Goal: Task Accomplishment & Management: Use online tool/utility

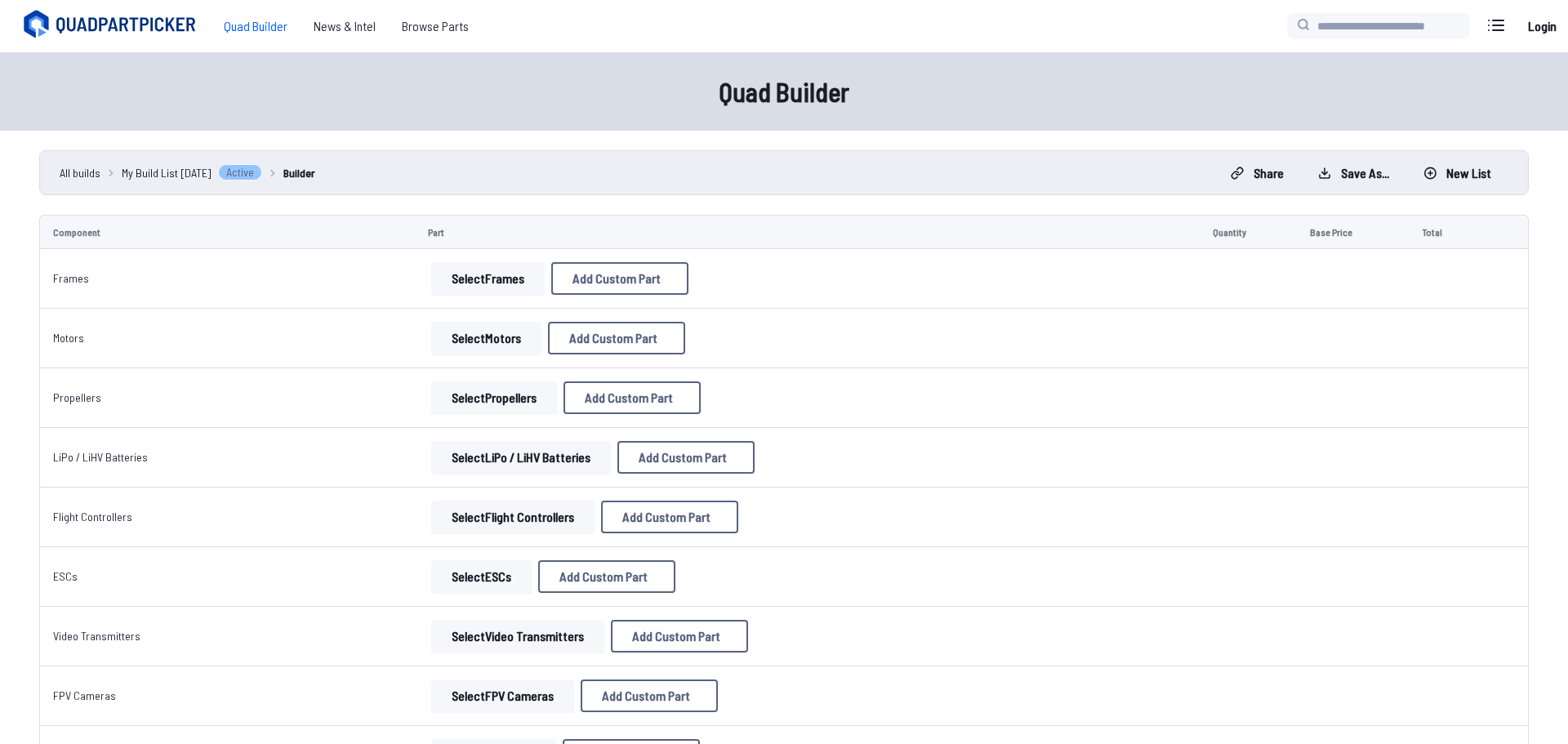
select select "**********"
click at [945, 145] on icon at bounding box center [938, 152] width 15 height 15
click at [440, 287] on button "Select Frames" at bounding box center [486, 278] width 114 height 33
click at [434, 274] on button "Select Frames" at bounding box center [486, 278] width 114 height 33
click at [456, 278] on button "Select Frames" at bounding box center [486, 278] width 114 height 33
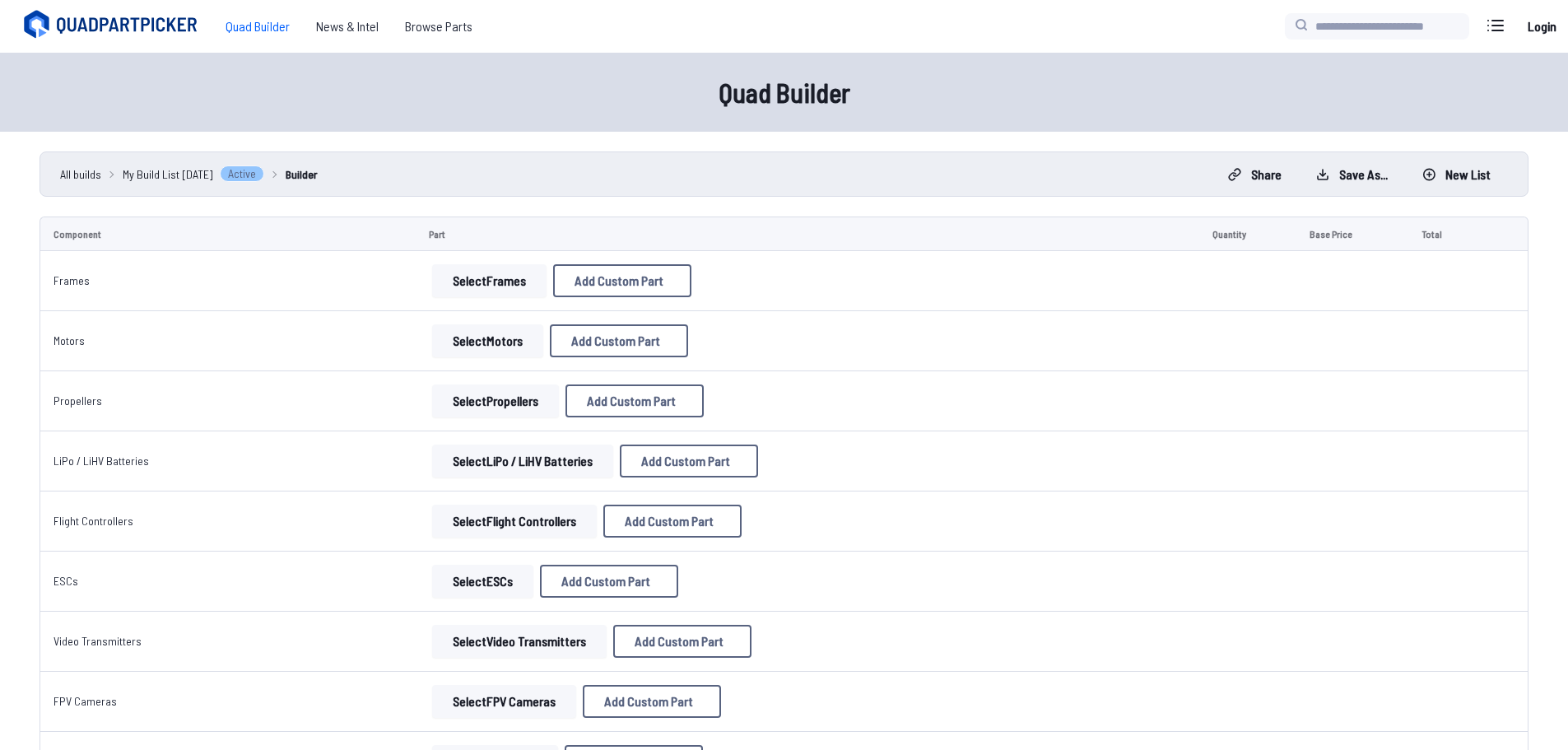
click at [462, 280] on button "Select Frames" at bounding box center [490, 280] width 115 height 33
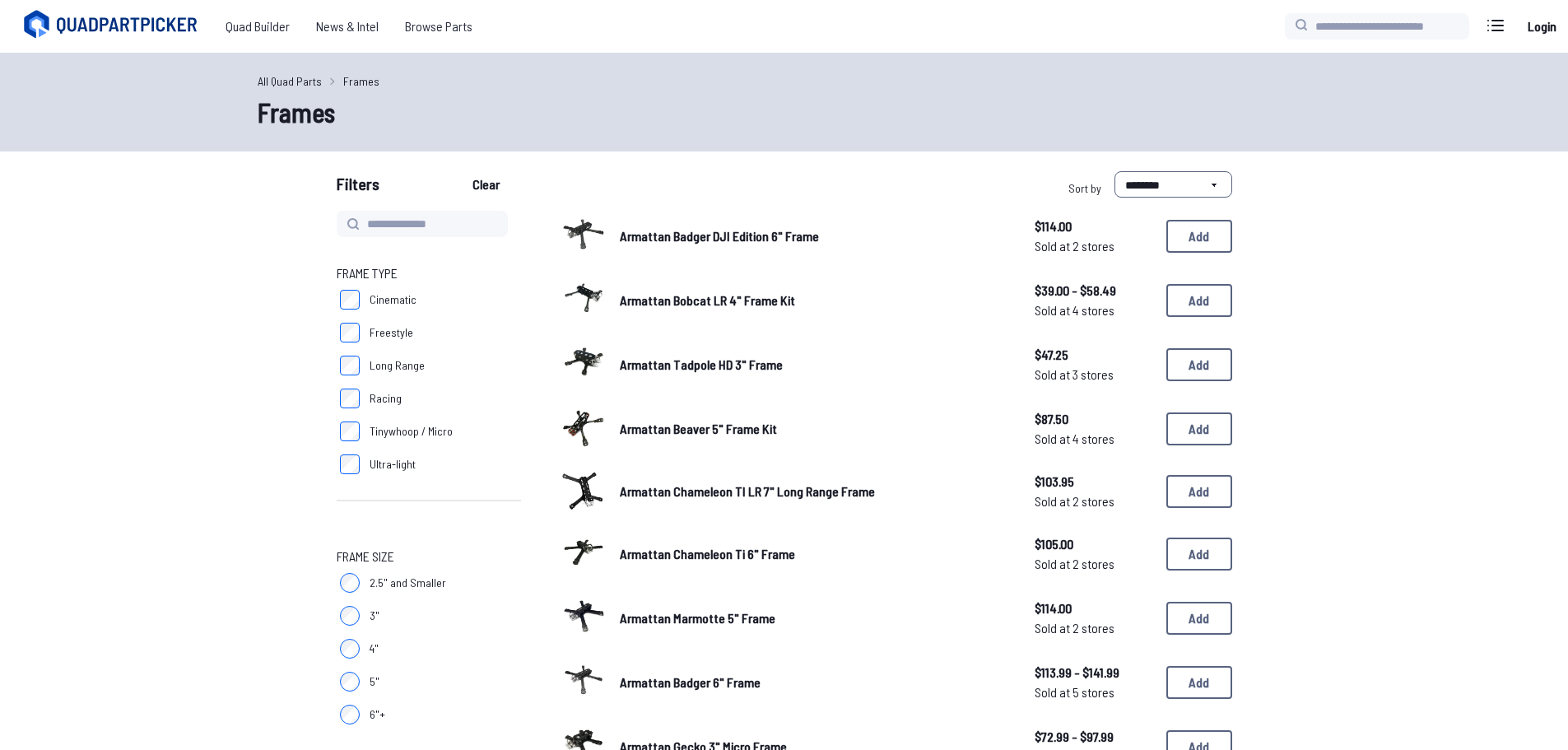
click at [464, 280] on span "Frame Type" at bounding box center [429, 273] width 184 height 19
click at [465, 278] on span "Frame Type" at bounding box center [429, 273] width 184 height 19
click at [1194, 241] on button "Add" at bounding box center [1200, 236] width 66 height 33
click at [1207, 235] on button "Add" at bounding box center [1200, 236] width 66 height 33
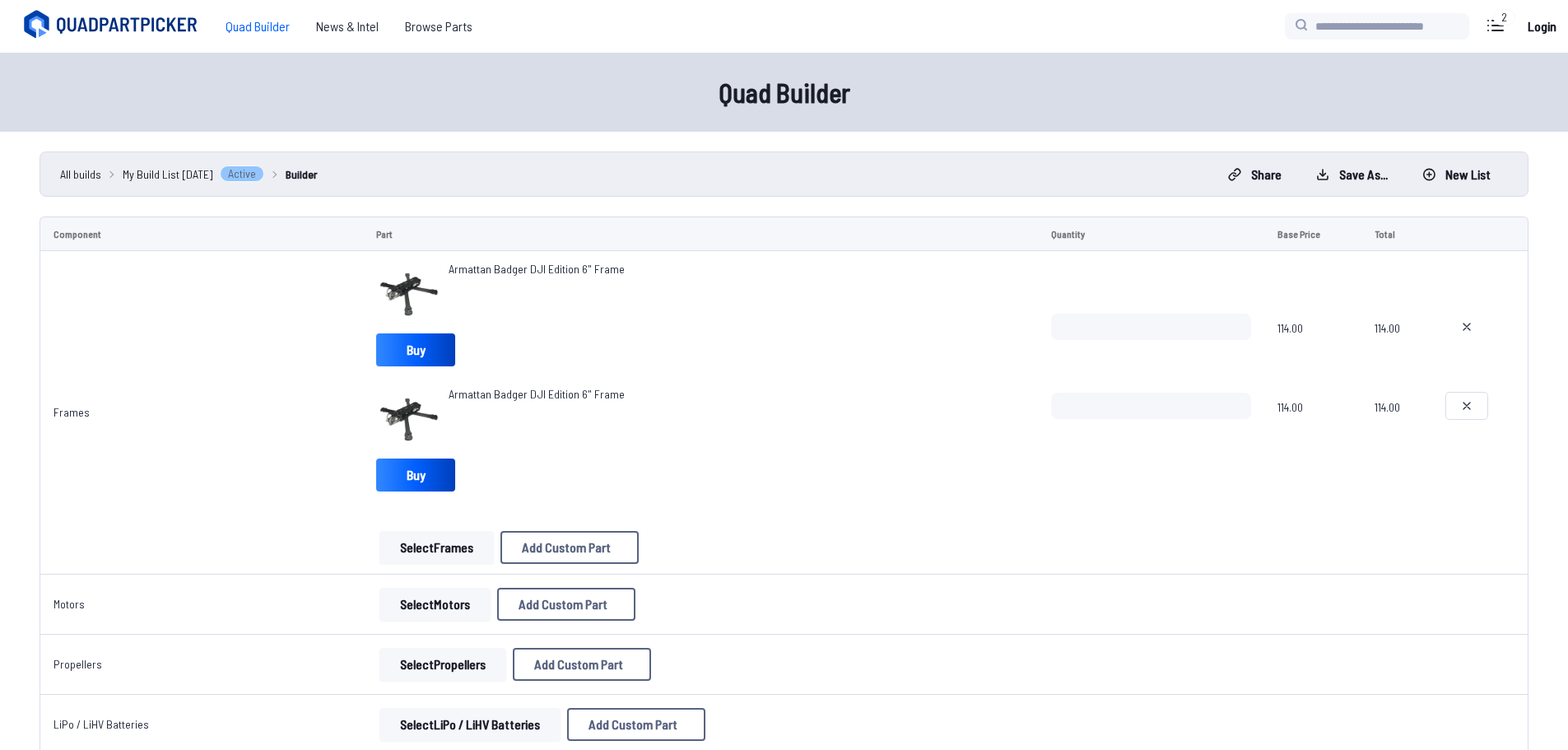
click at [1464, 397] on button at bounding box center [1467, 405] width 41 height 26
type textarea "**********"
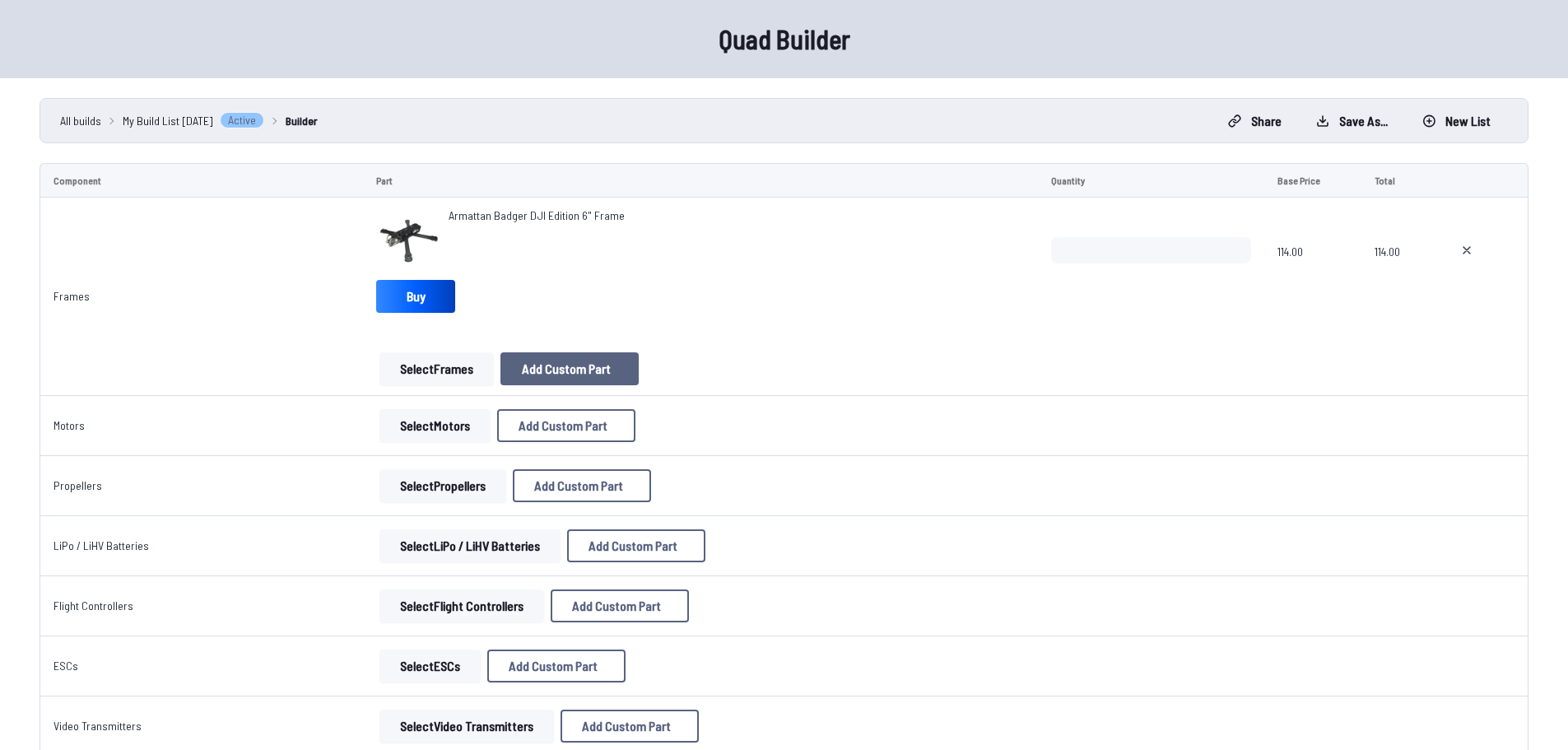
scroll to position [83, 0]
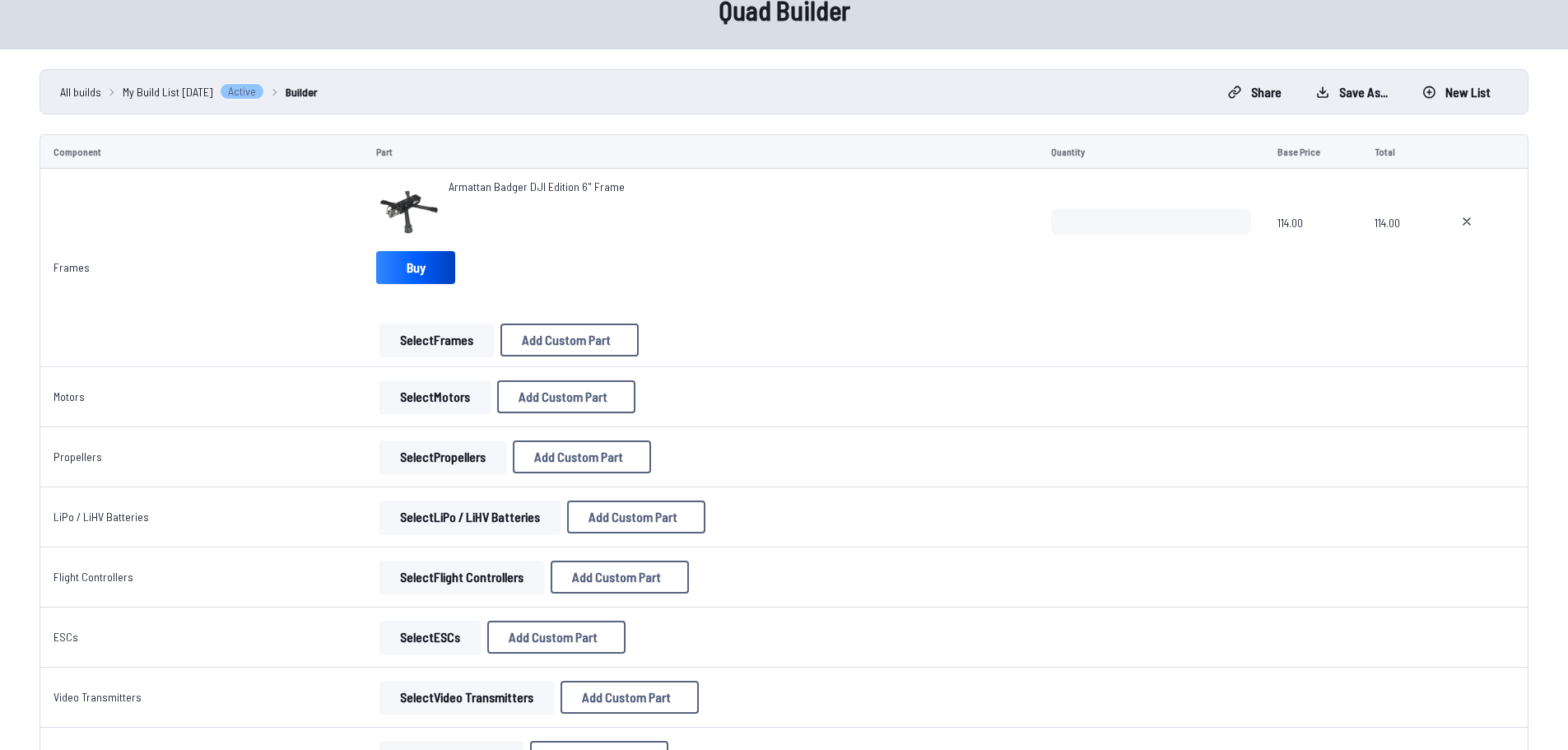
click at [436, 390] on button "Select Motors" at bounding box center [435, 396] width 111 height 33
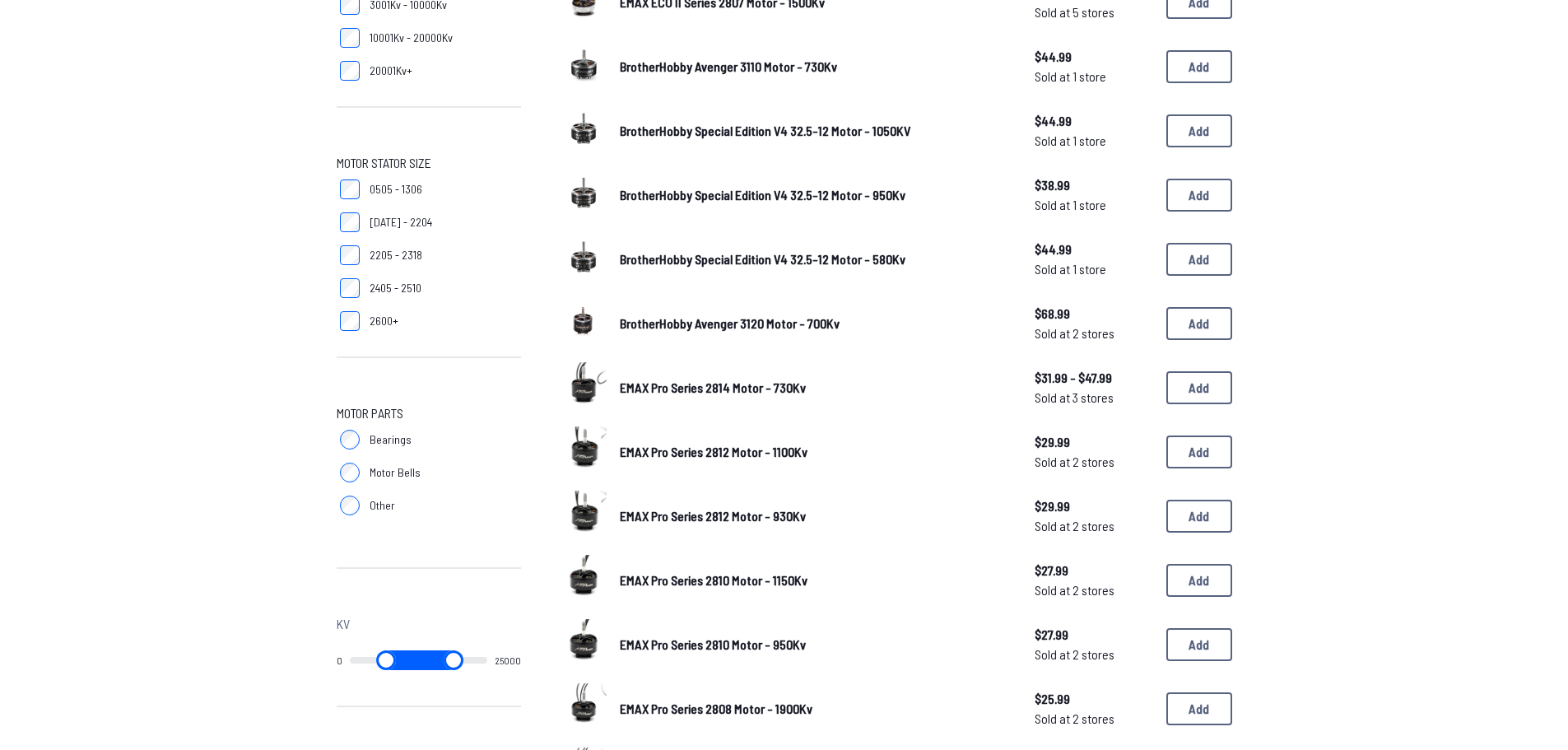
scroll to position [442, 0]
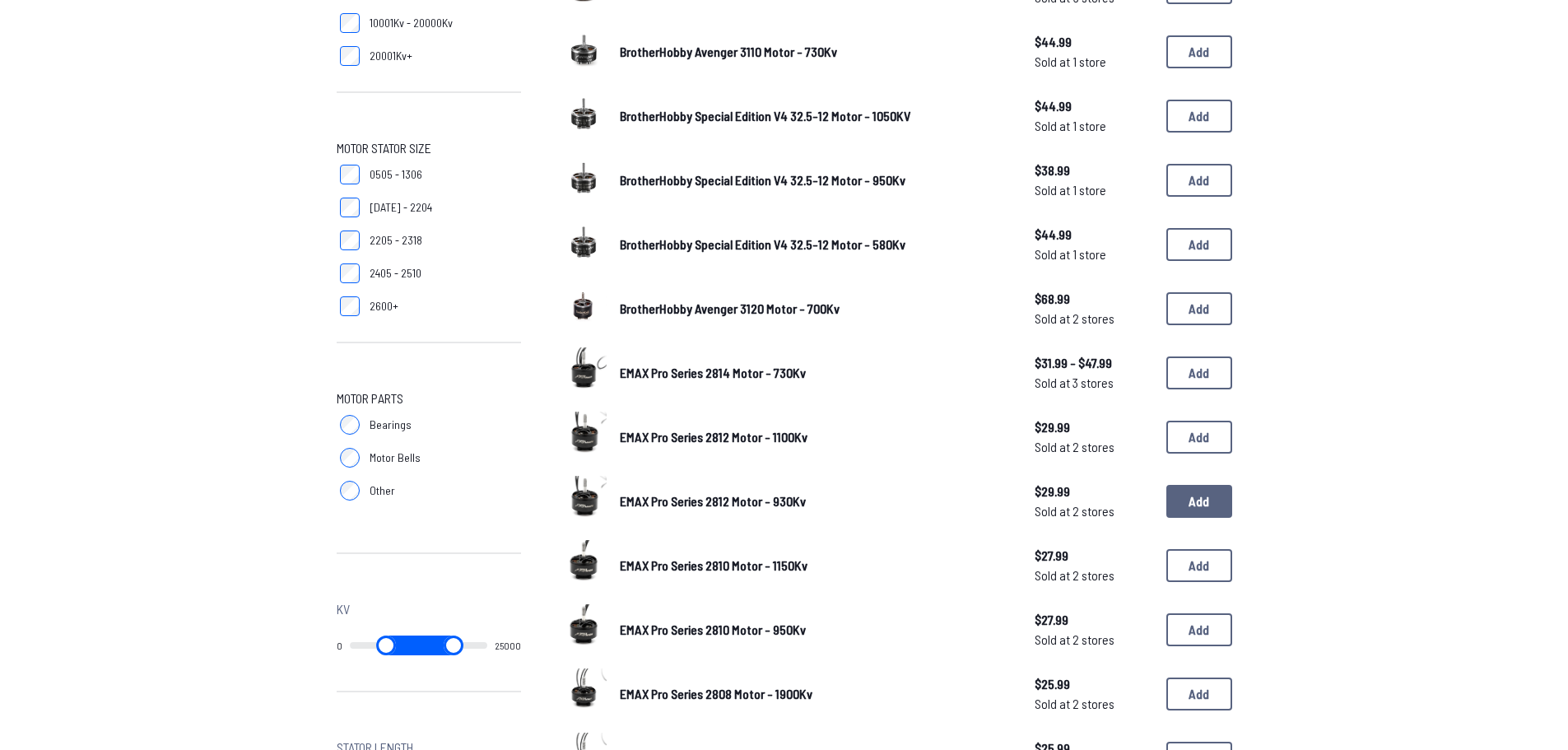
click at [1193, 497] on button "Add" at bounding box center [1200, 501] width 66 height 33
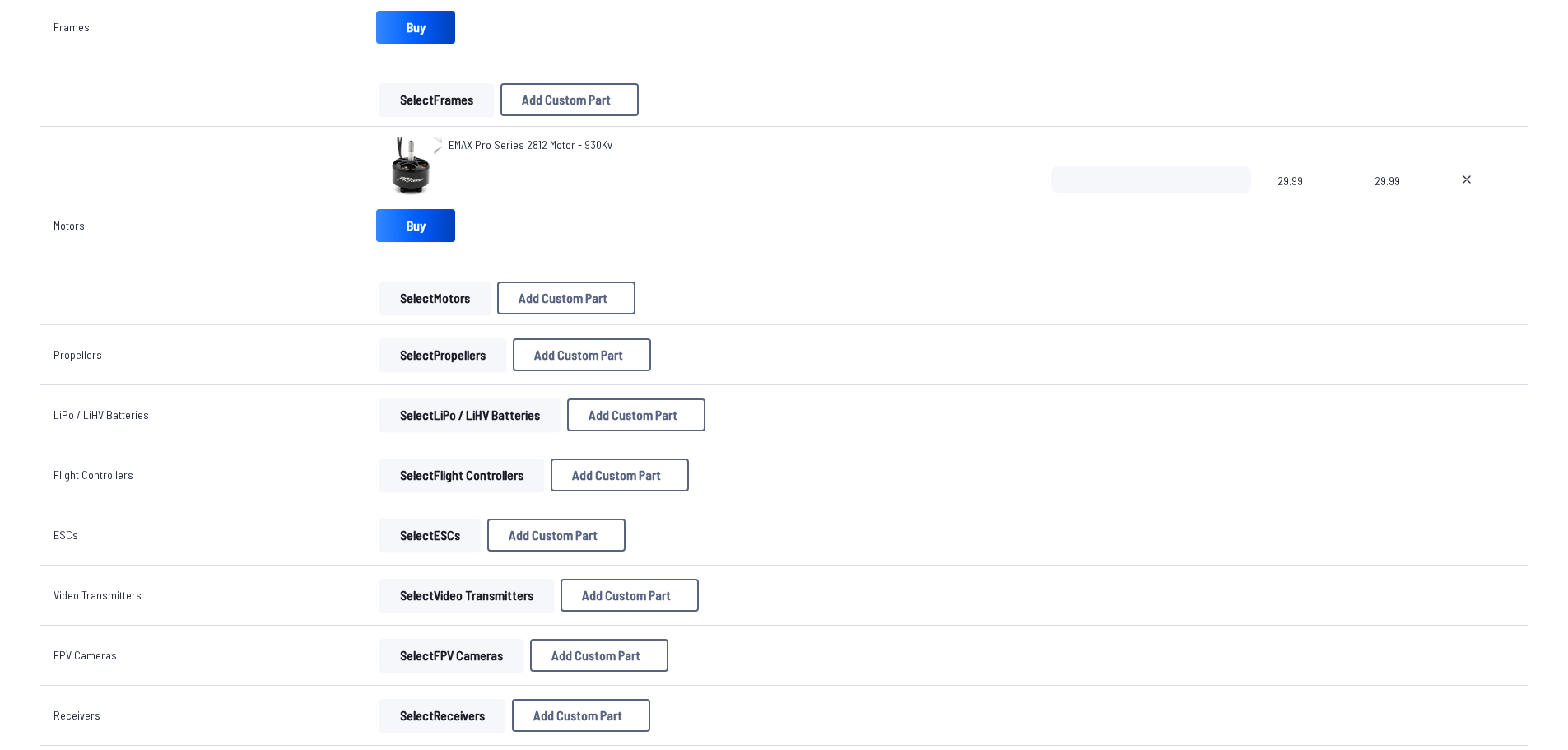
scroll to position [329, 0]
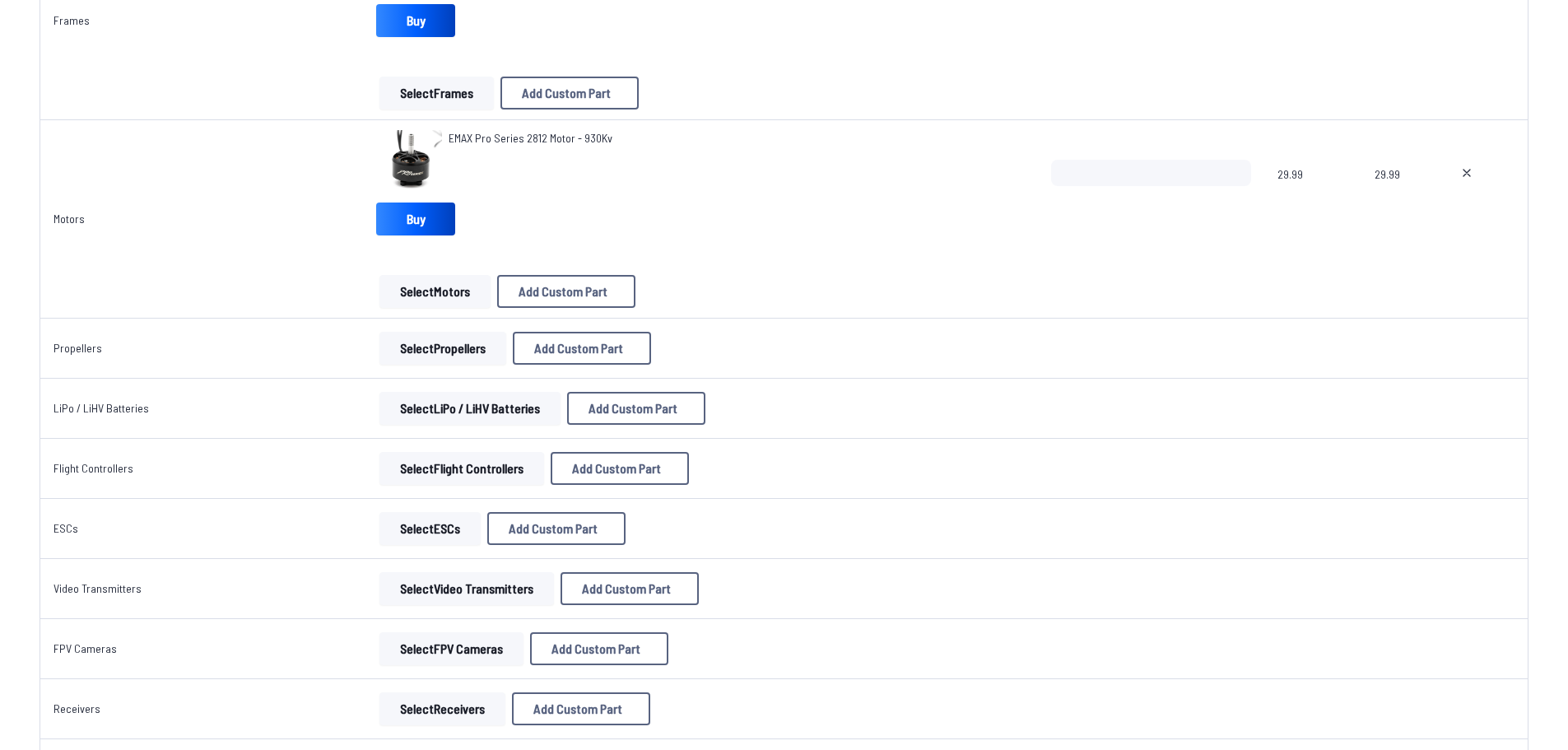
click at [407, 337] on button "Select Propellers" at bounding box center [442, 348] width 127 height 33
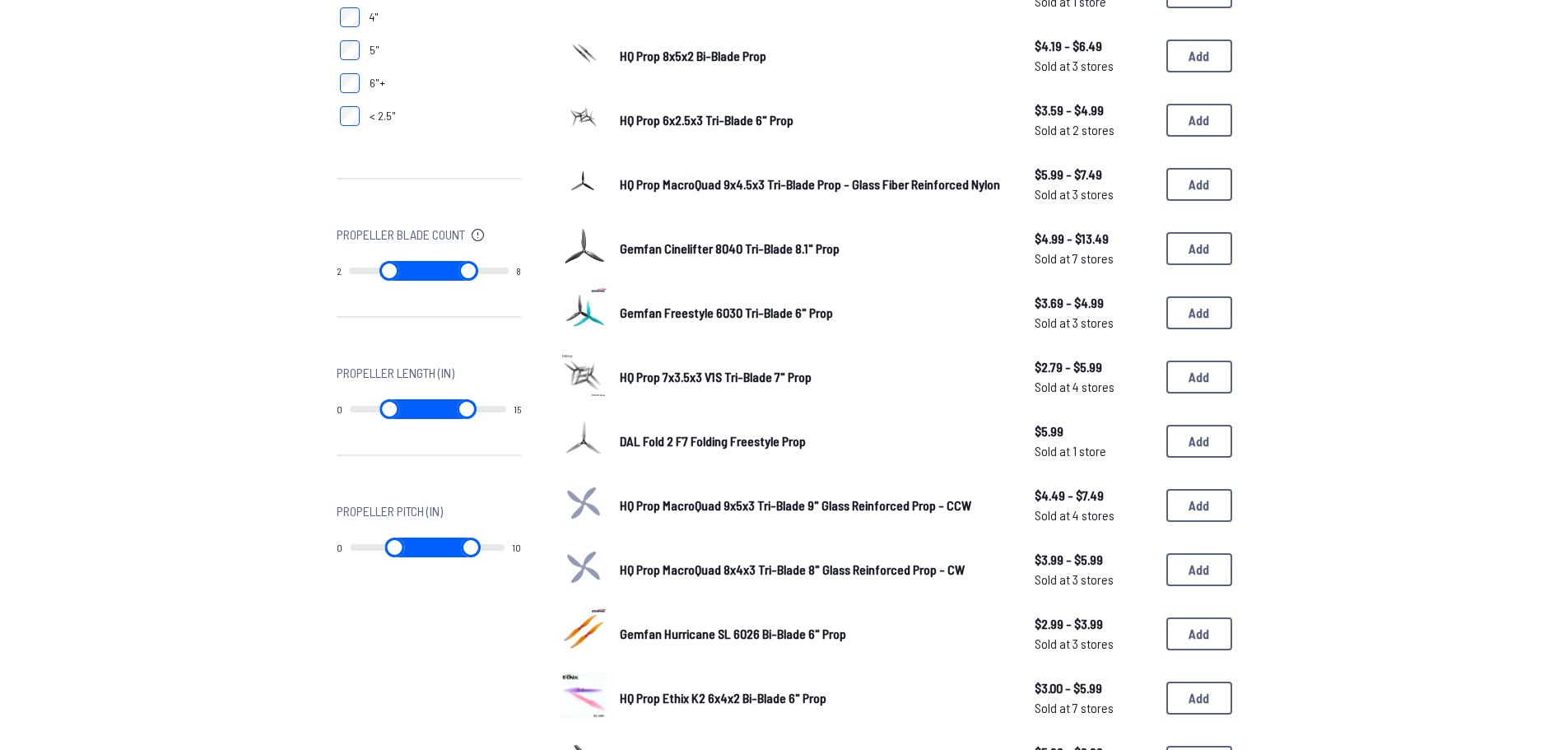
scroll to position [577, 0]
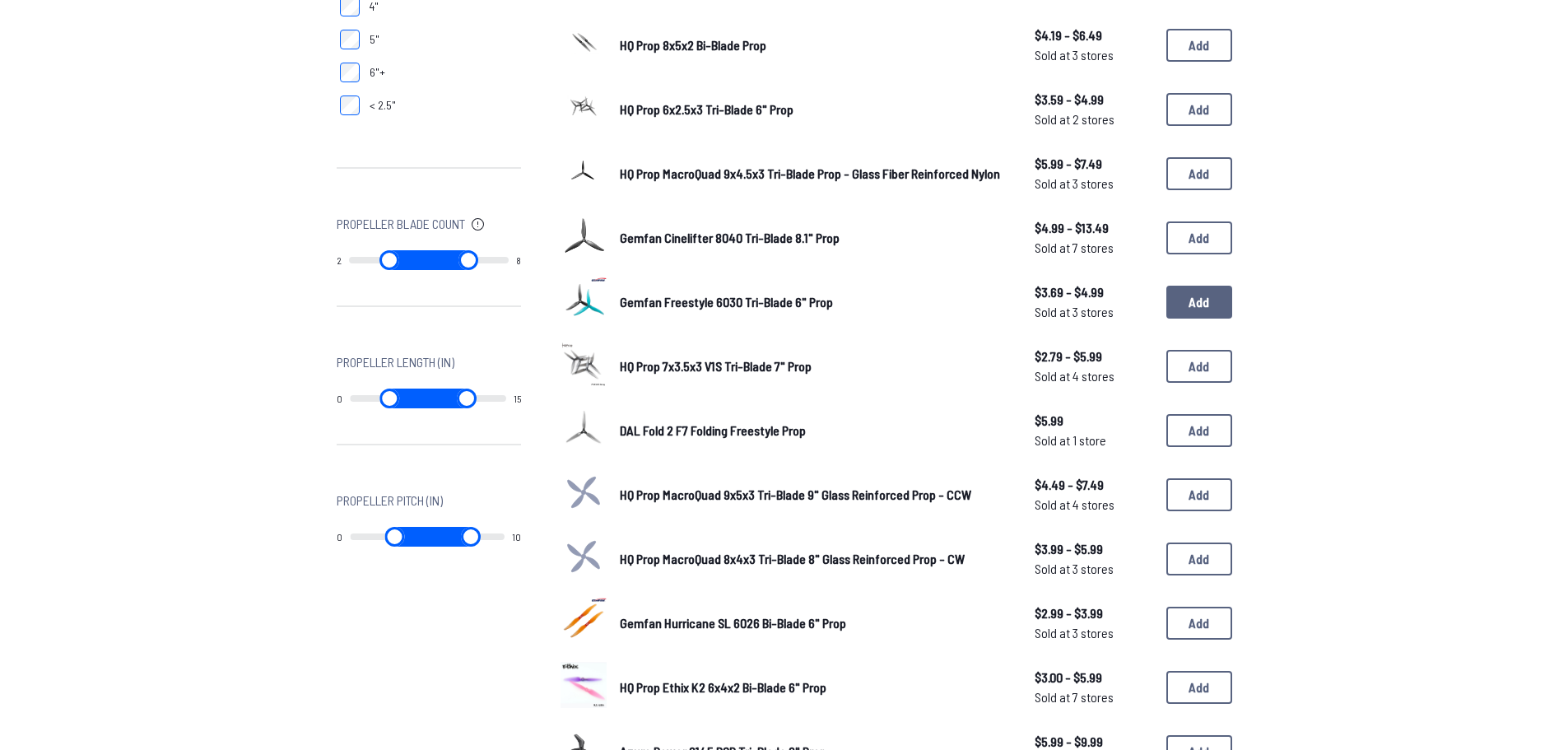
click at [1227, 301] on button "Add" at bounding box center [1200, 302] width 66 height 33
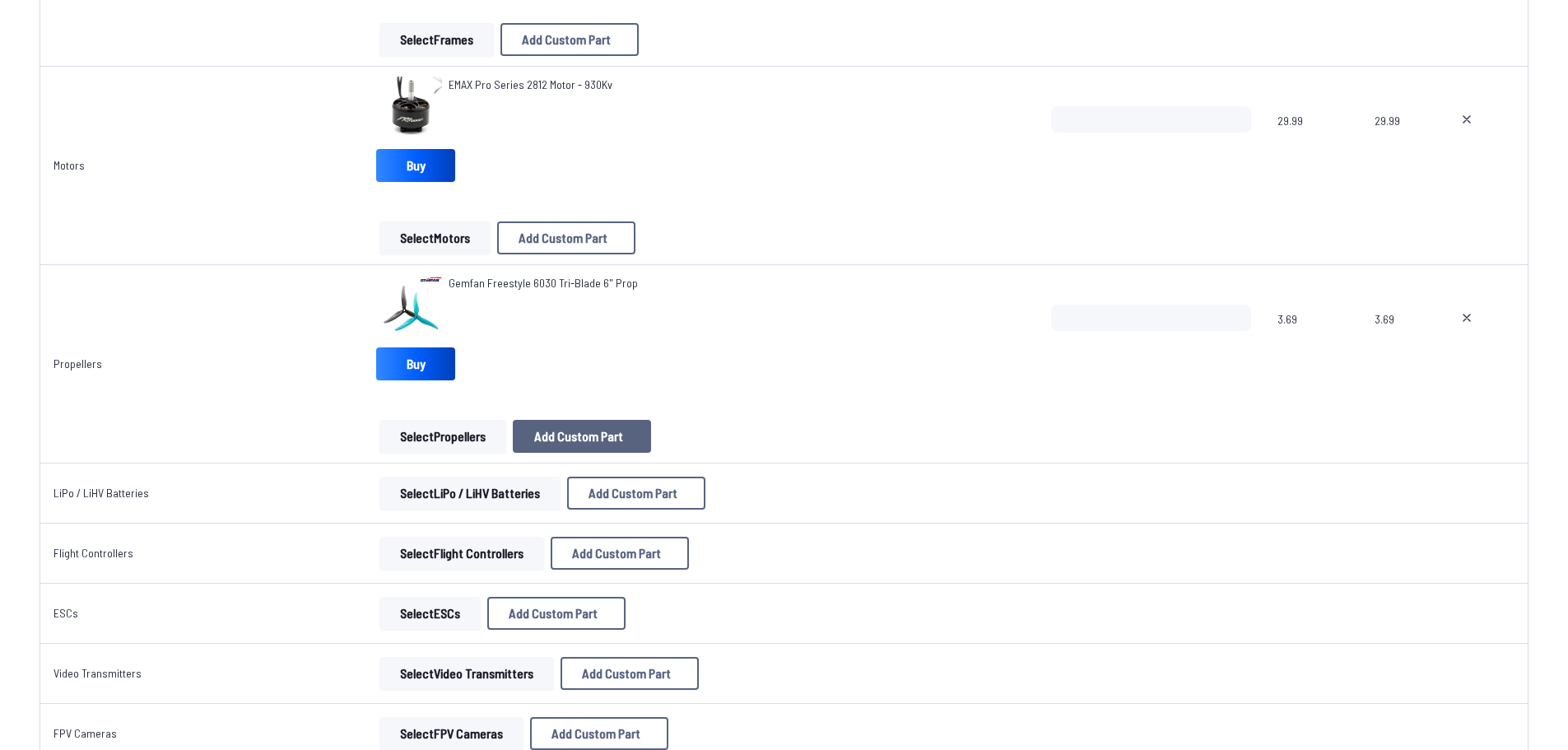
scroll to position [412, 0]
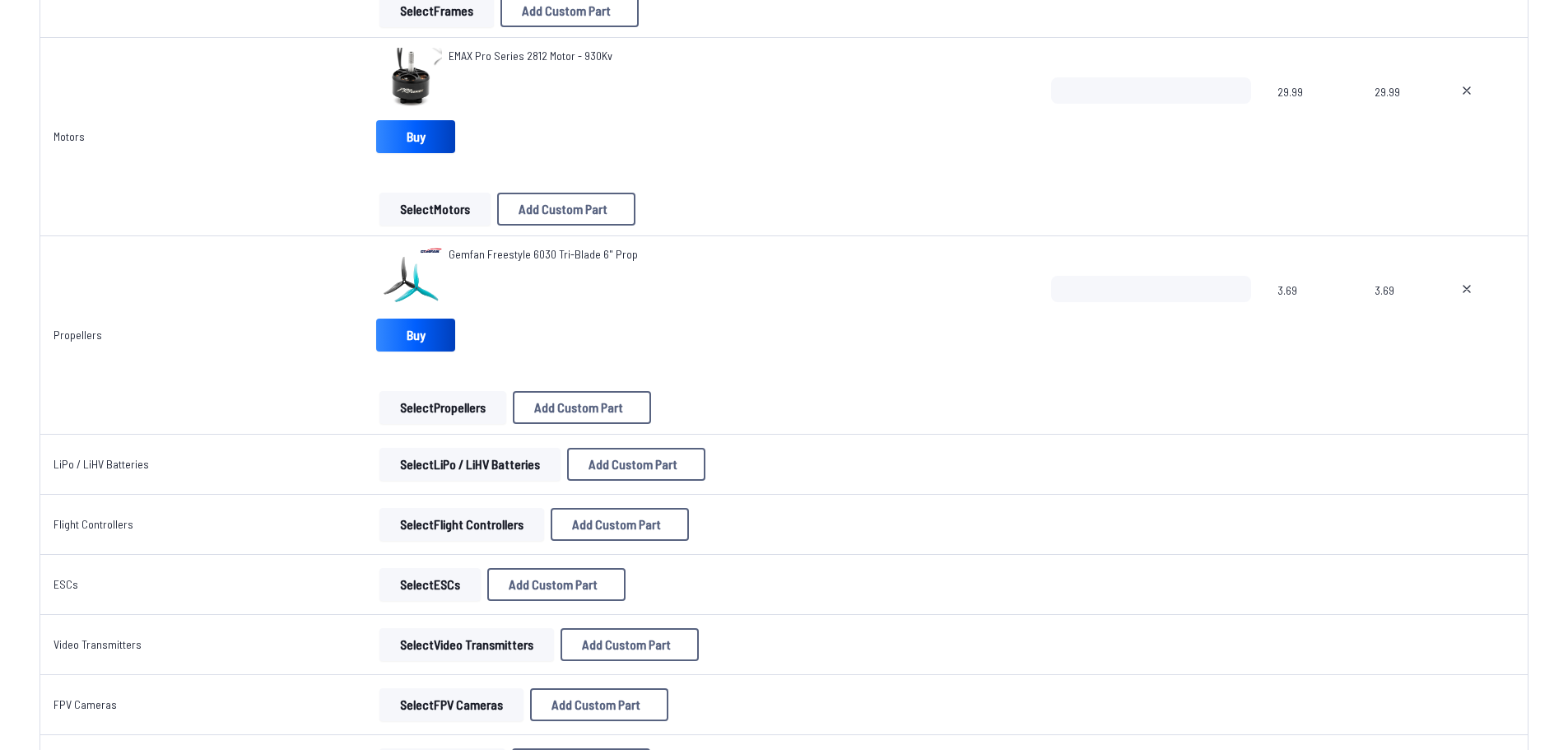
click at [474, 454] on button "Select LiPo / LiHV Batteries" at bounding box center [469, 464] width 182 height 33
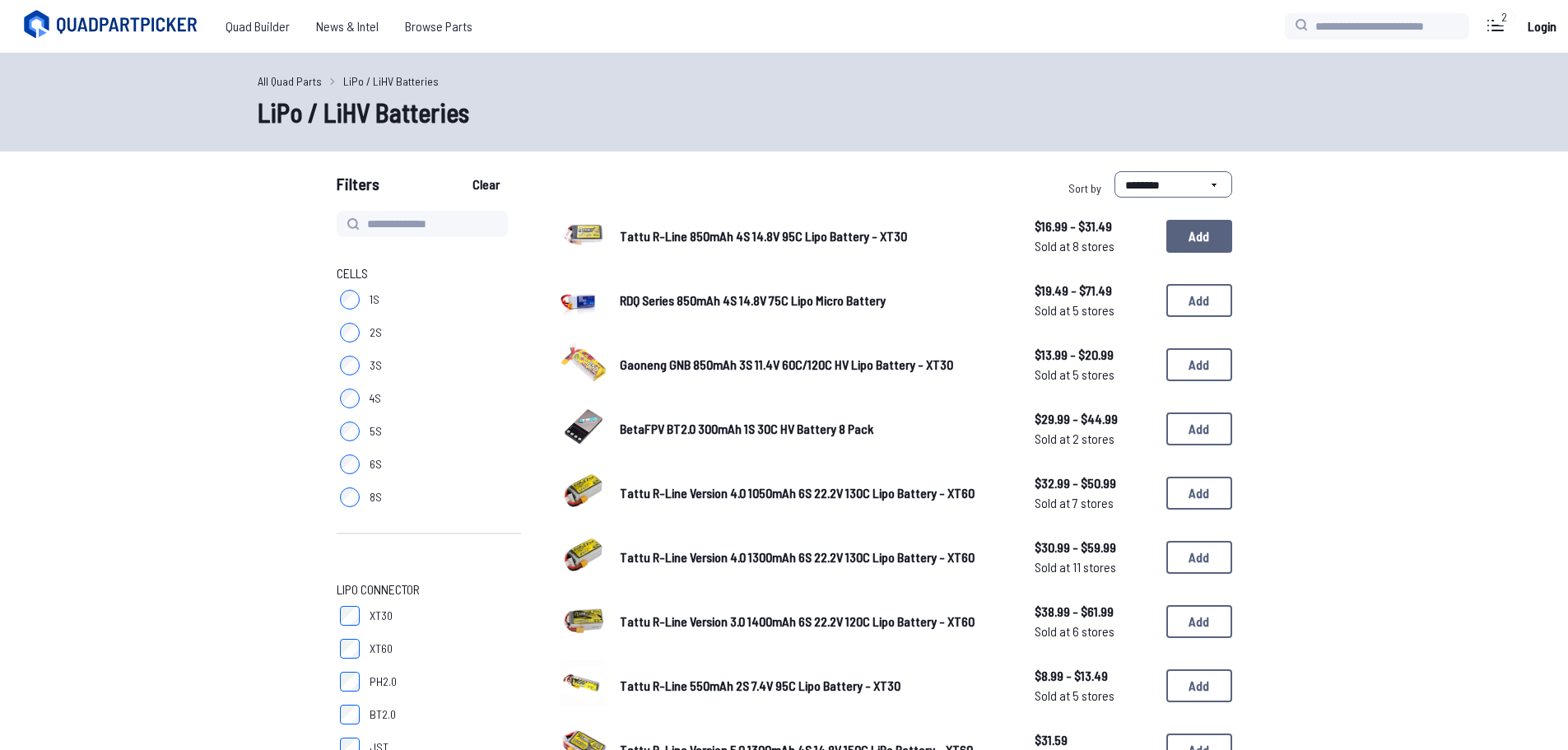
click at [1180, 227] on button "Add" at bounding box center [1200, 236] width 66 height 33
click at [1200, 247] on button "Add" at bounding box center [1200, 236] width 66 height 33
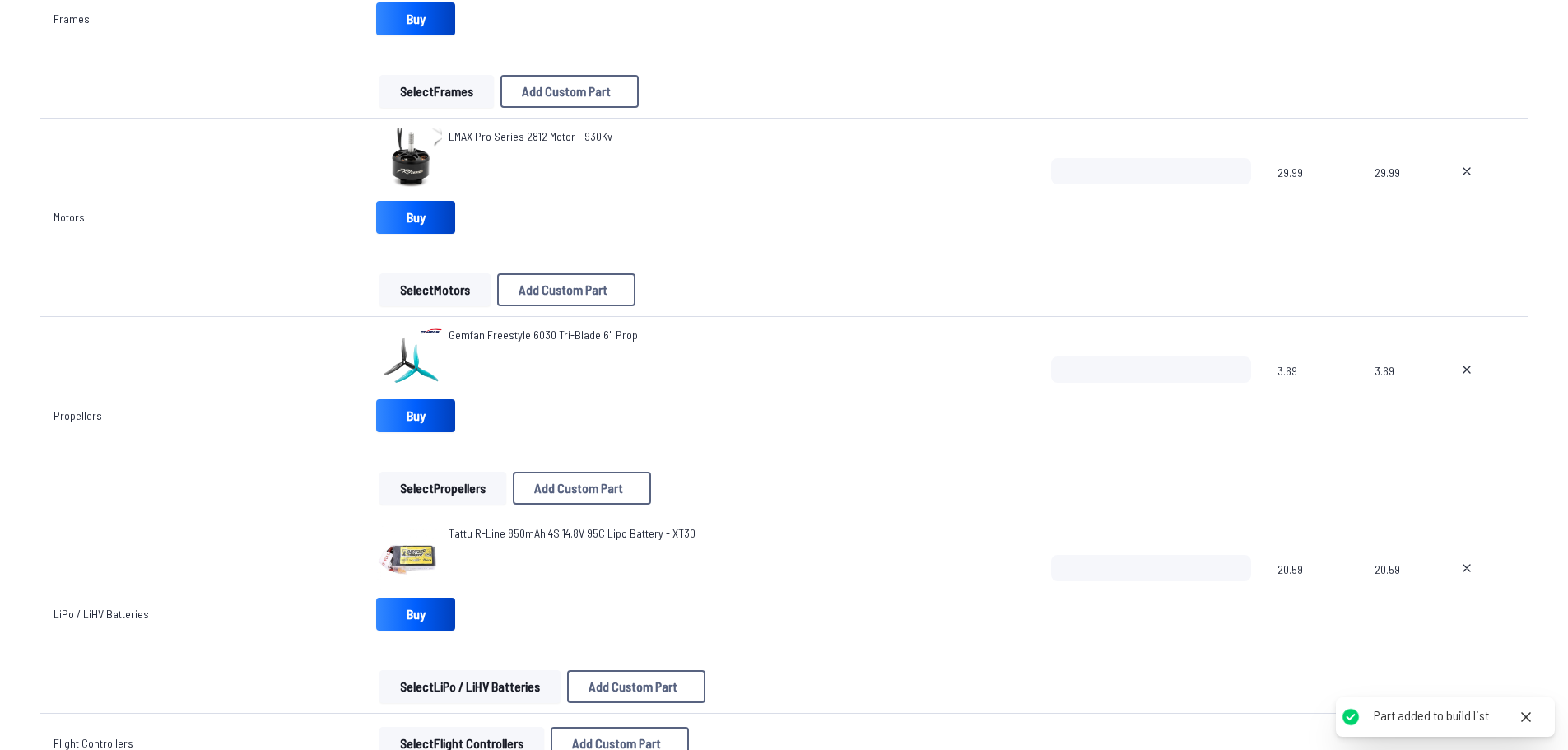
scroll to position [412, 0]
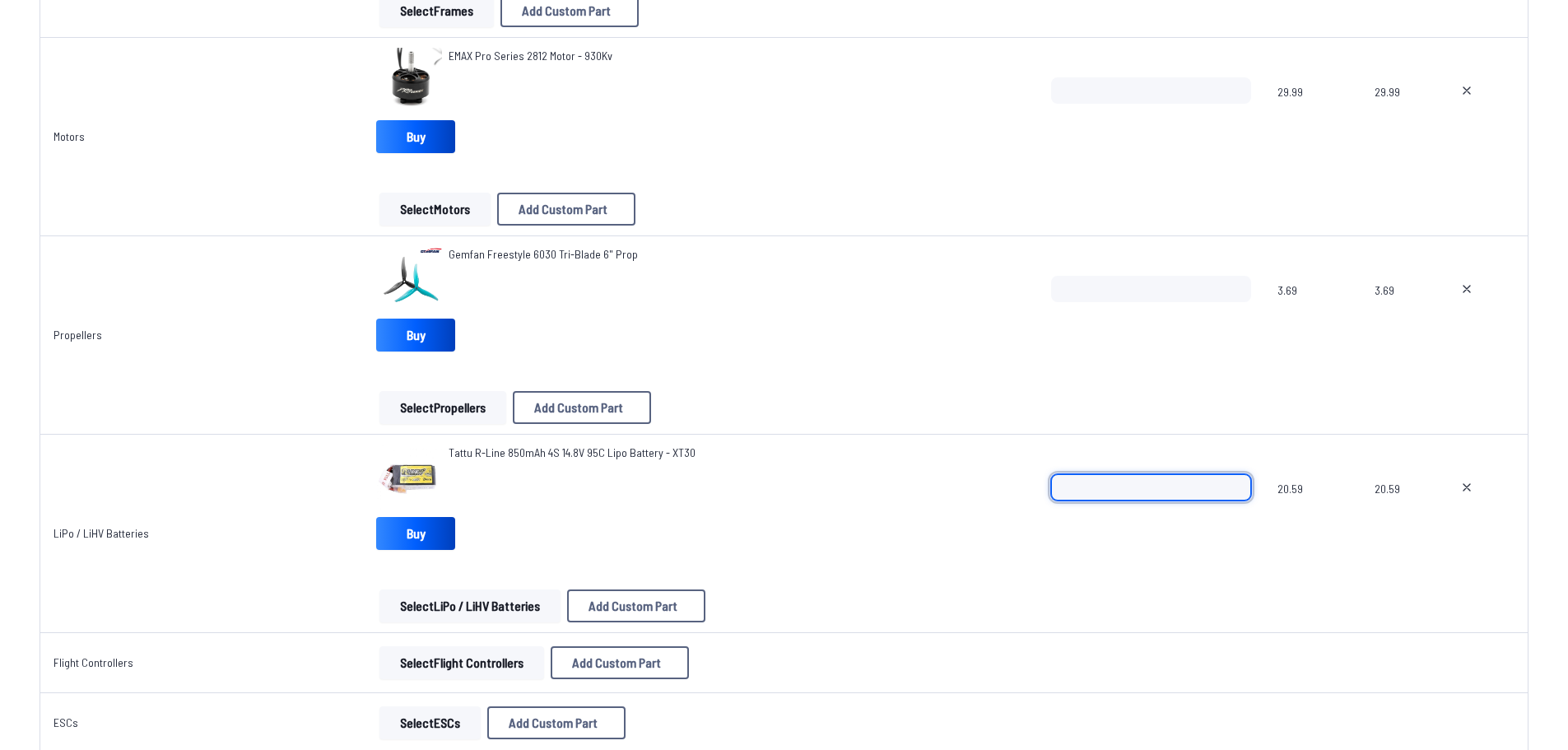
click at [1180, 479] on input "*" at bounding box center [1152, 487] width 201 height 26
type input "*"
click at [1039, 622] on td "*" at bounding box center [1152, 534] width 227 height 198
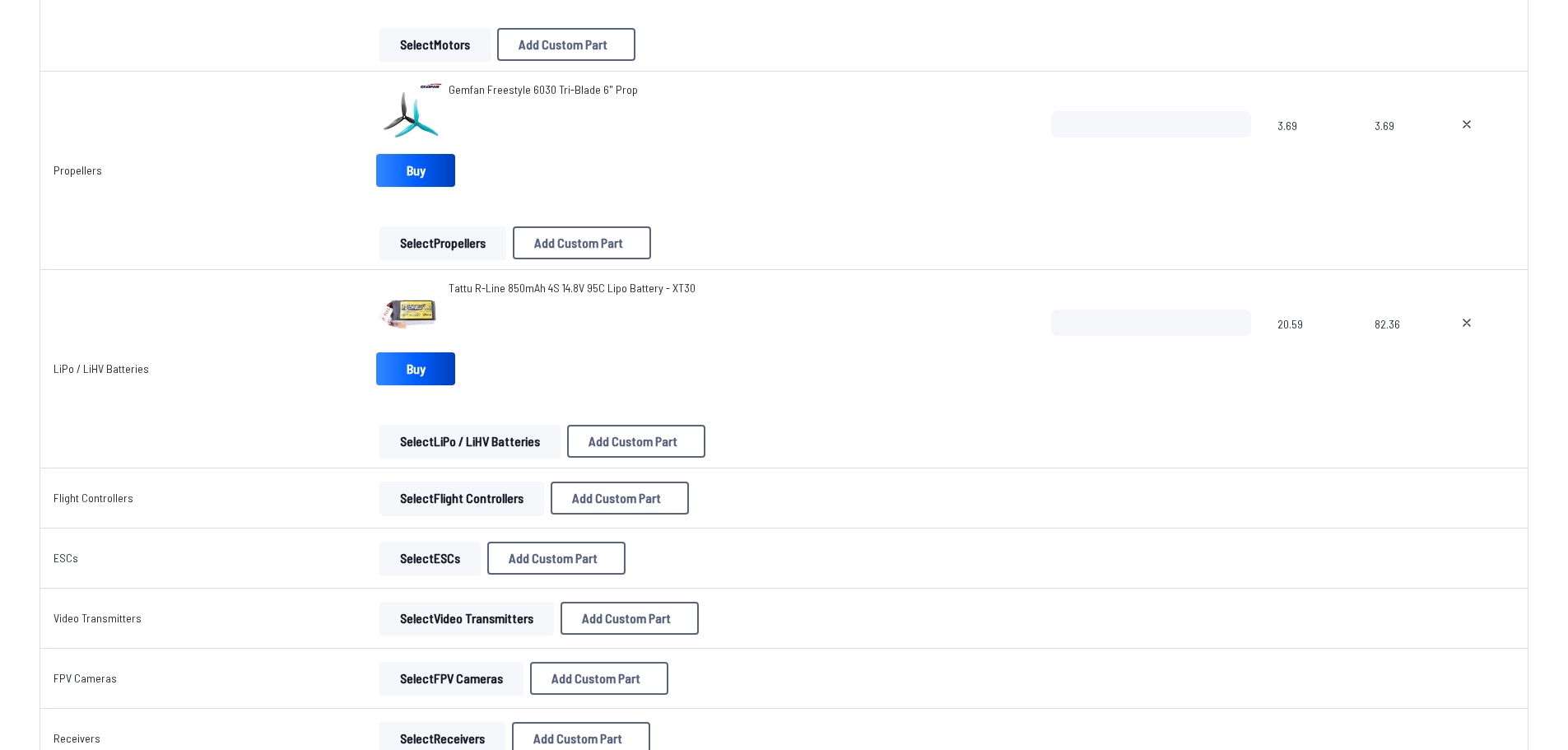
scroll to position [659, 0]
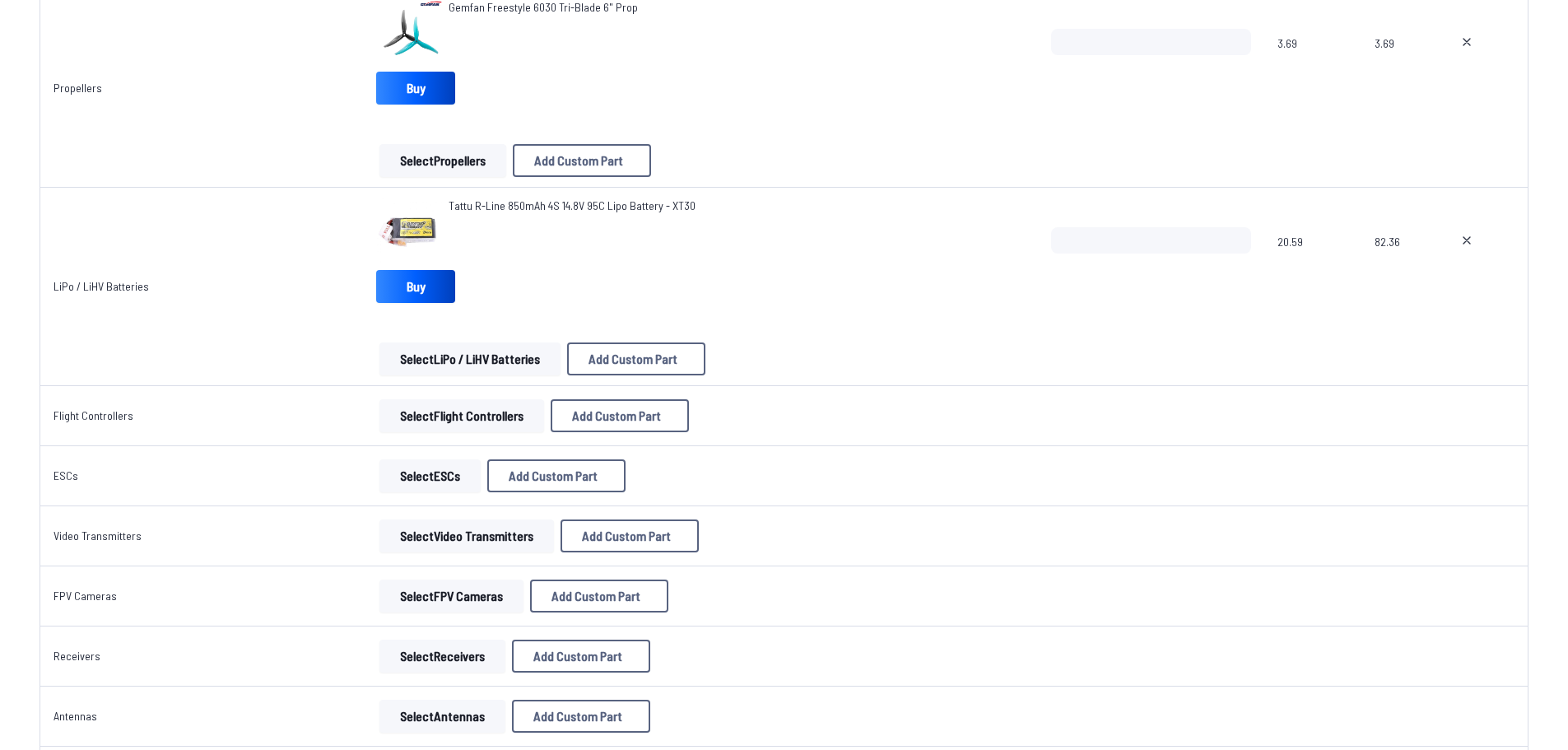
click at [422, 409] on button "Select Flight Controllers" at bounding box center [461, 416] width 165 height 33
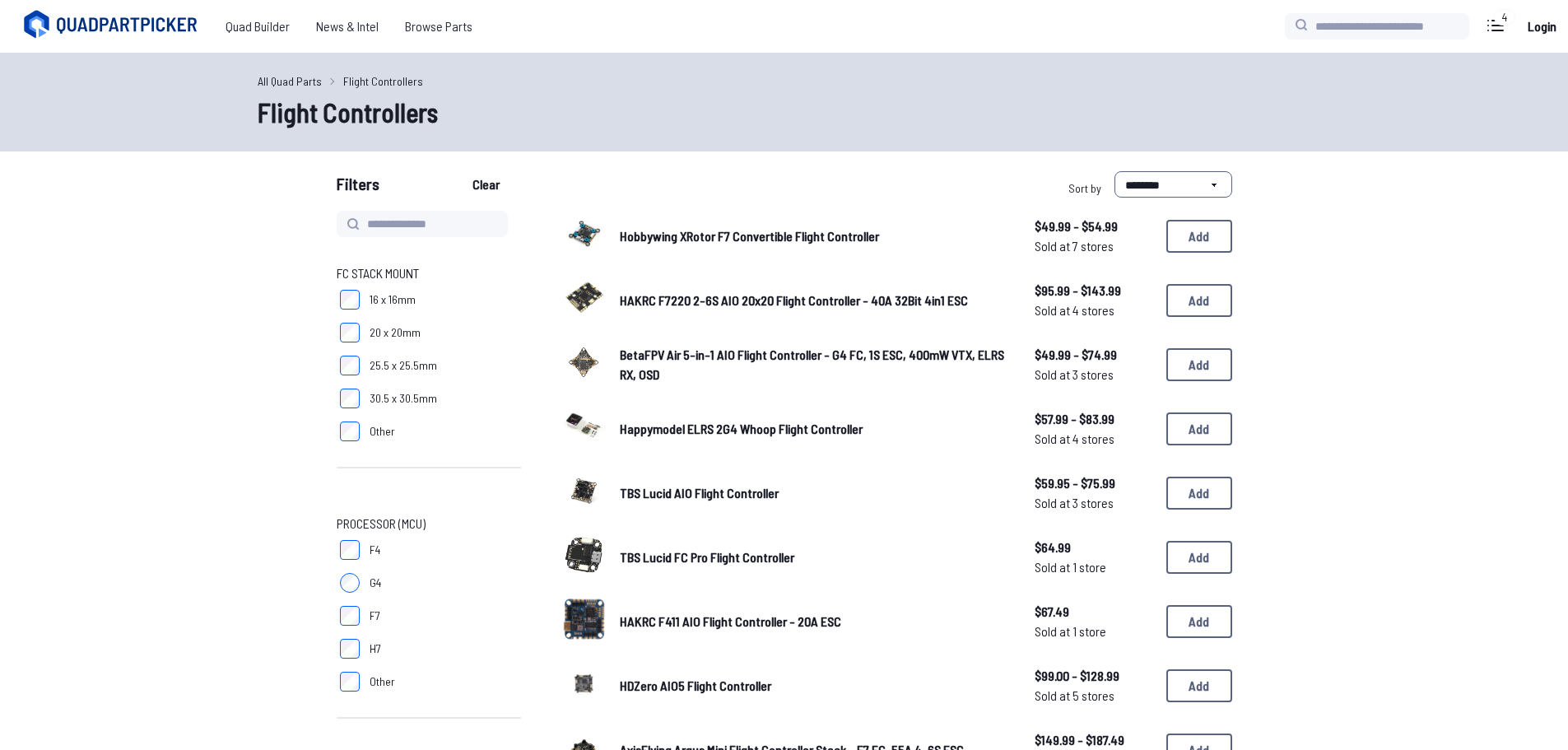
click at [437, 421] on label "Other" at bounding box center [429, 431] width 184 height 33
click at [355, 420] on label "Other" at bounding box center [429, 431] width 184 height 33
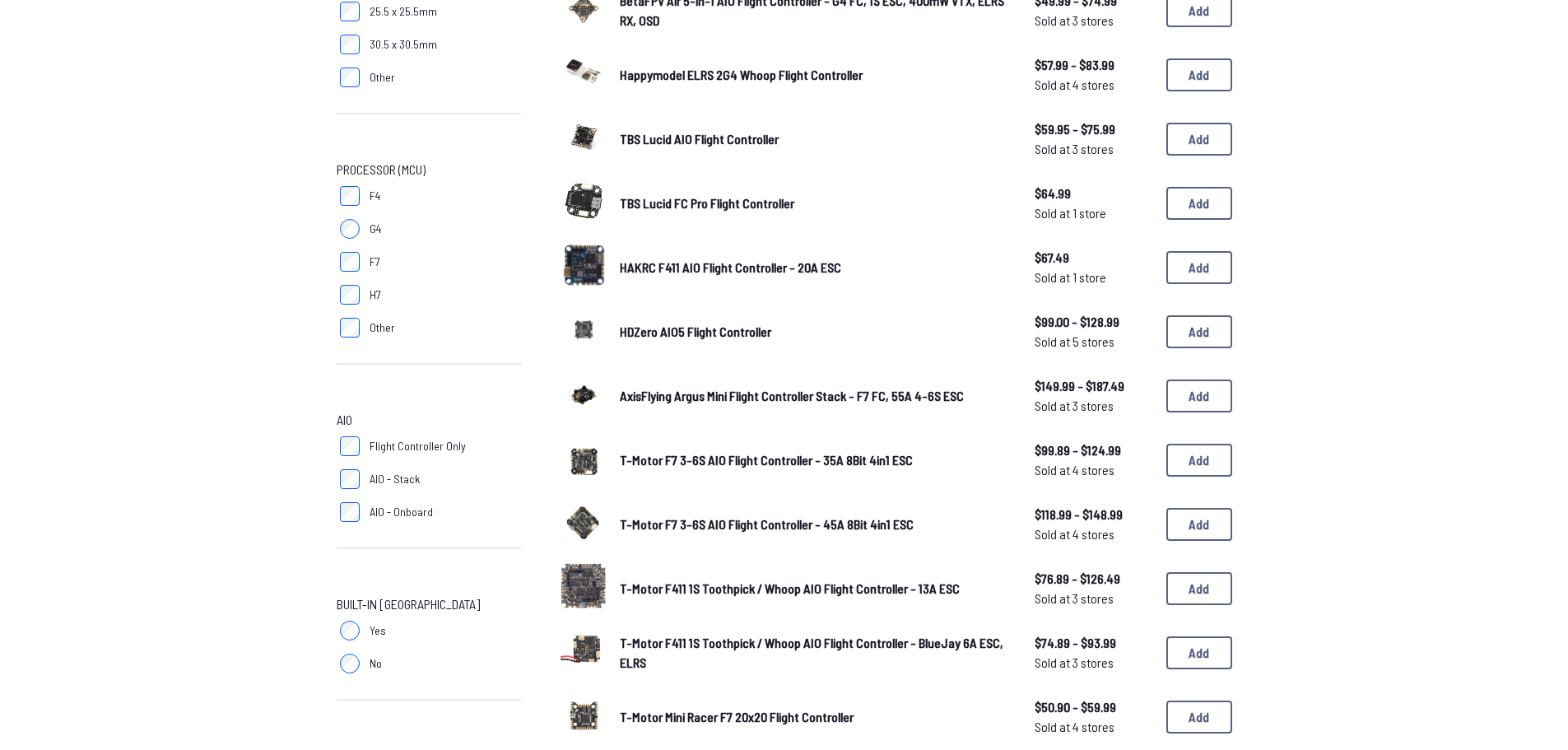
scroll to position [494, 0]
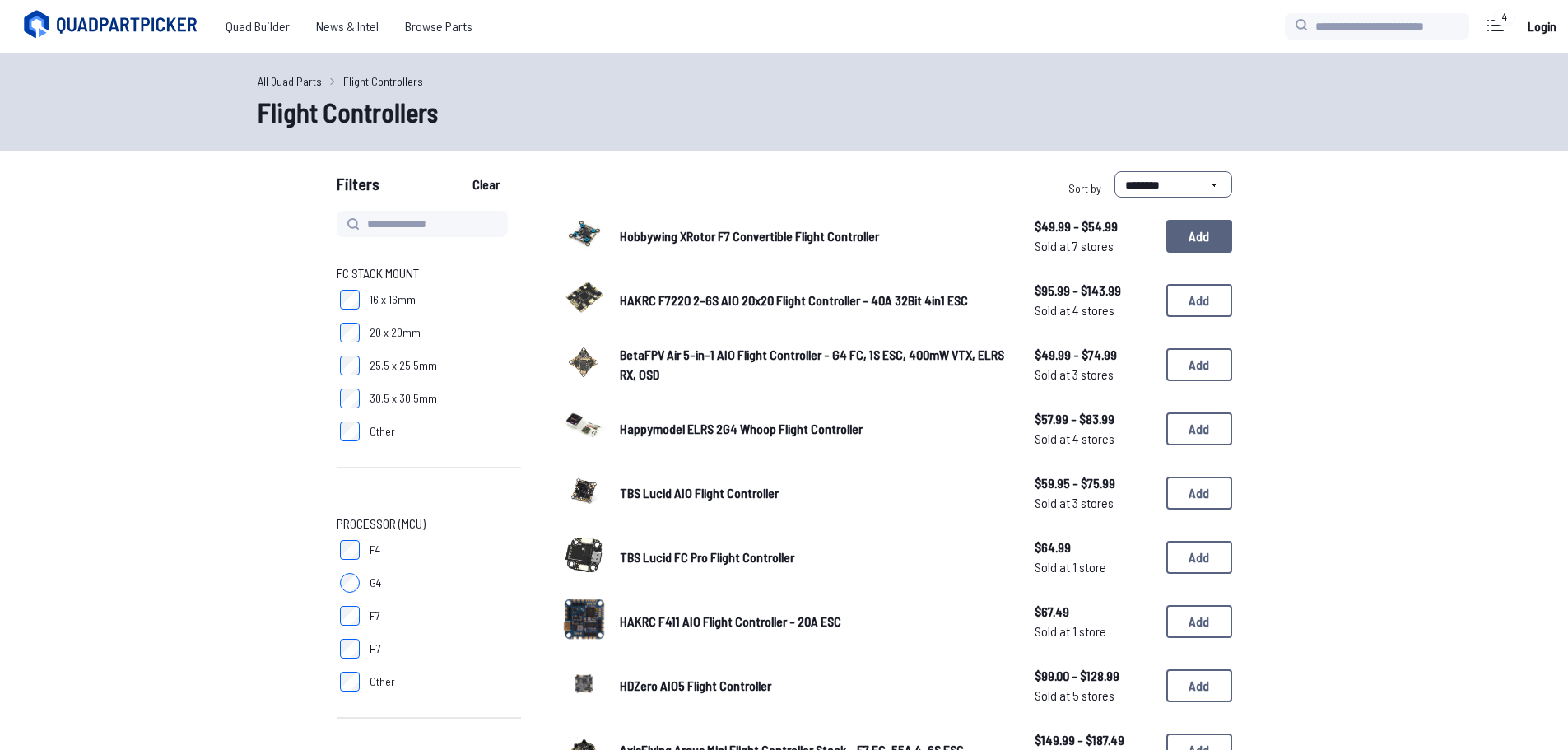
click at [1202, 220] on button "Add" at bounding box center [1200, 236] width 66 height 33
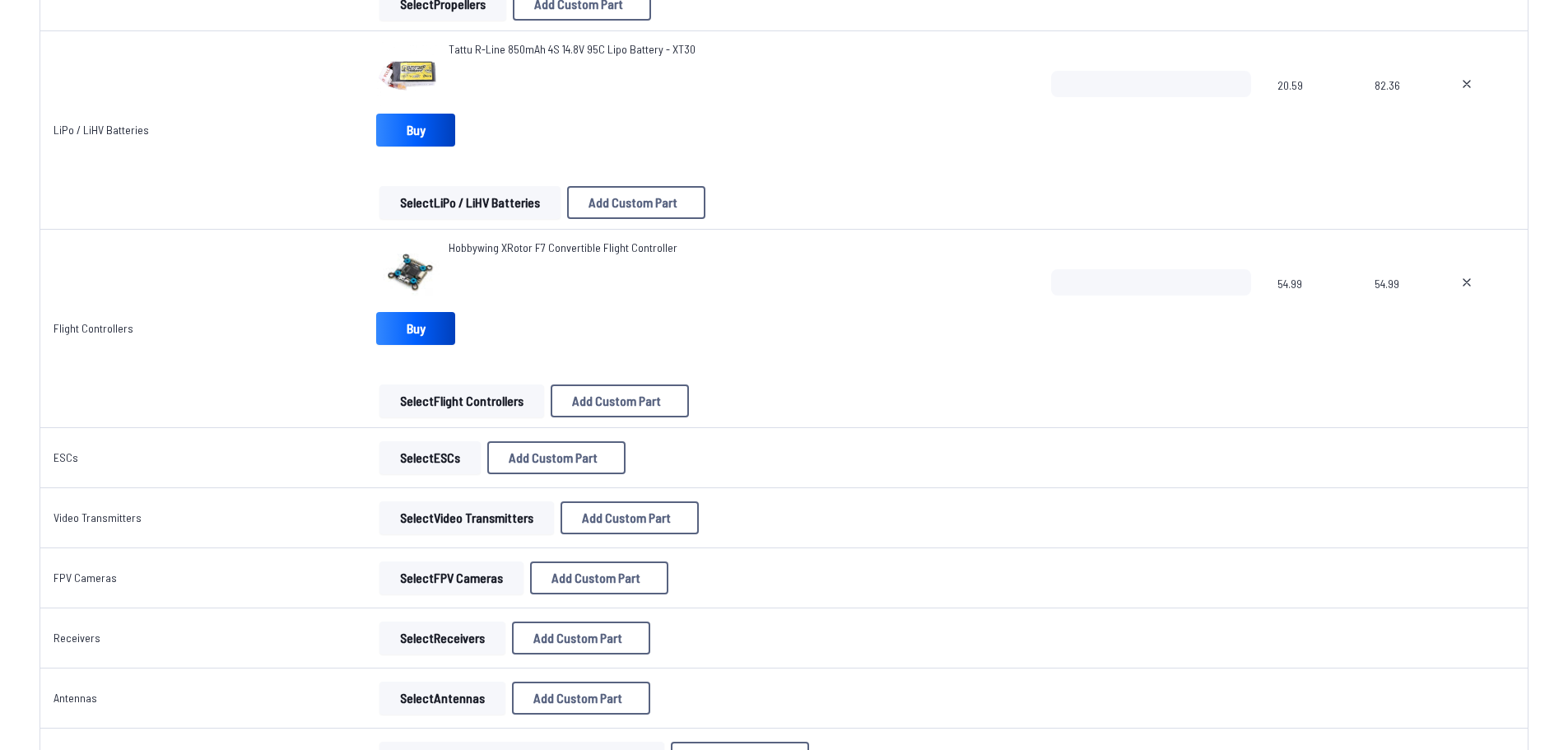
scroll to position [906, 0]
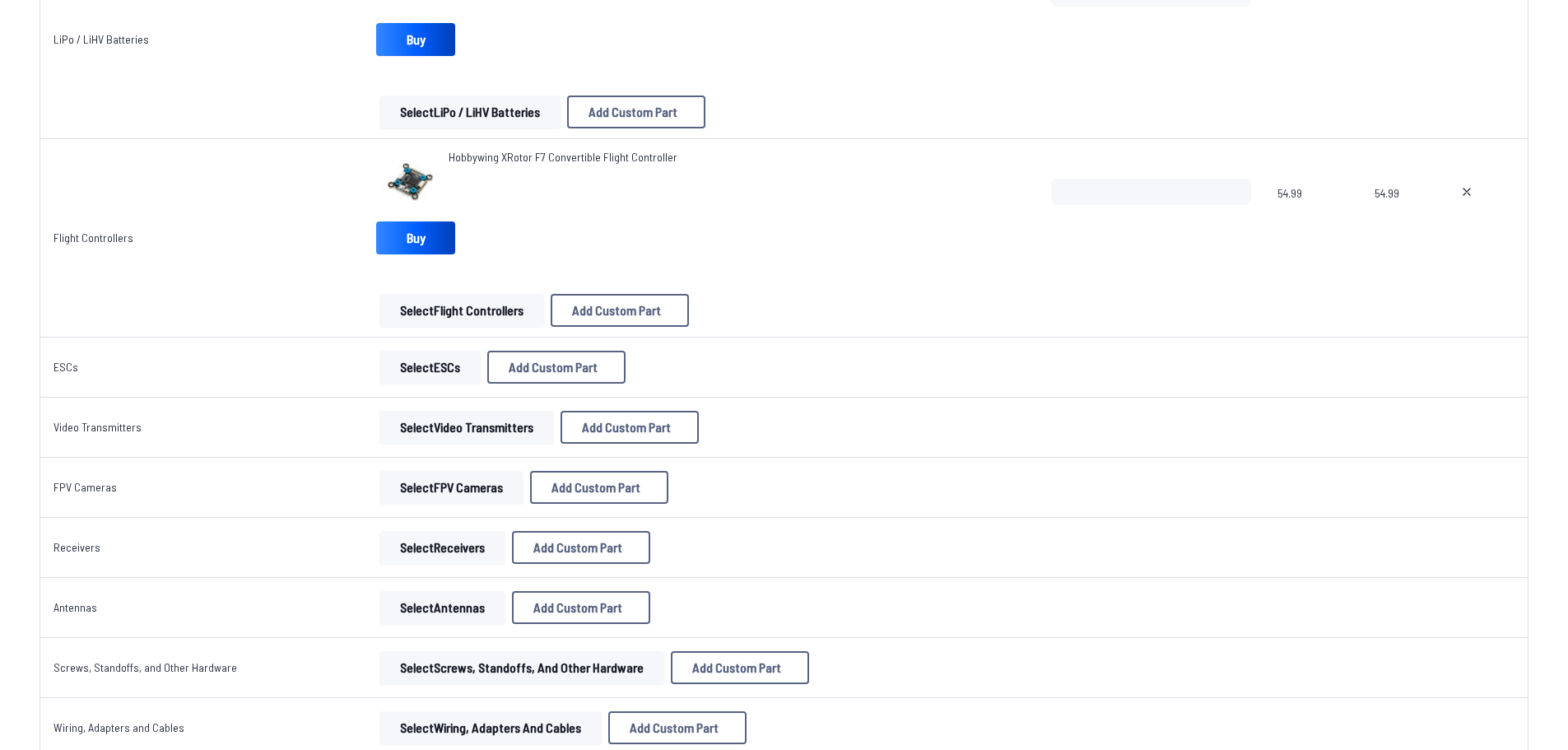
click at [404, 361] on button "Select ESCs" at bounding box center [430, 367] width 101 height 33
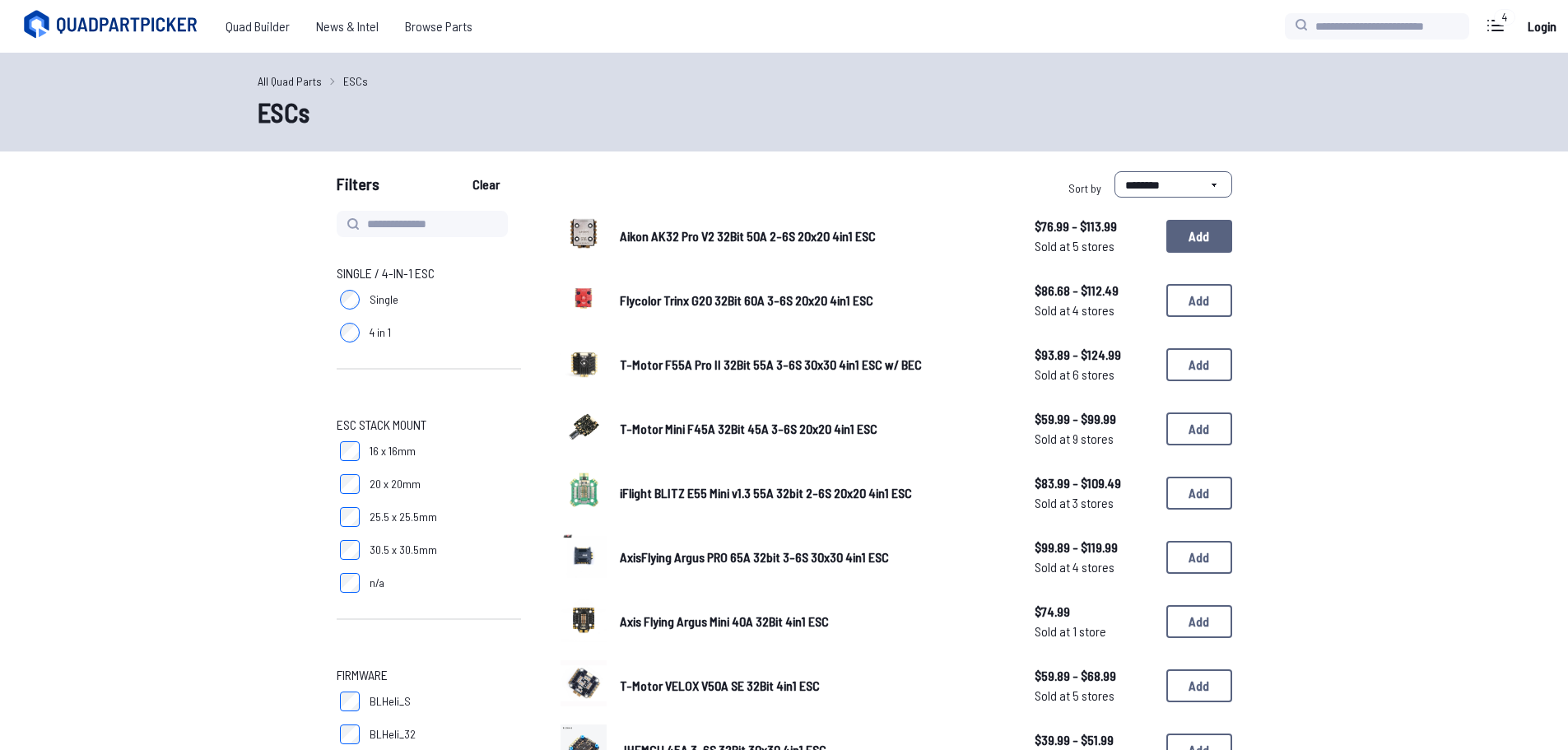
click at [1196, 247] on button "Add" at bounding box center [1200, 236] width 66 height 33
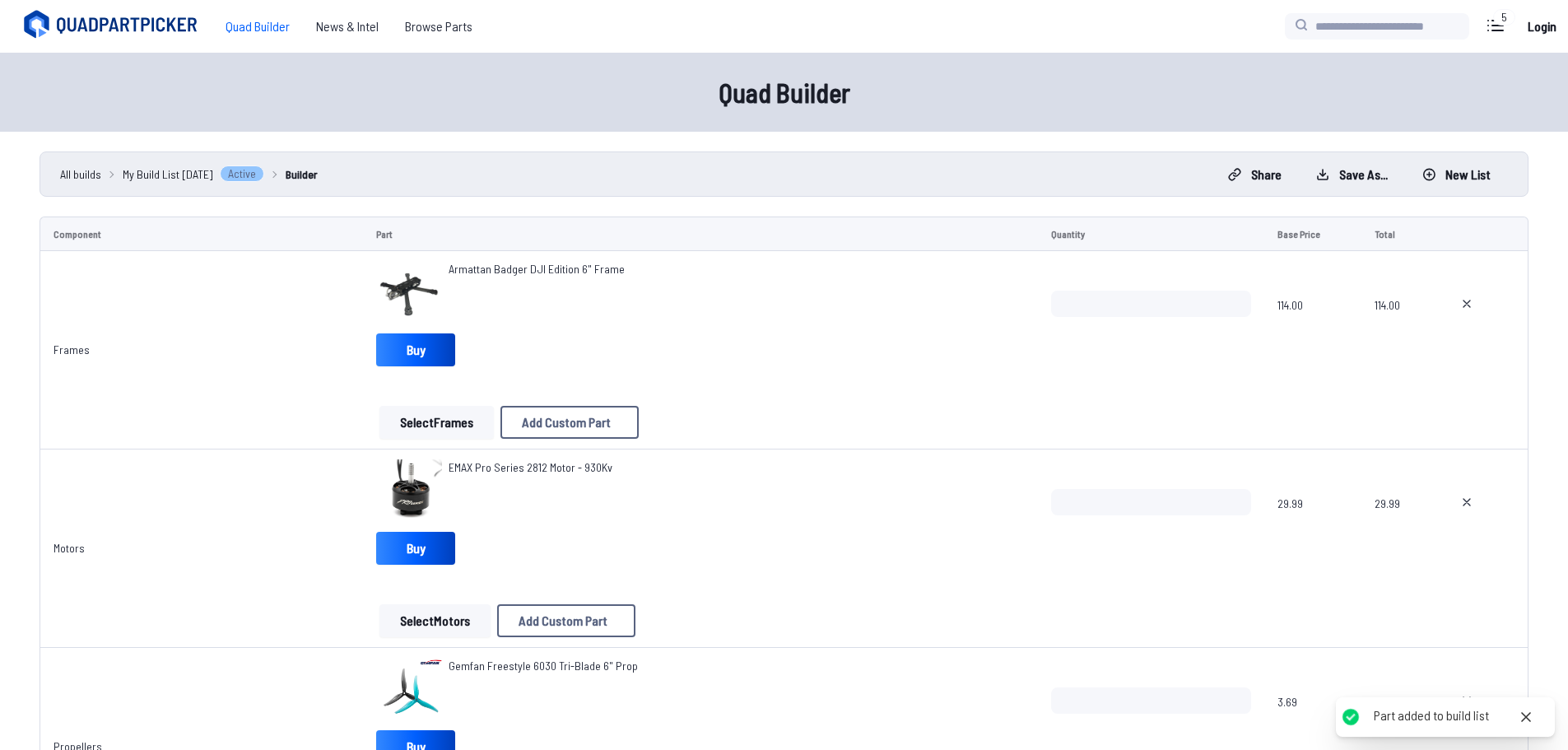
scroll to position [906, 0]
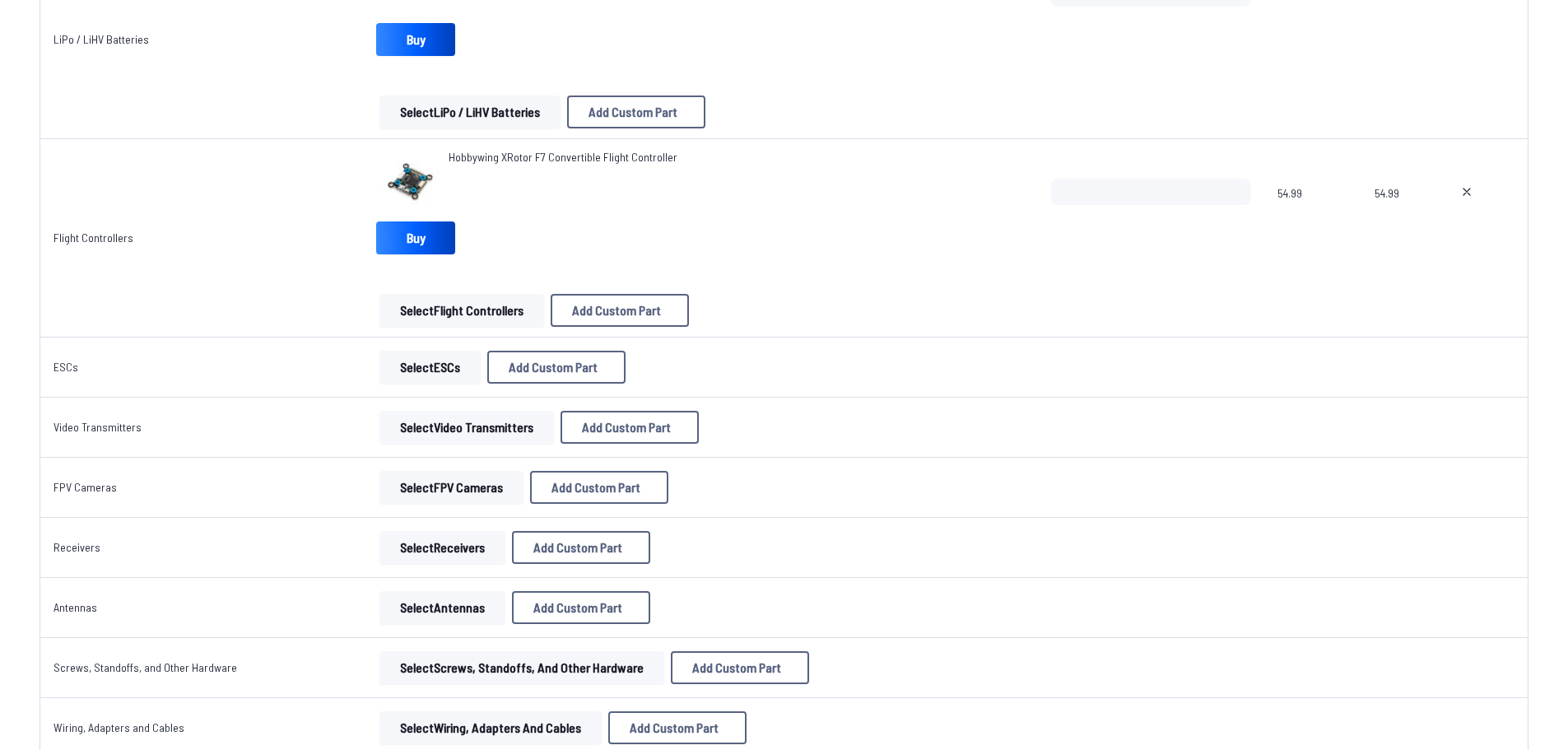
click at [425, 374] on button "Select ESCs" at bounding box center [430, 367] width 101 height 33
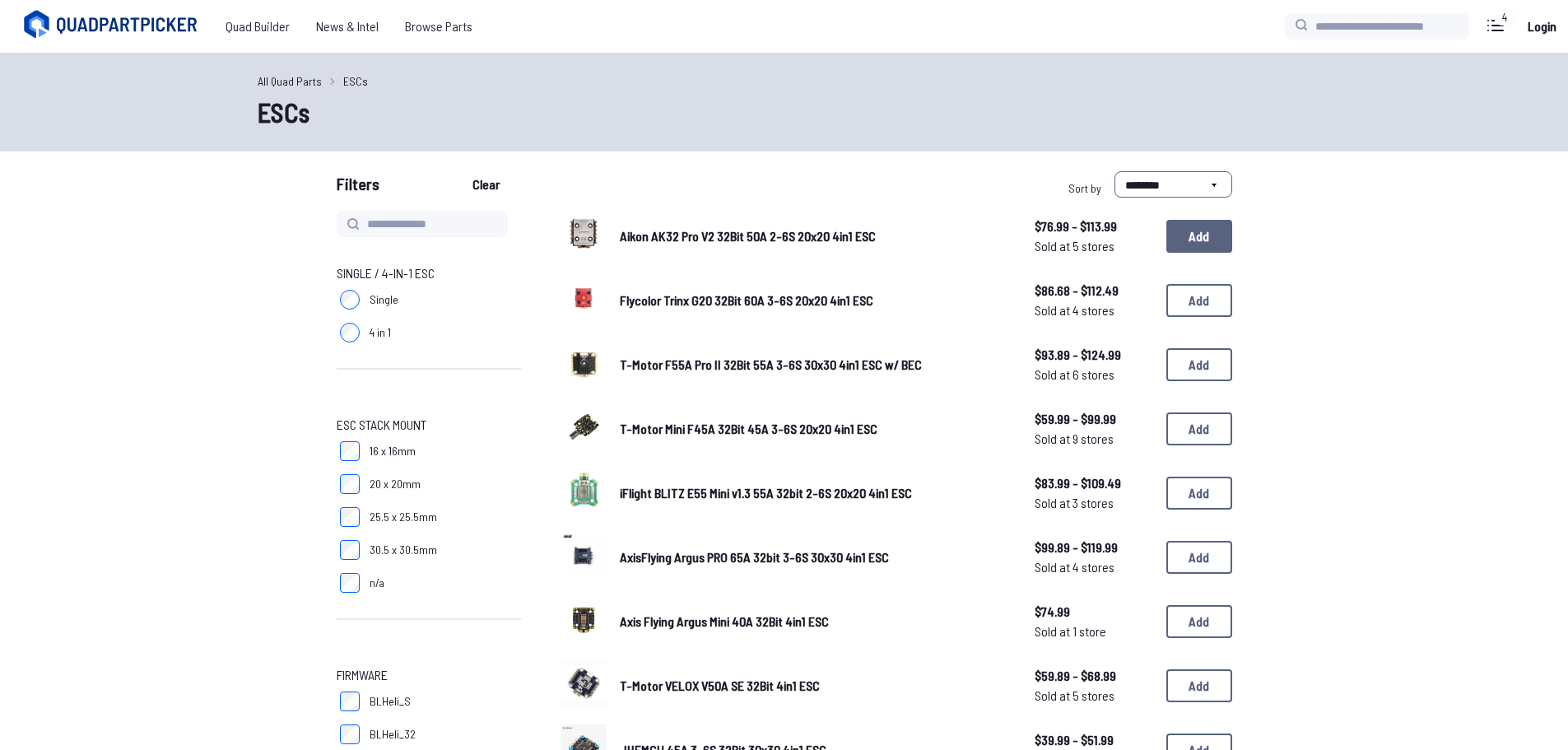
click at [1212, 236] on button "Add" at bounding box center [1200, 236] width 66 height 33
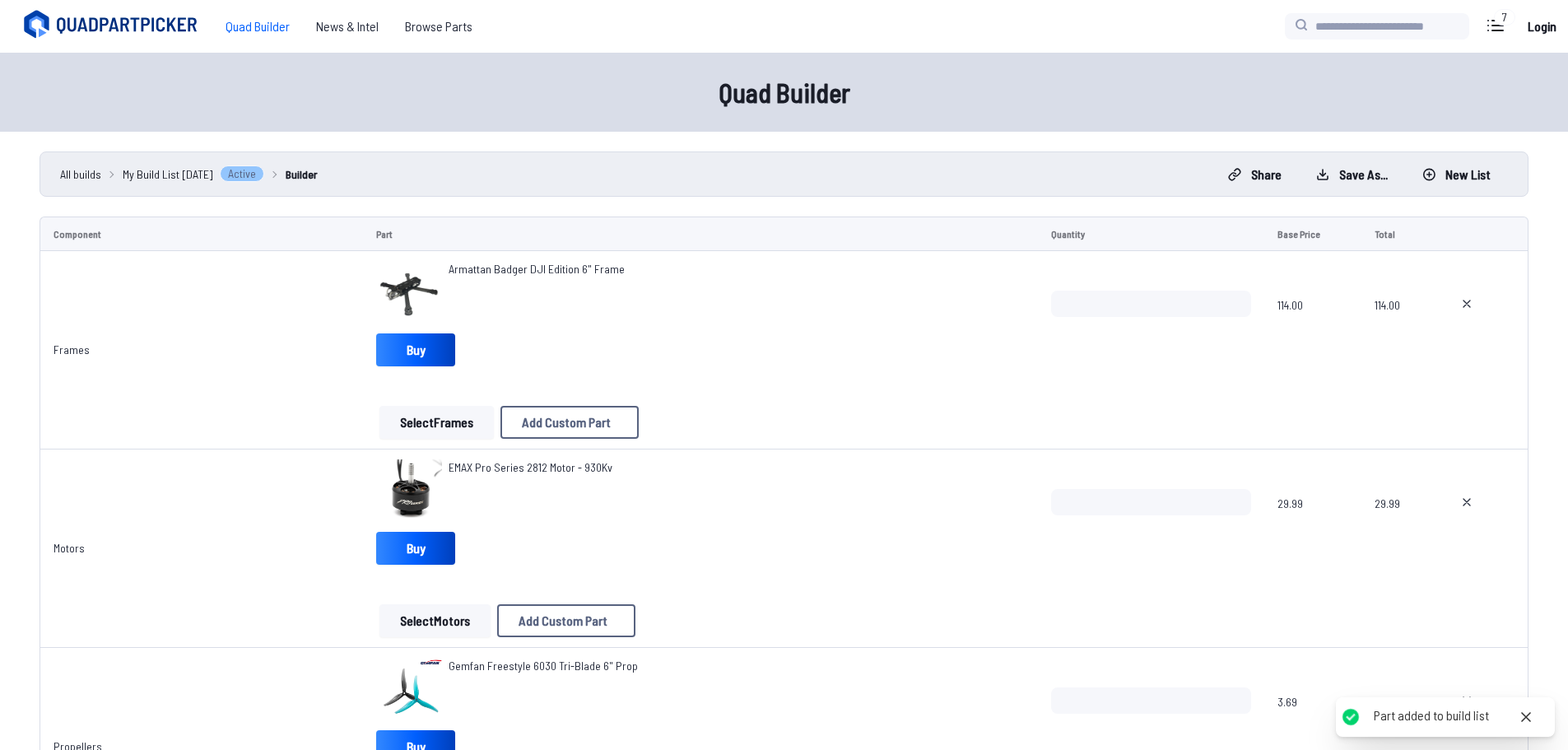
scroll to position [906, 0]
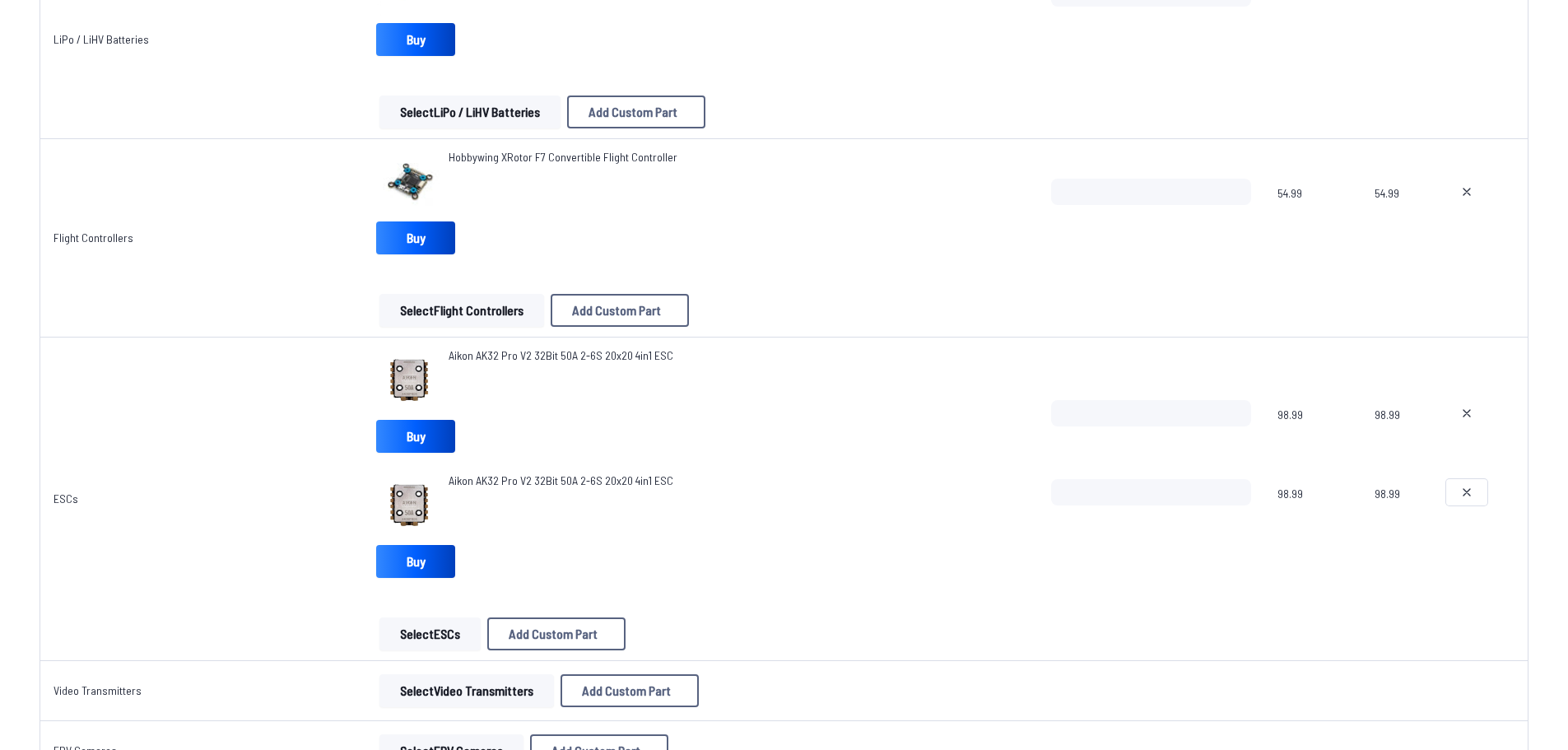
click at [1472, 480] on button at bounding box center [1467, 492] width 41 height 26
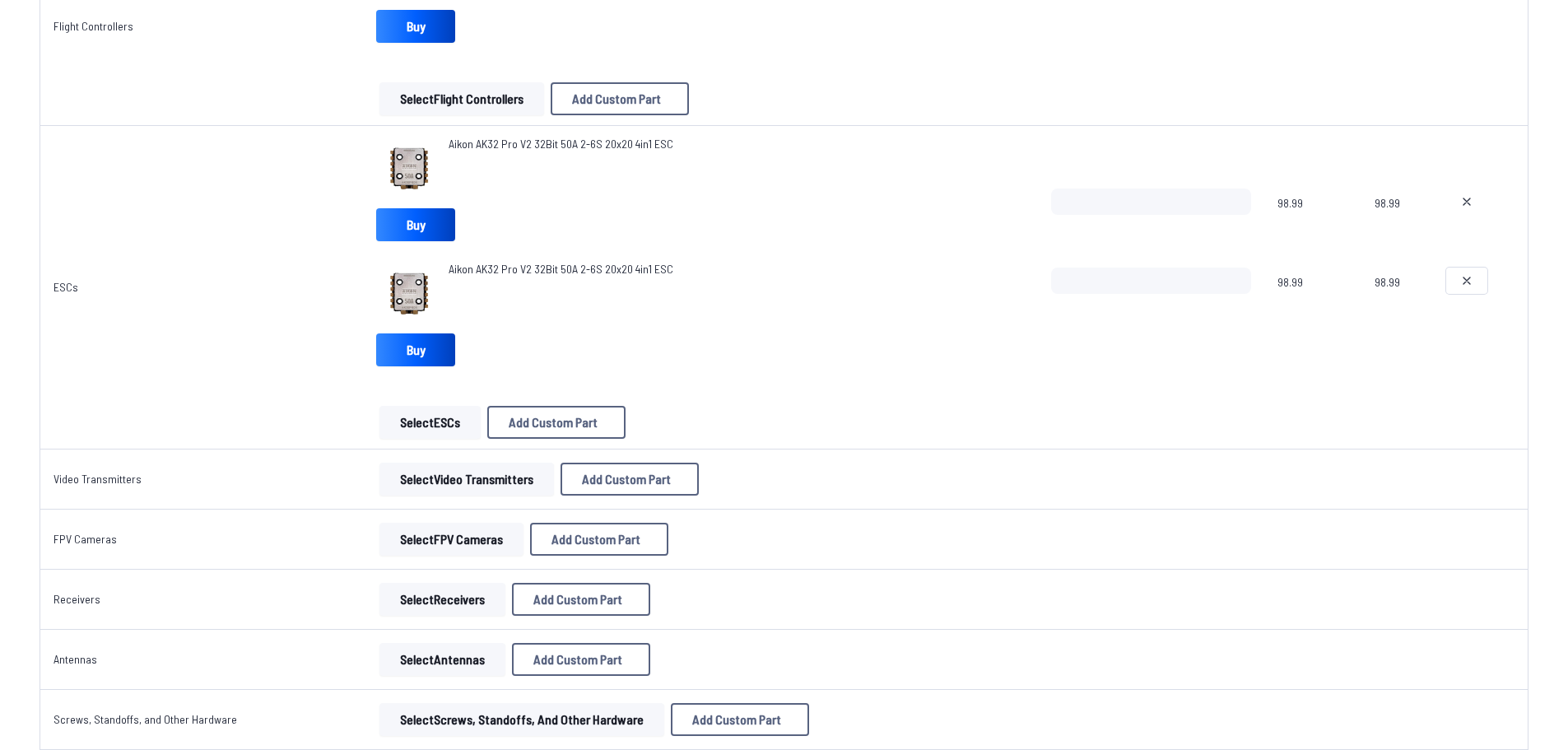
scroll to position [1236, 0]
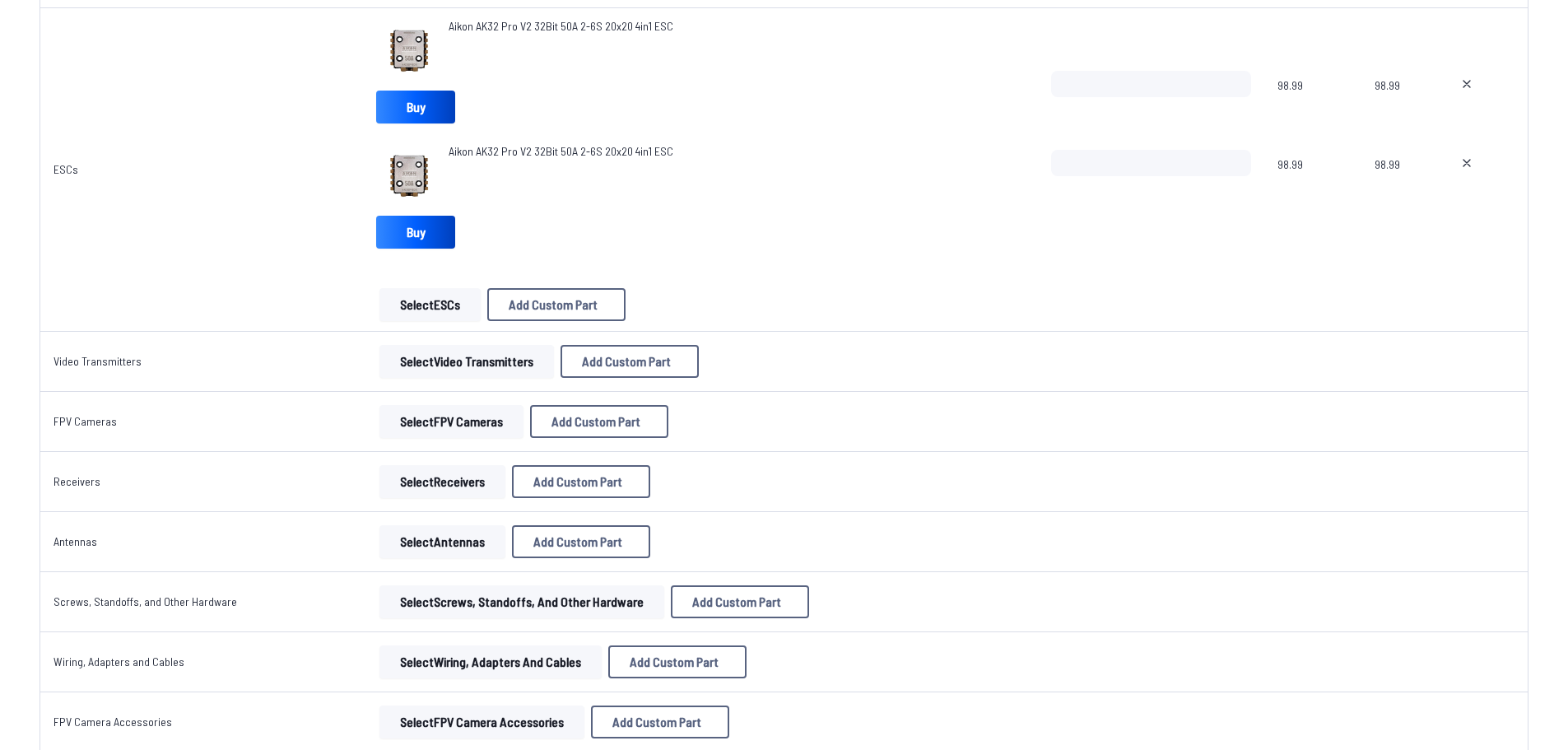
type textarea "**********"
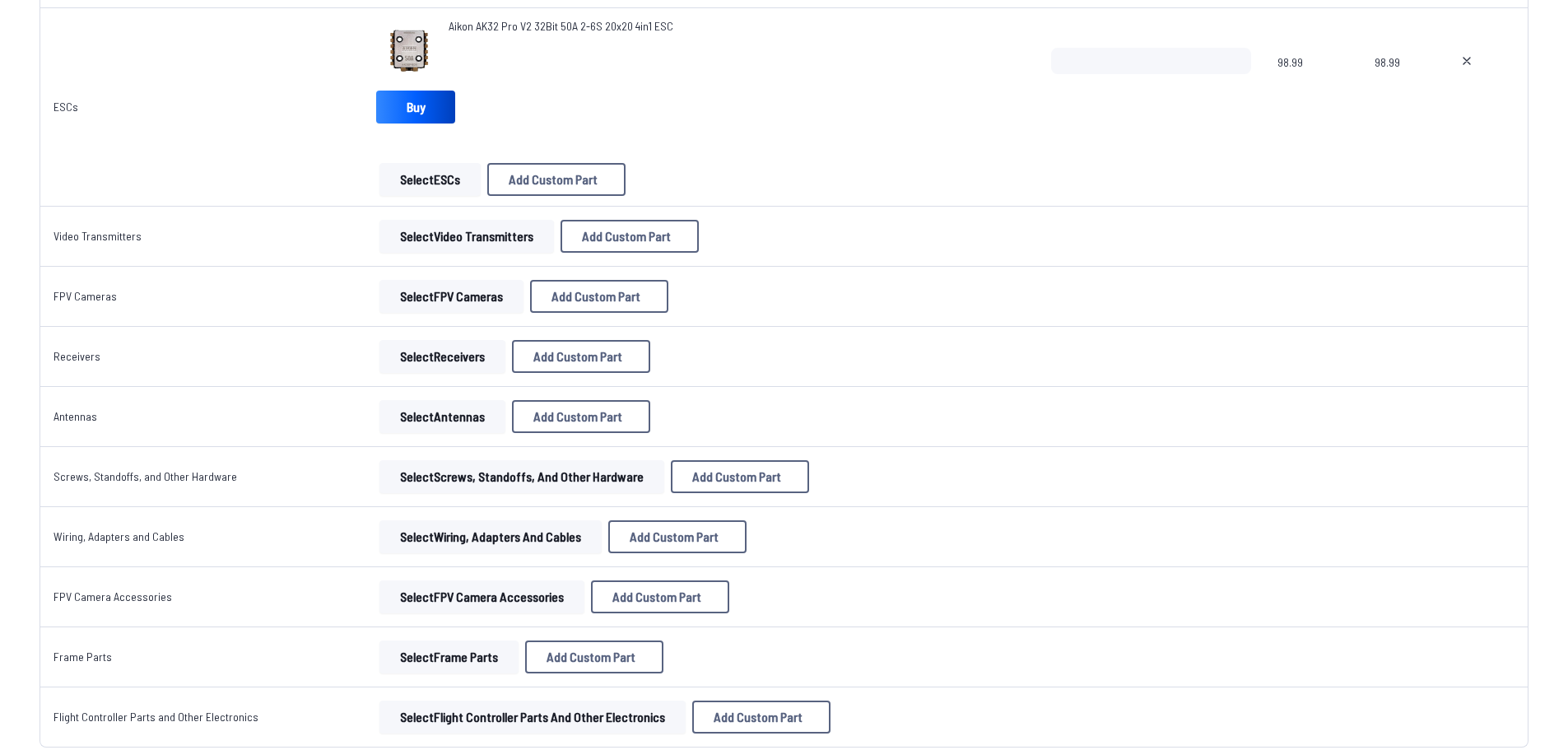
click at [390, 228] on button "Select Video Transmitters" at bounding box center [466, 236] width 175 height 33
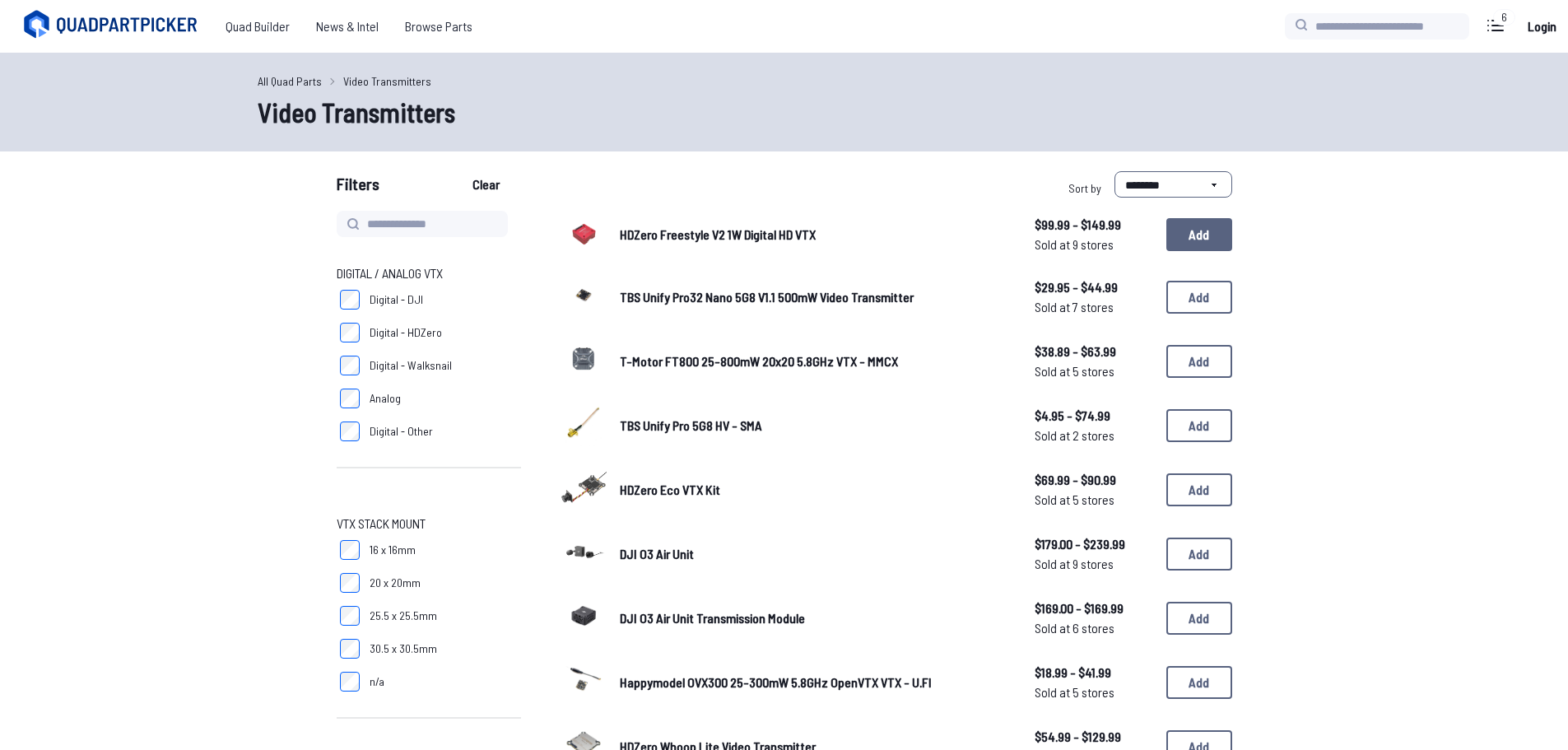
click at [1205, 239] on button "Add" at bounding box center [1200, 234] width 66 height 33
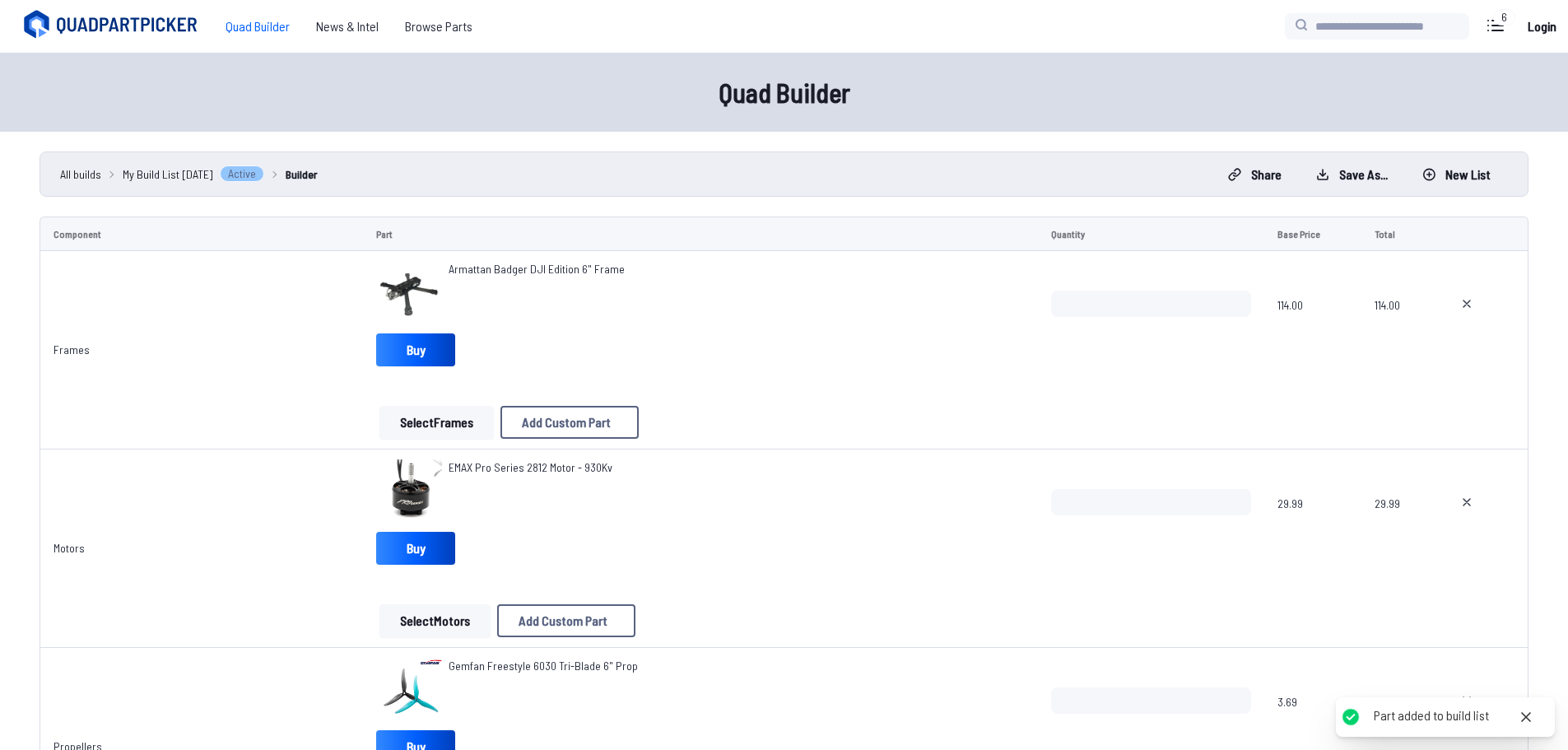
scroll to position [1236, 0]
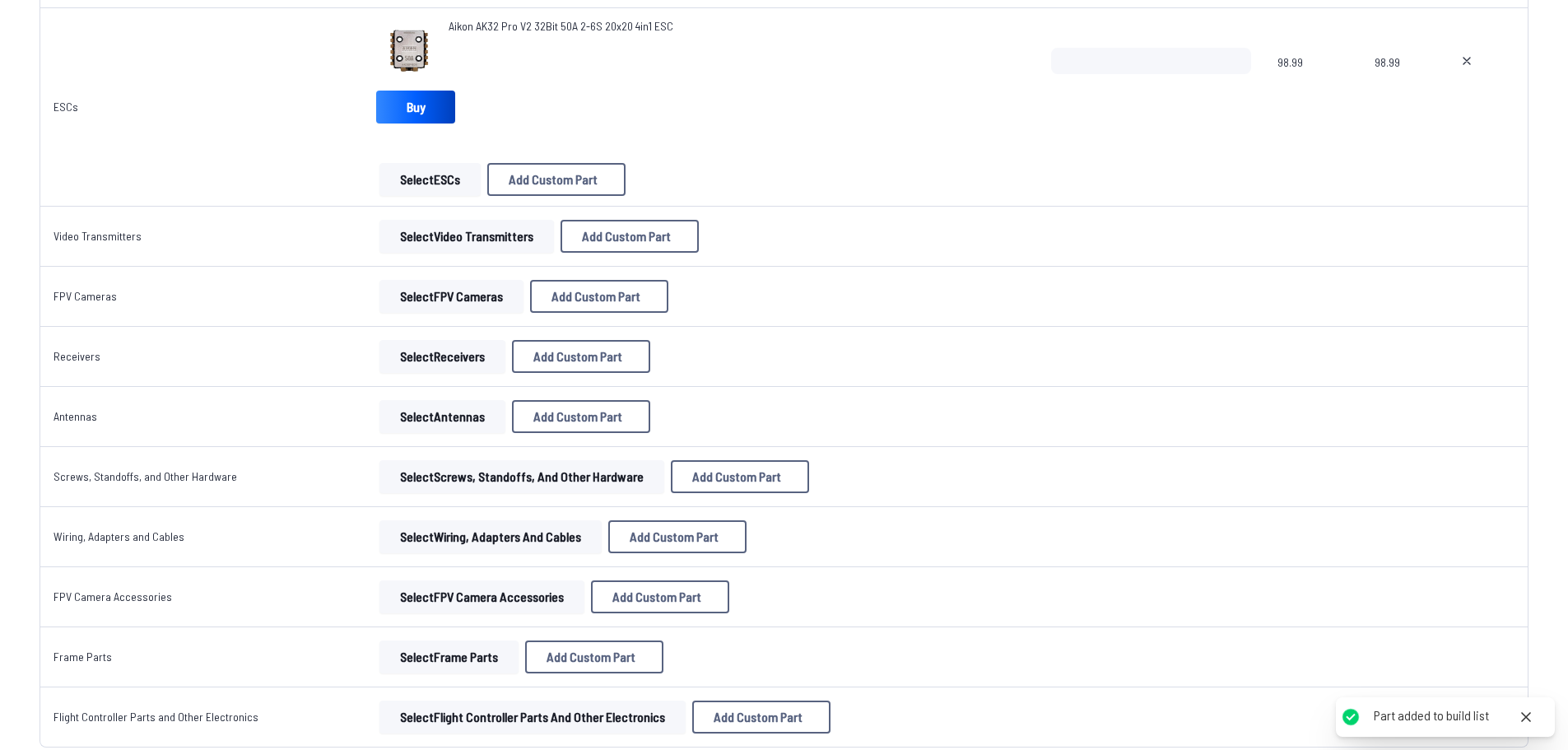
type textarea "**********"
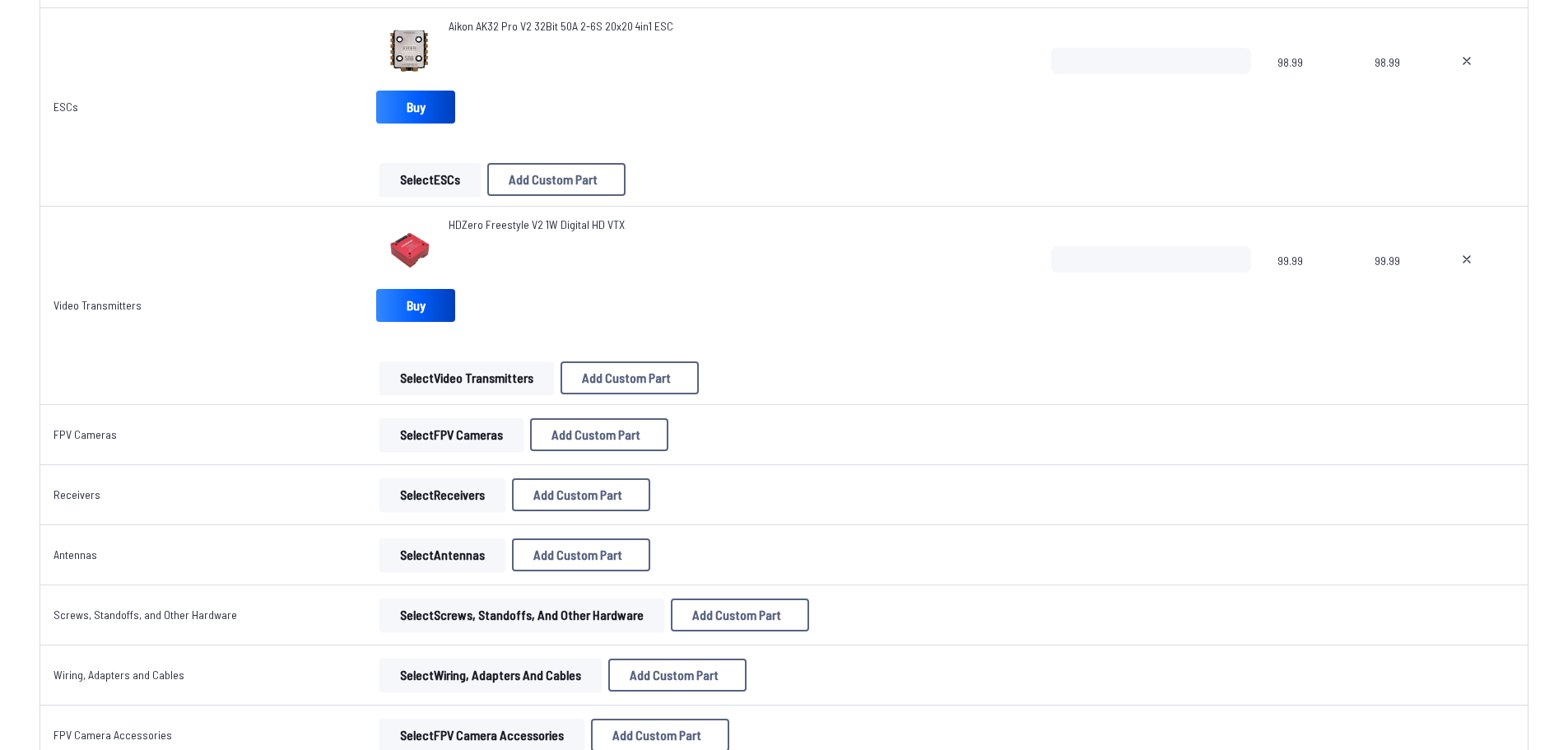
click at [423, 427] on button "Select FPV Cameras" at bounding box center [451, 434] width 144 height 33
click at [442, 438] on button "Select FPV Cameras" at bounding box center [451, 434] width 144 height 33
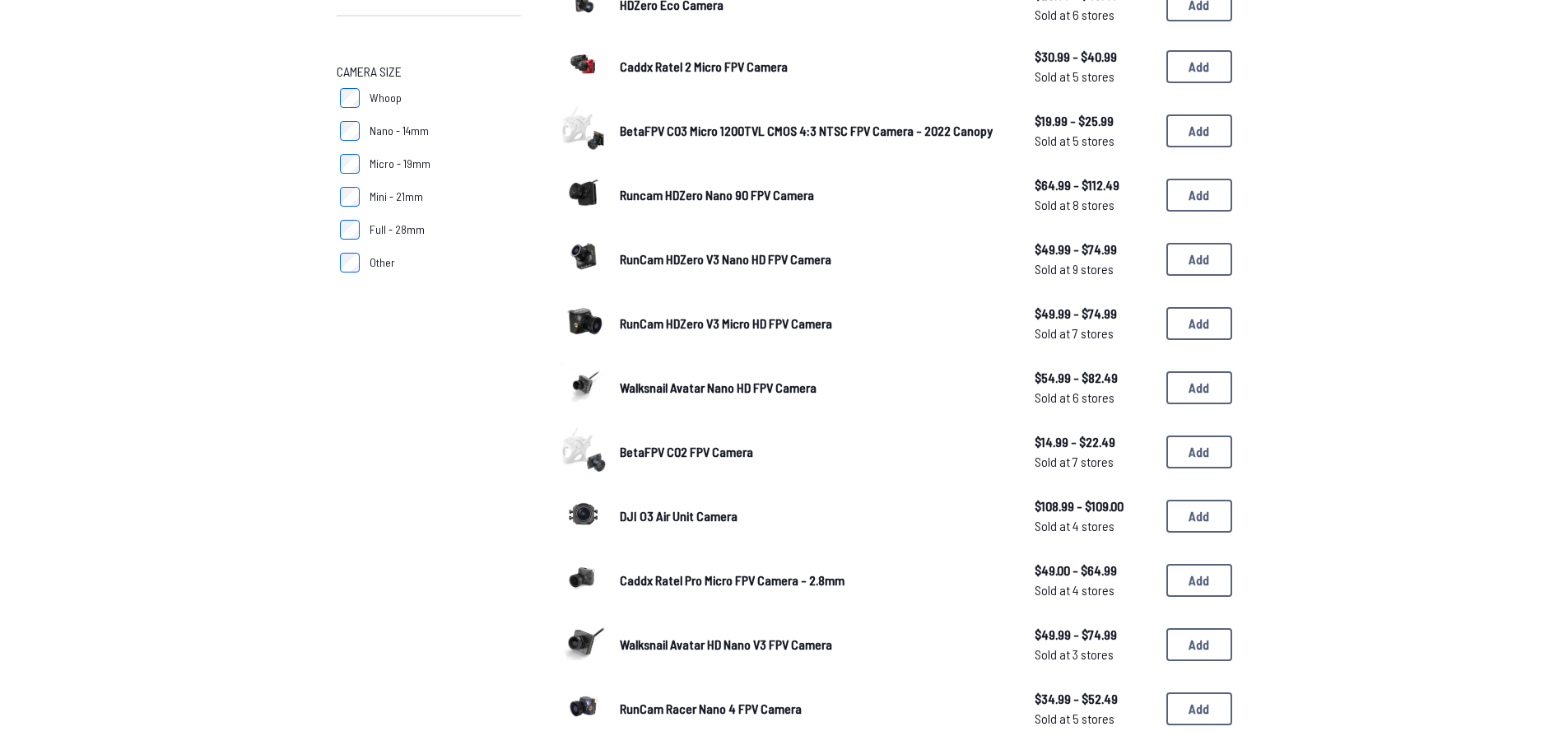
scroll to position [83, 0]
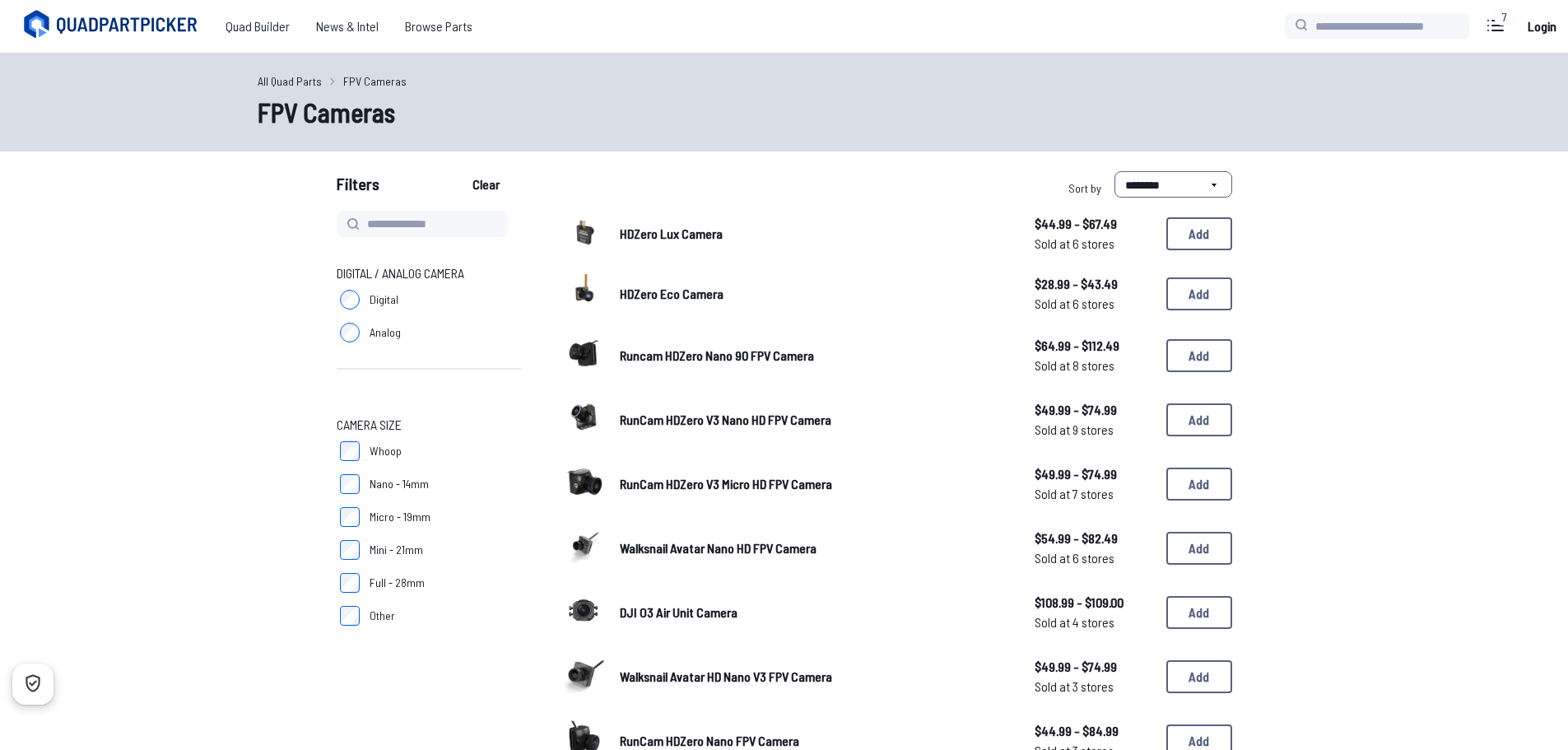
scroll to position [247, 0]
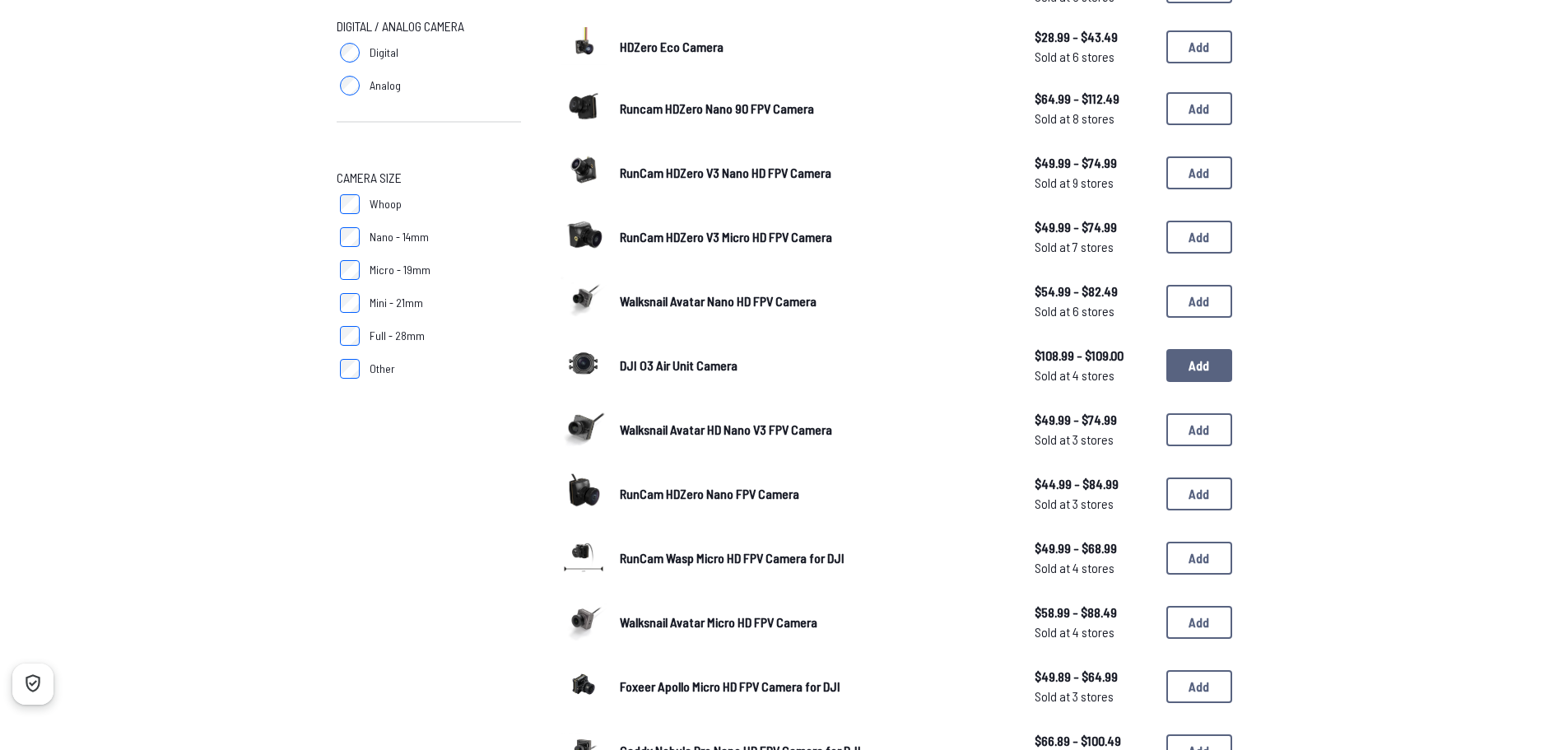
click at [1199, 360] on button "Add" at bounding box center [1200, 365] width 66 height 33
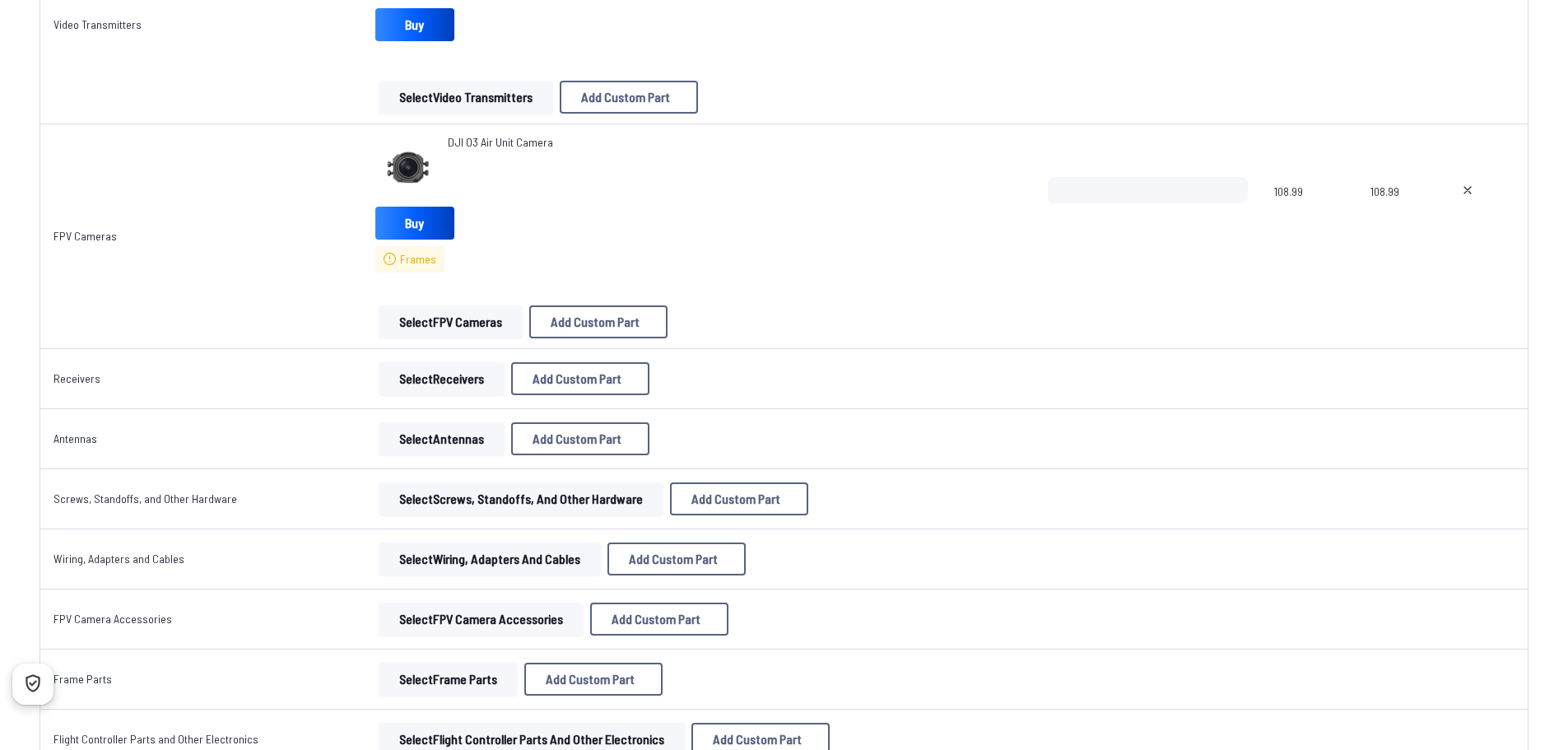
scroll to position [1730, 0]
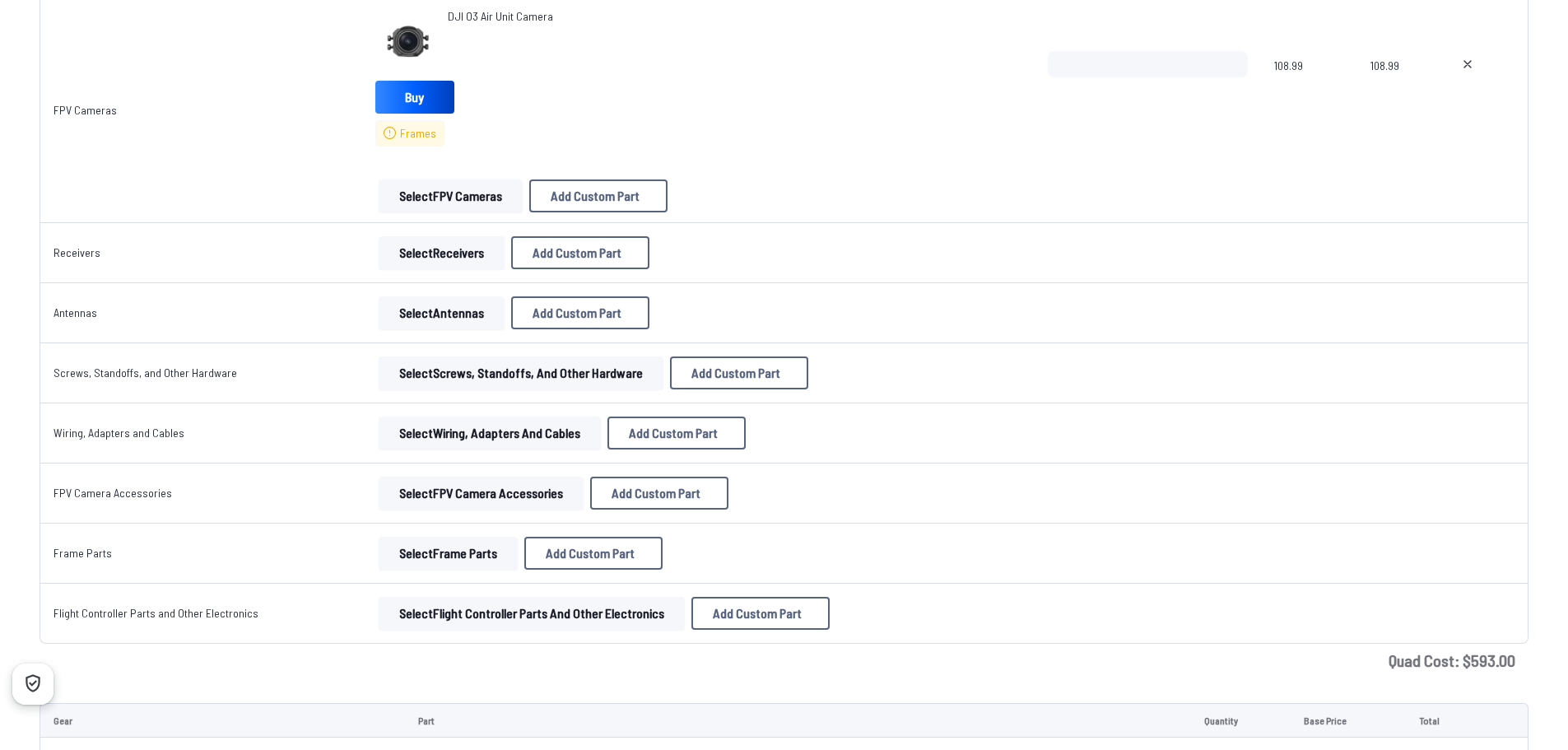
click at [451, 258] on button "Select Receivers" at bounding box center [442, 253] width 126 height 33
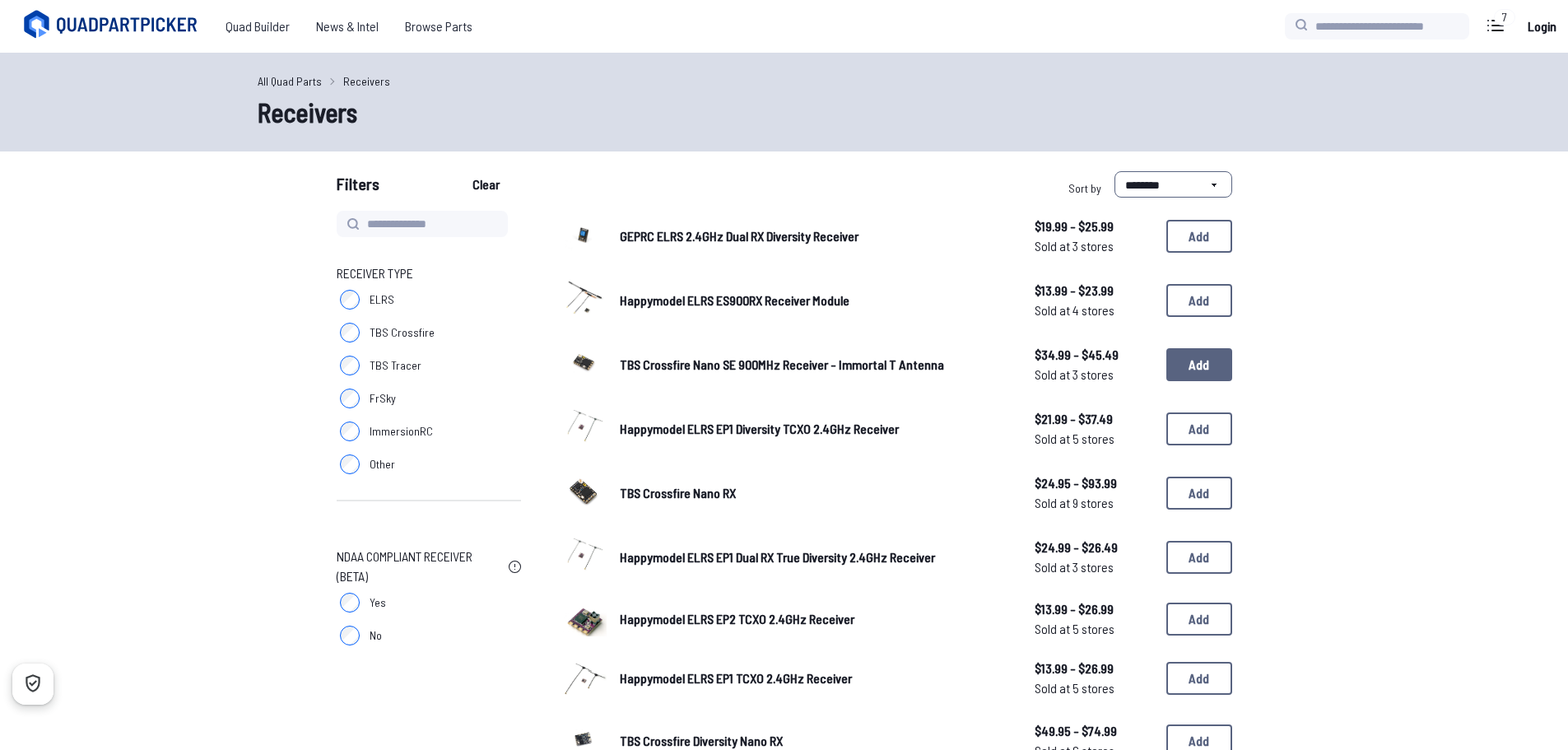
click at [1204, 370] on button "Add" at bounding box center [1200, 364] width 66 height 33
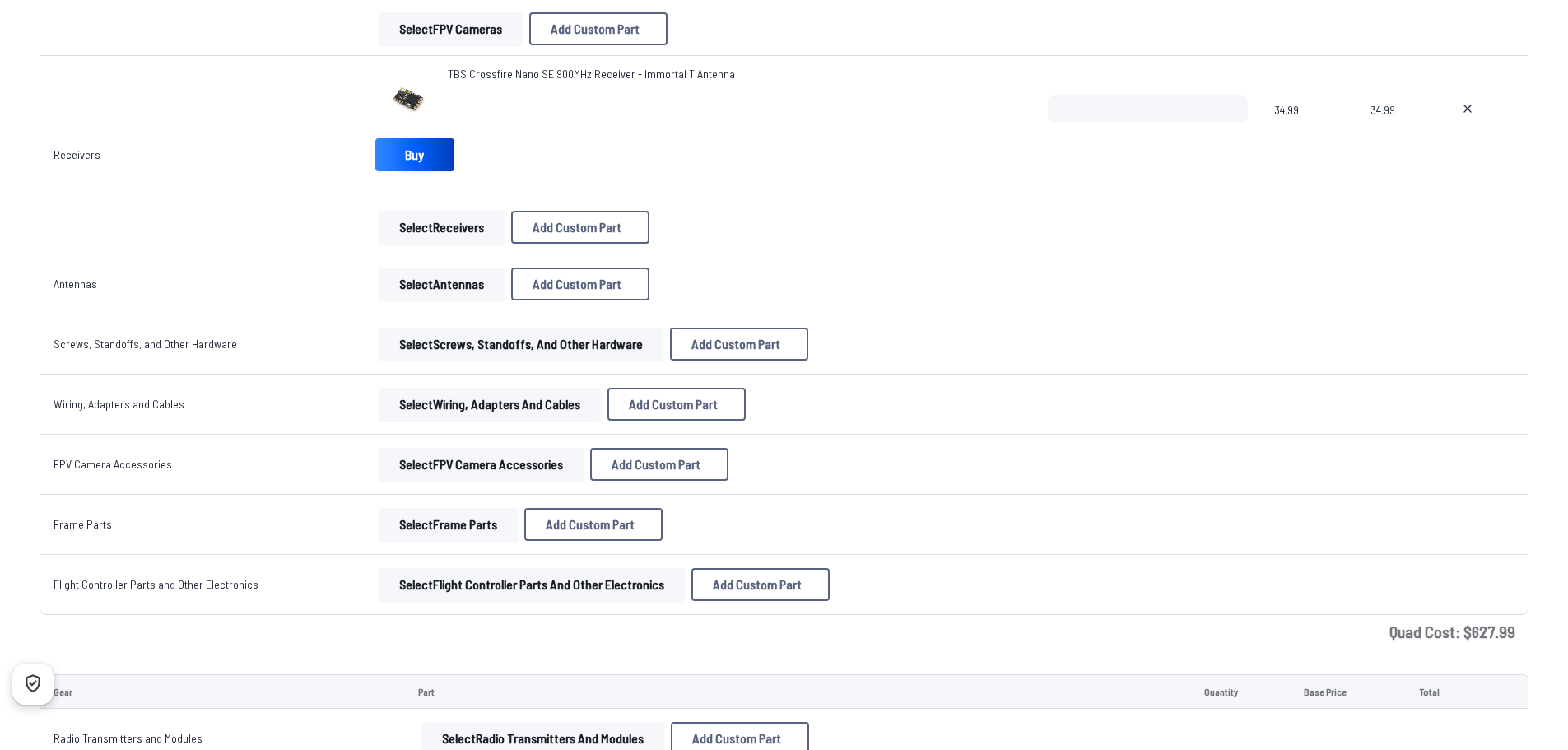
scroll to position [2059, 0]
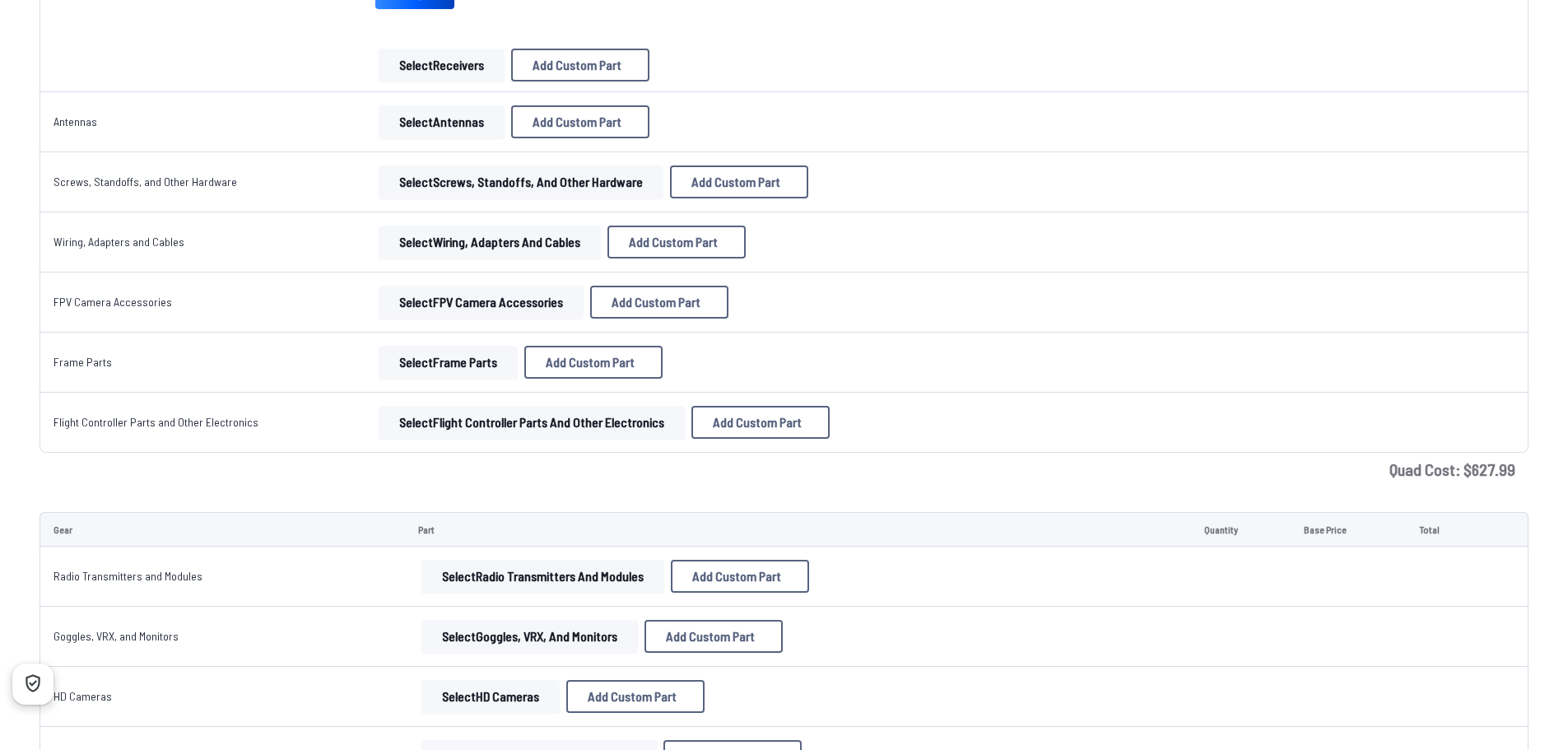
click at [519, 172] on button "Select Screws, Standoffs, and Other Hardware" at bounding box center [521, 182] width 285 height 33
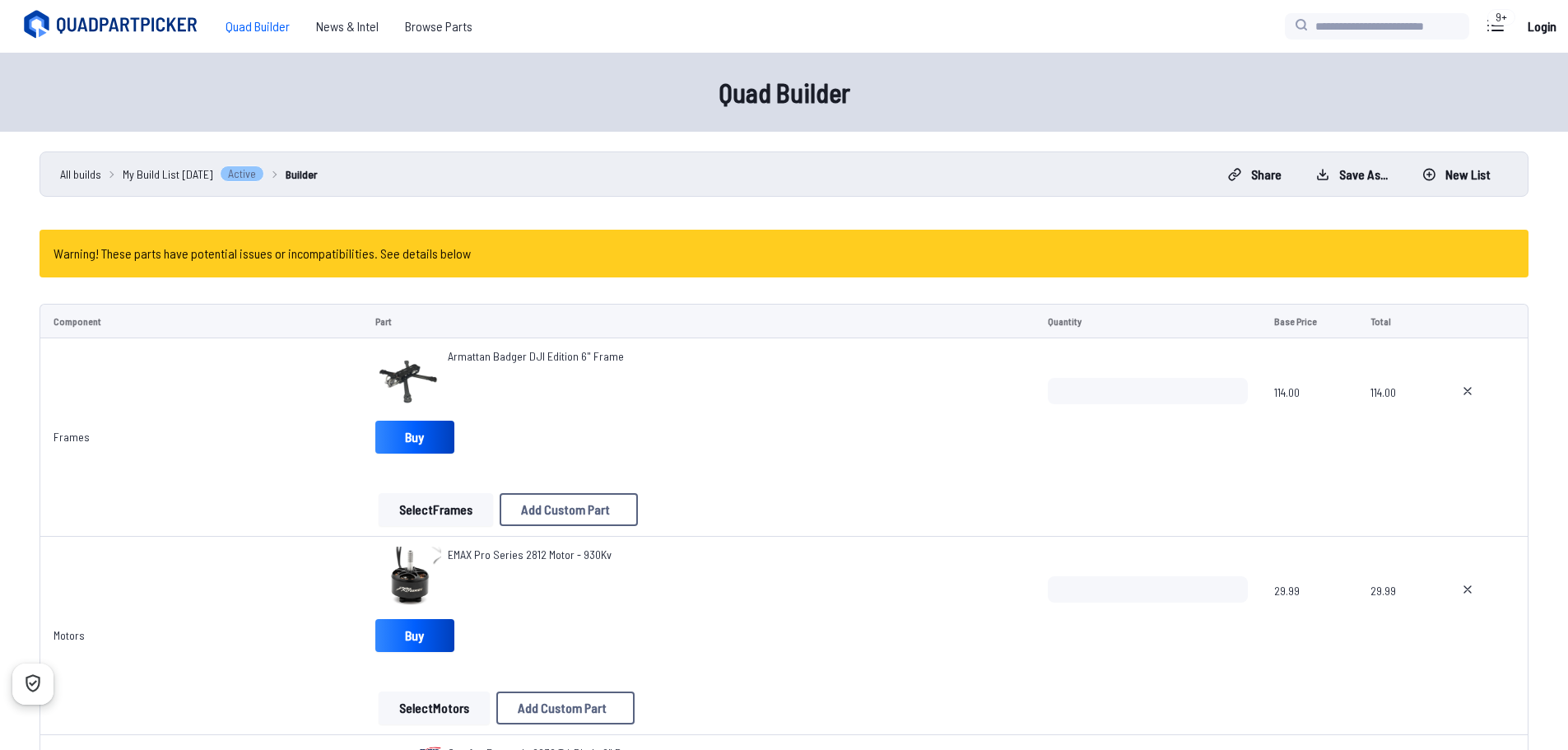
scroll to position [2059, 0]
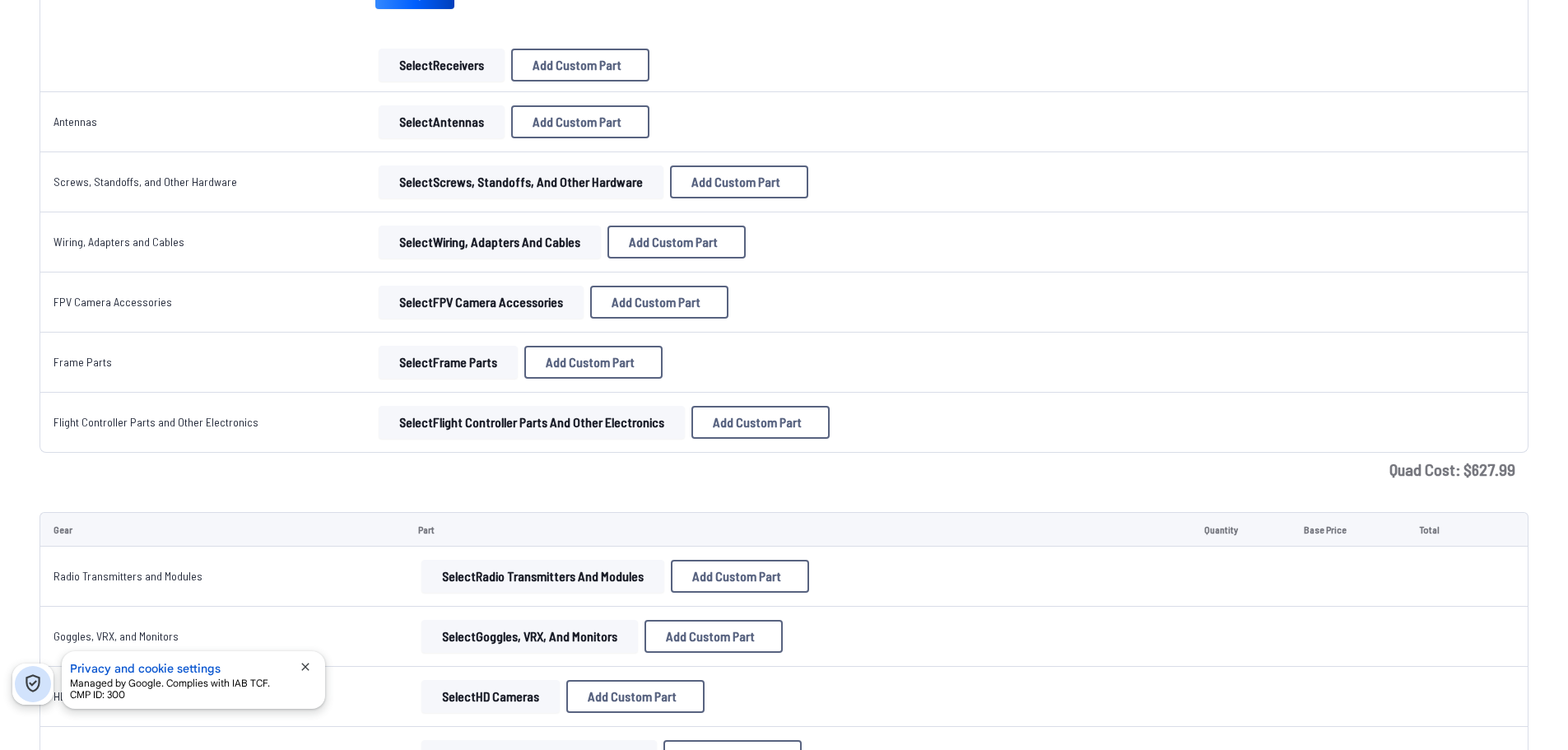
click at [494, 293] on button "Select FPV Camera Accessories" at bounding box center [481, 302] width 205 height 33
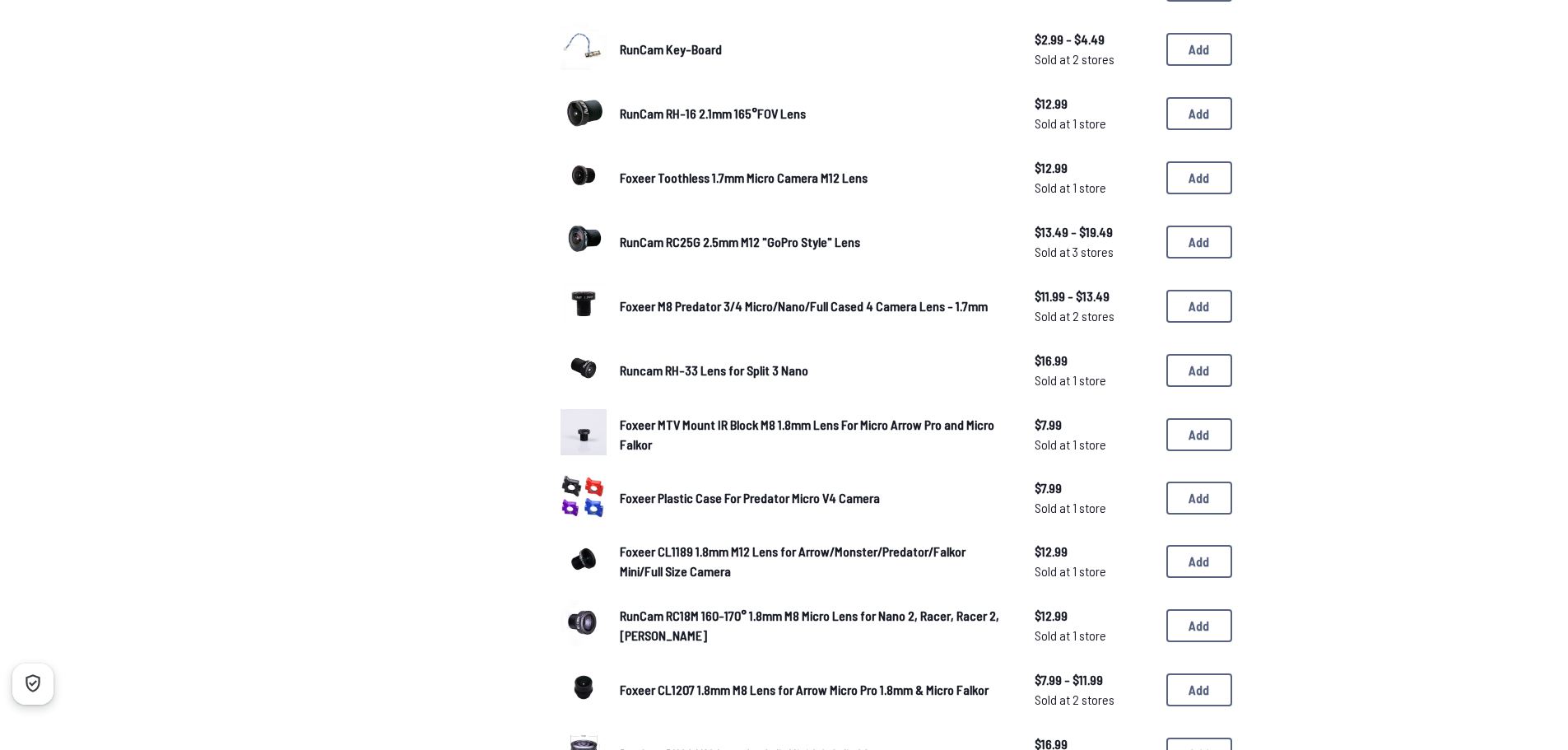
scroll to position [577, 0]
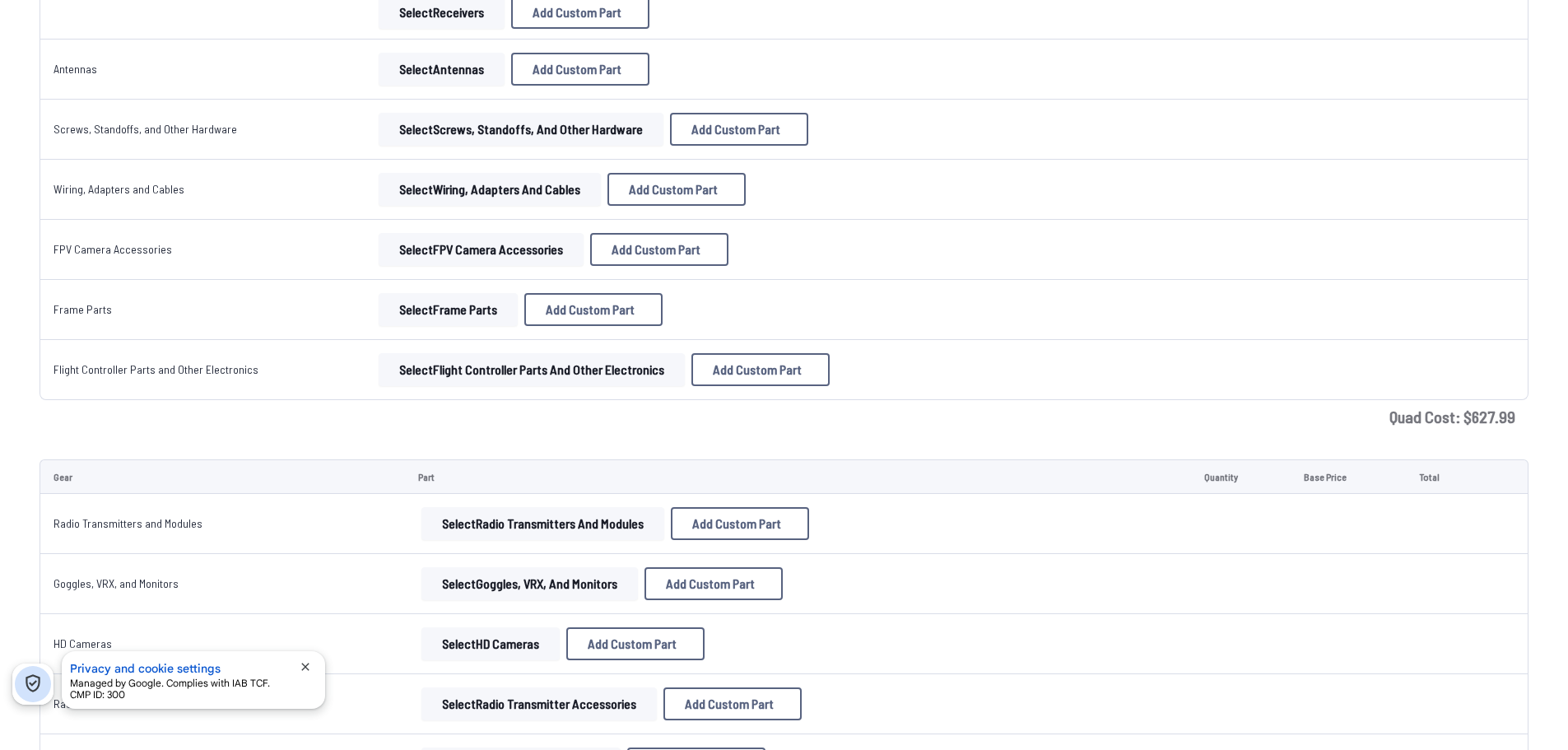
scroll to position [2141, 0]
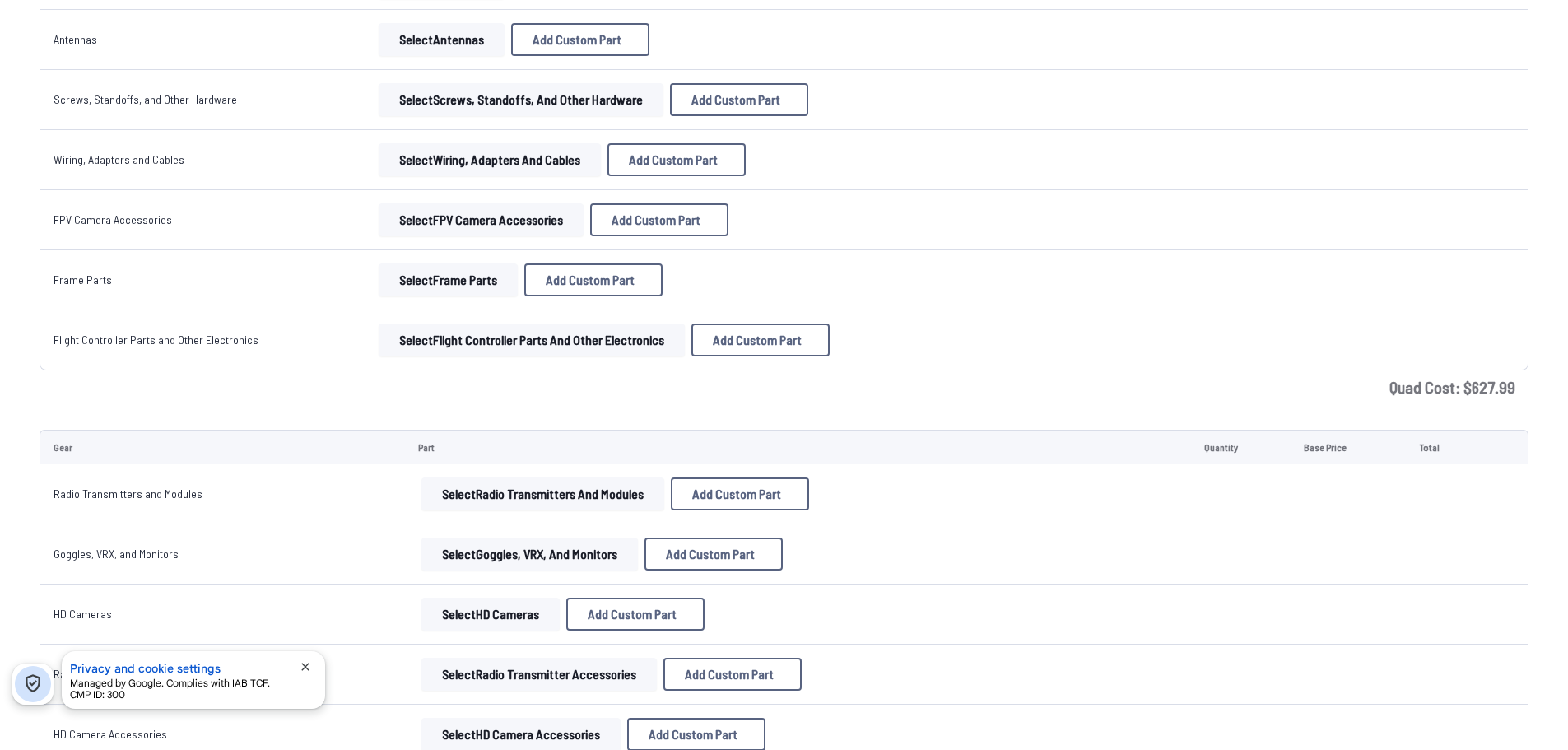
click at [480, 337] on button "Select Flight Controller Parts and Other Electronics" at bounding box center [532, 340] width 307 height 33
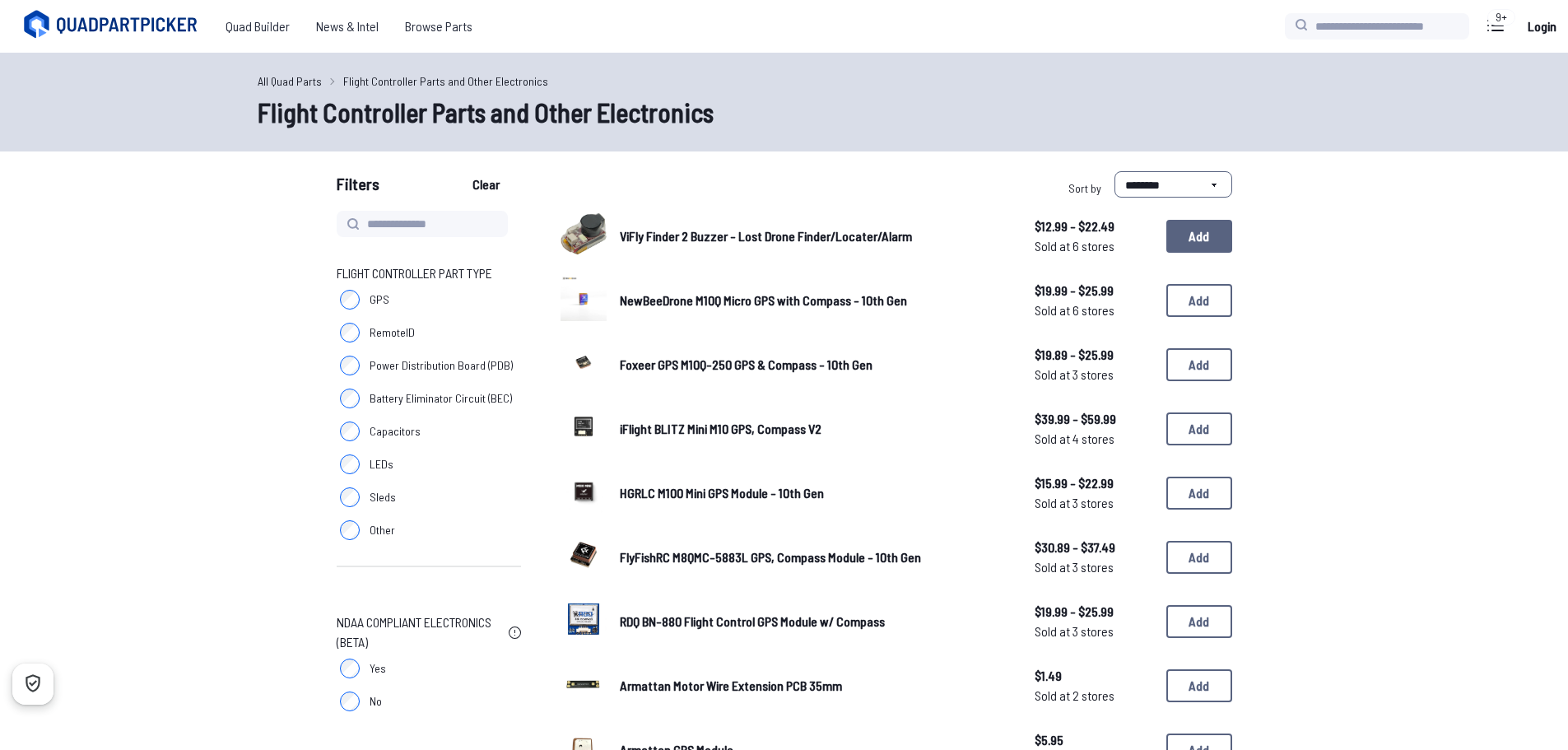
click at [1225, 236] on button "Add" at bounding box center [1200, 236] width 66 height 33
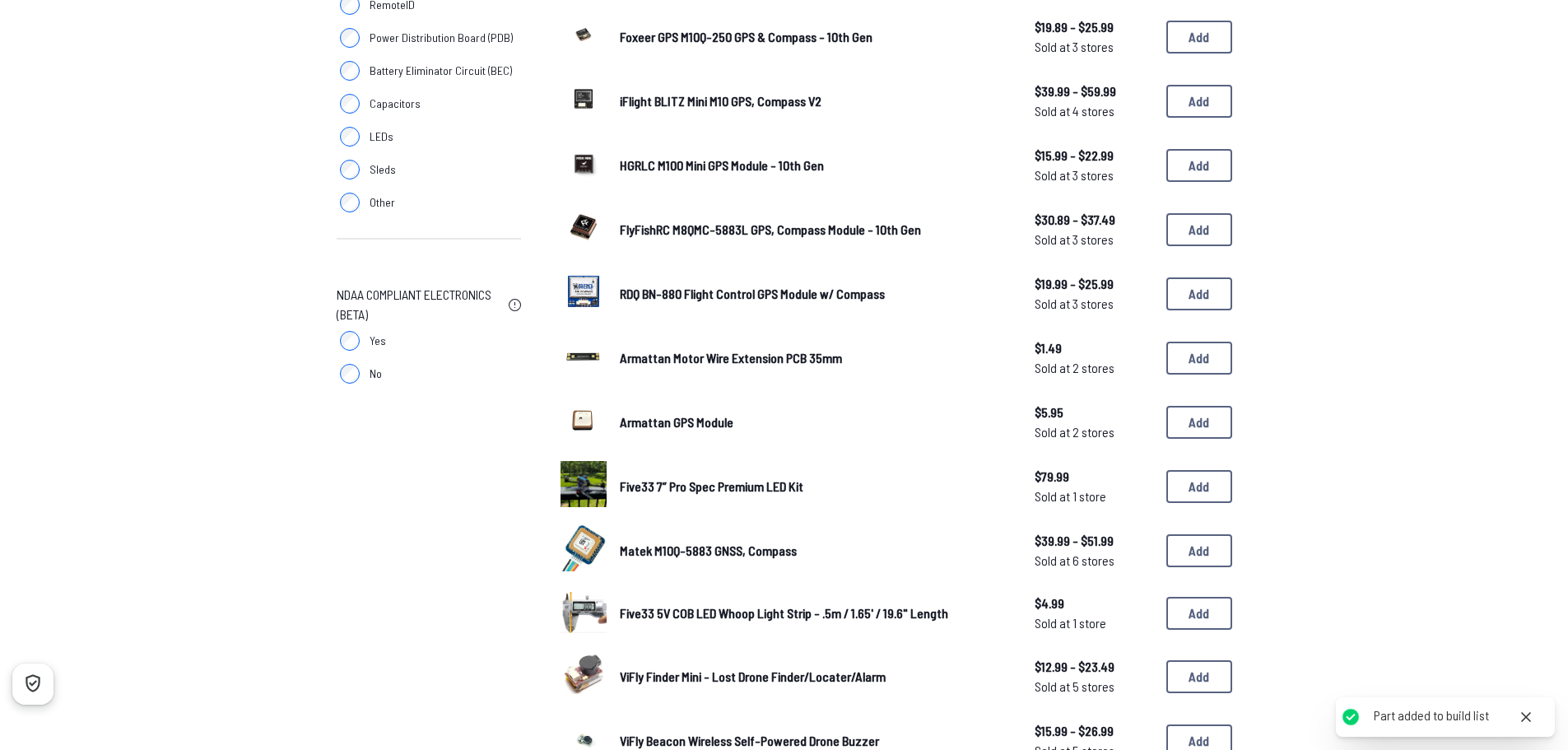
scroll to position [329, 0]
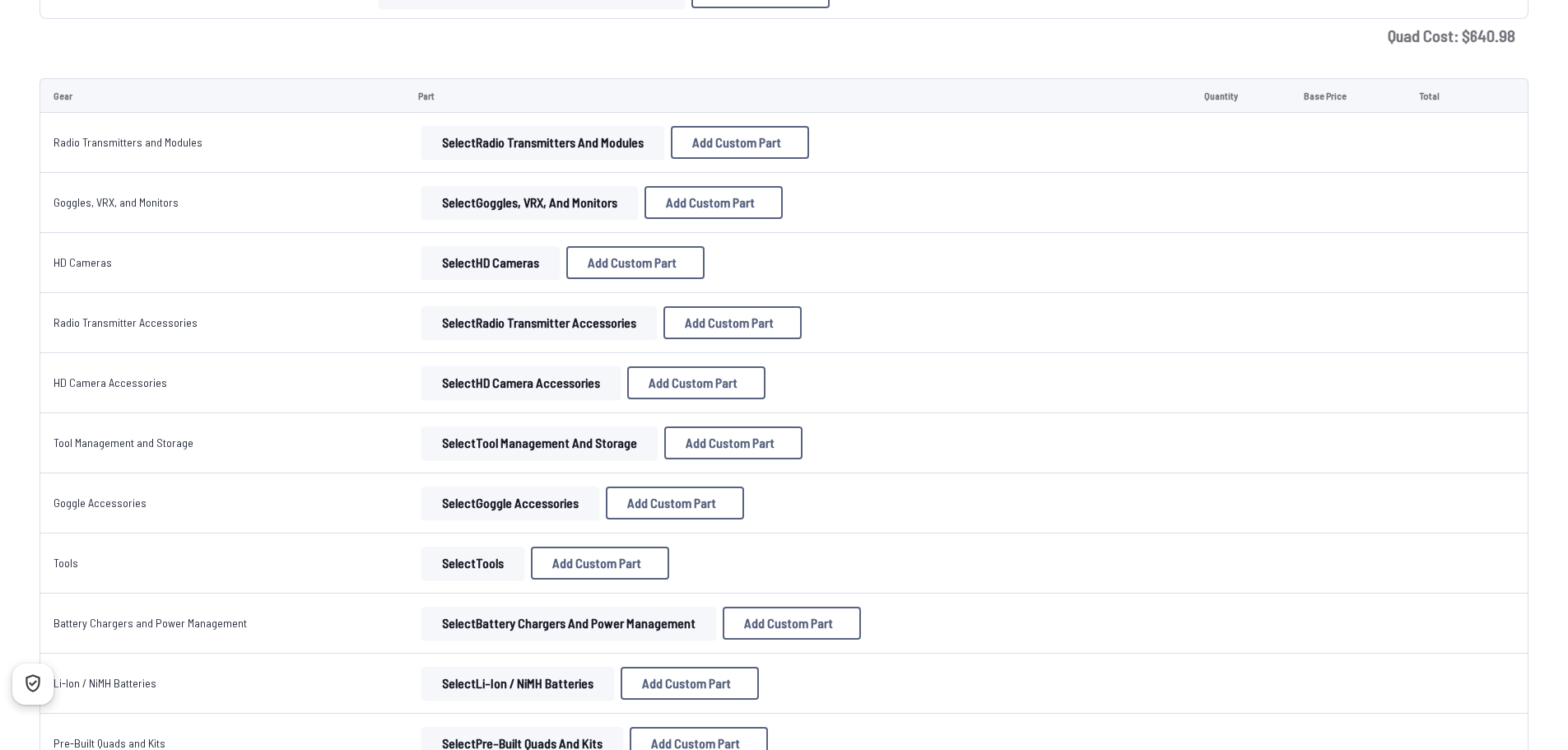
scroll to position [2635, 0]
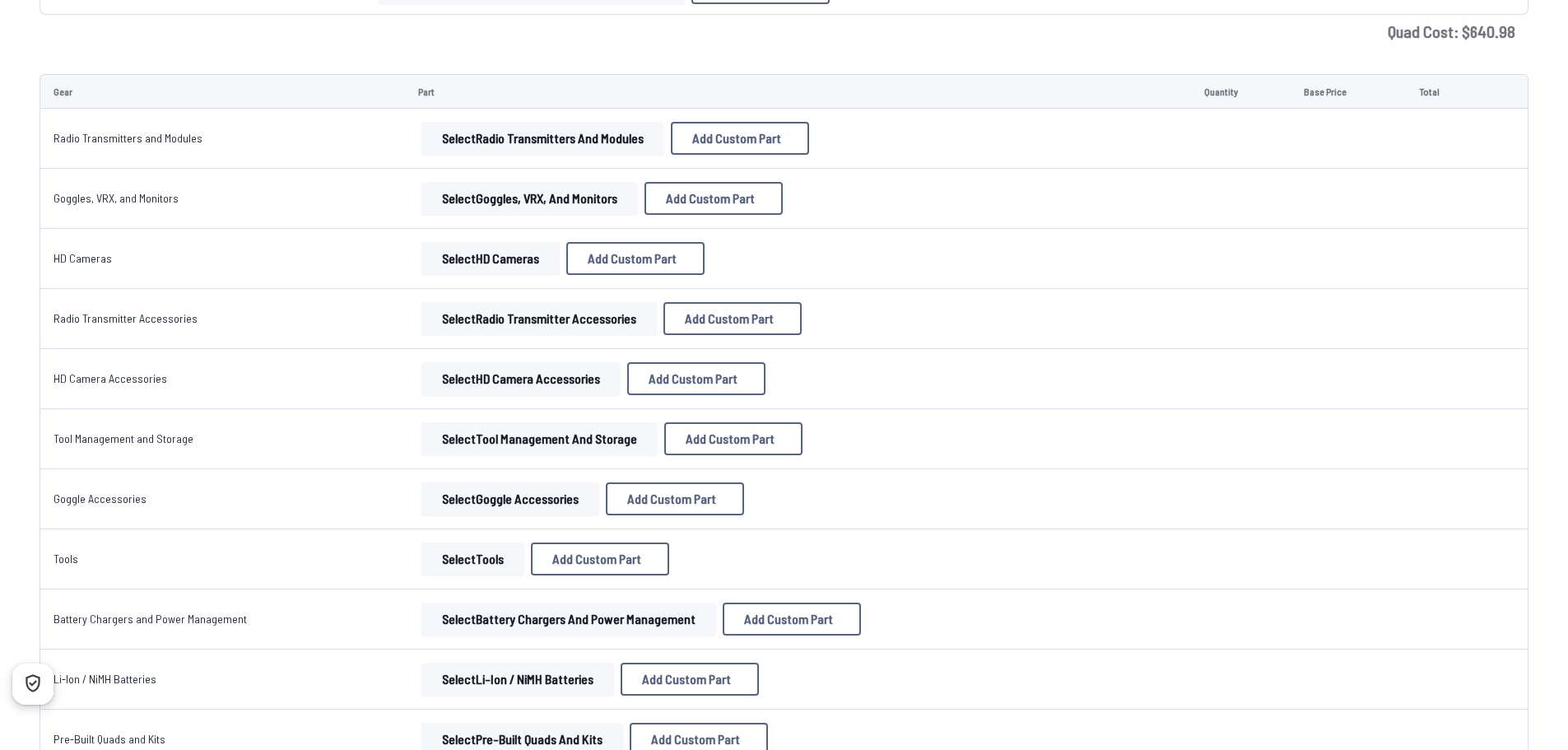
click at [497, 322] on button "Select Radio Transmitter Accessories" at bounding box center [539, 318] width 236 height 33
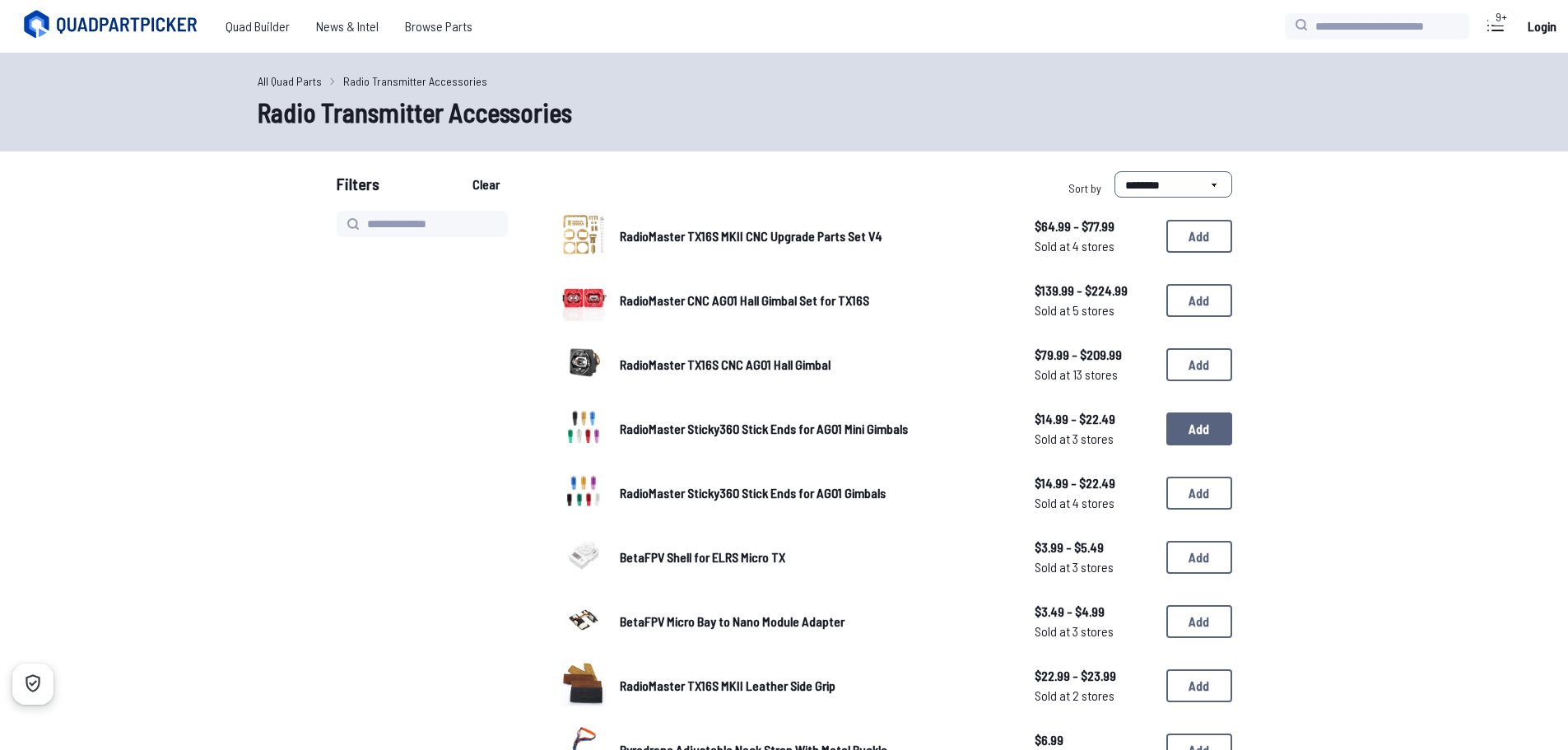
click at [1201, 436] on button "Add" at bounding box center [1200, 428] width 66 height 33
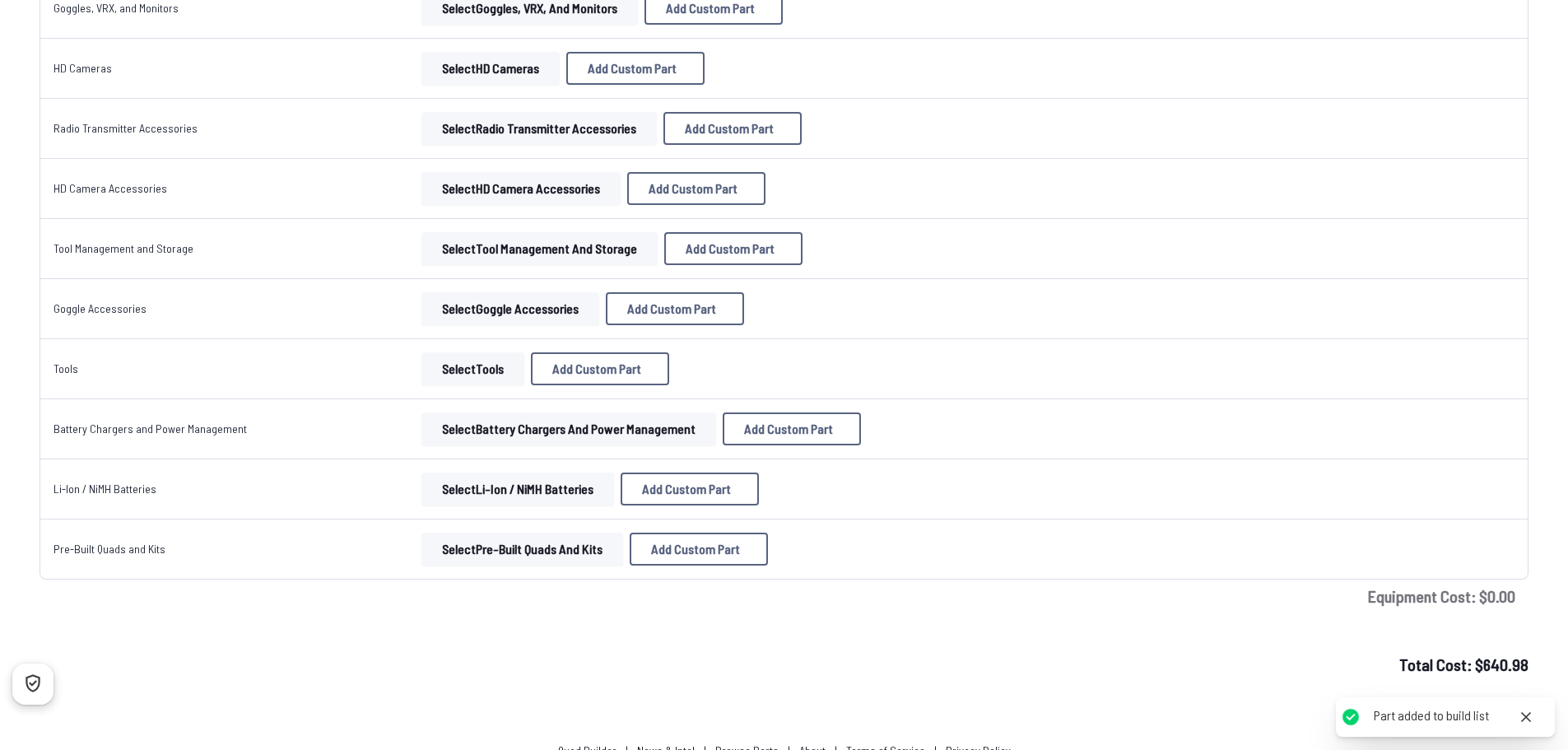
scroll to position [2871, 0]
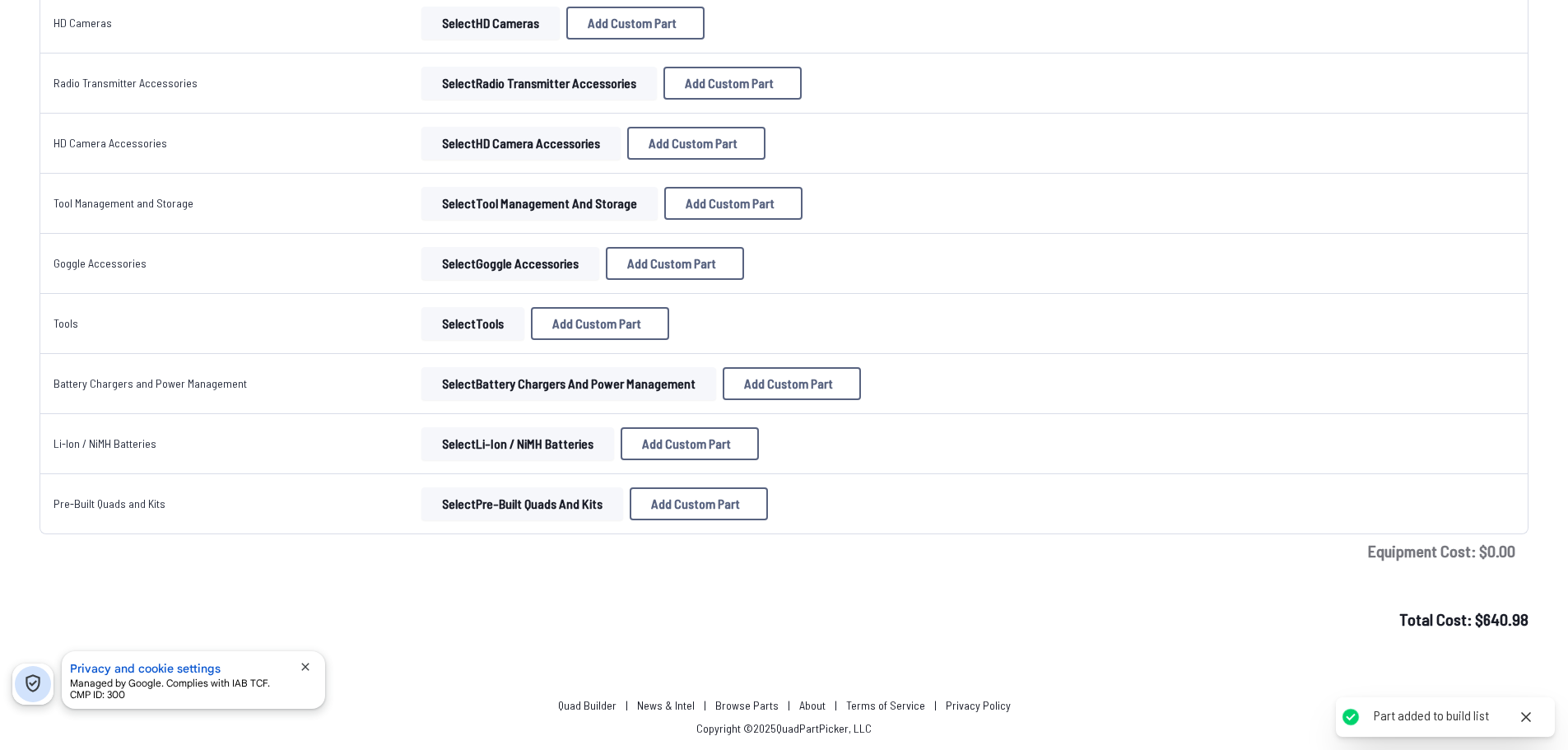
type textarea "**********"
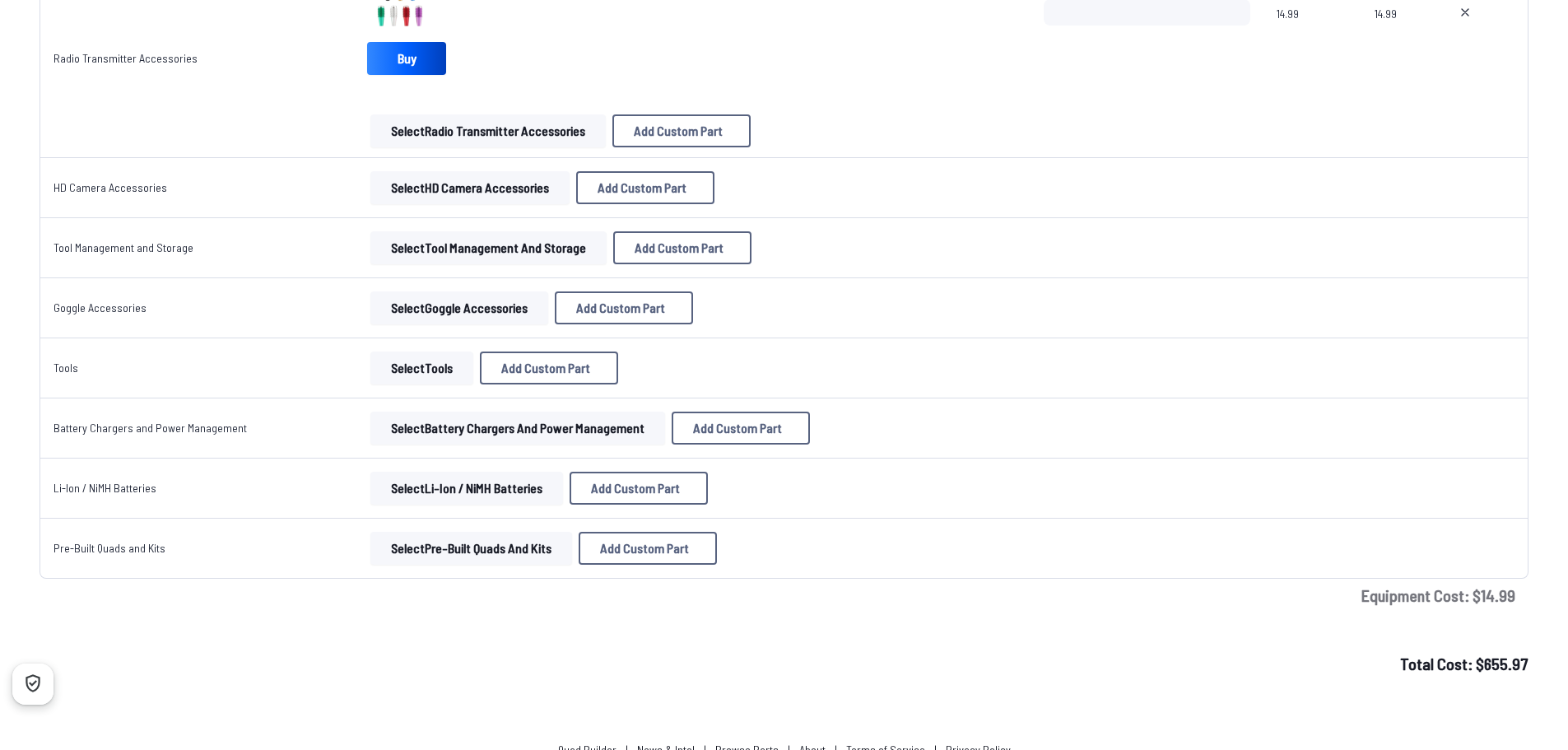
scroll to position [3009, 0]
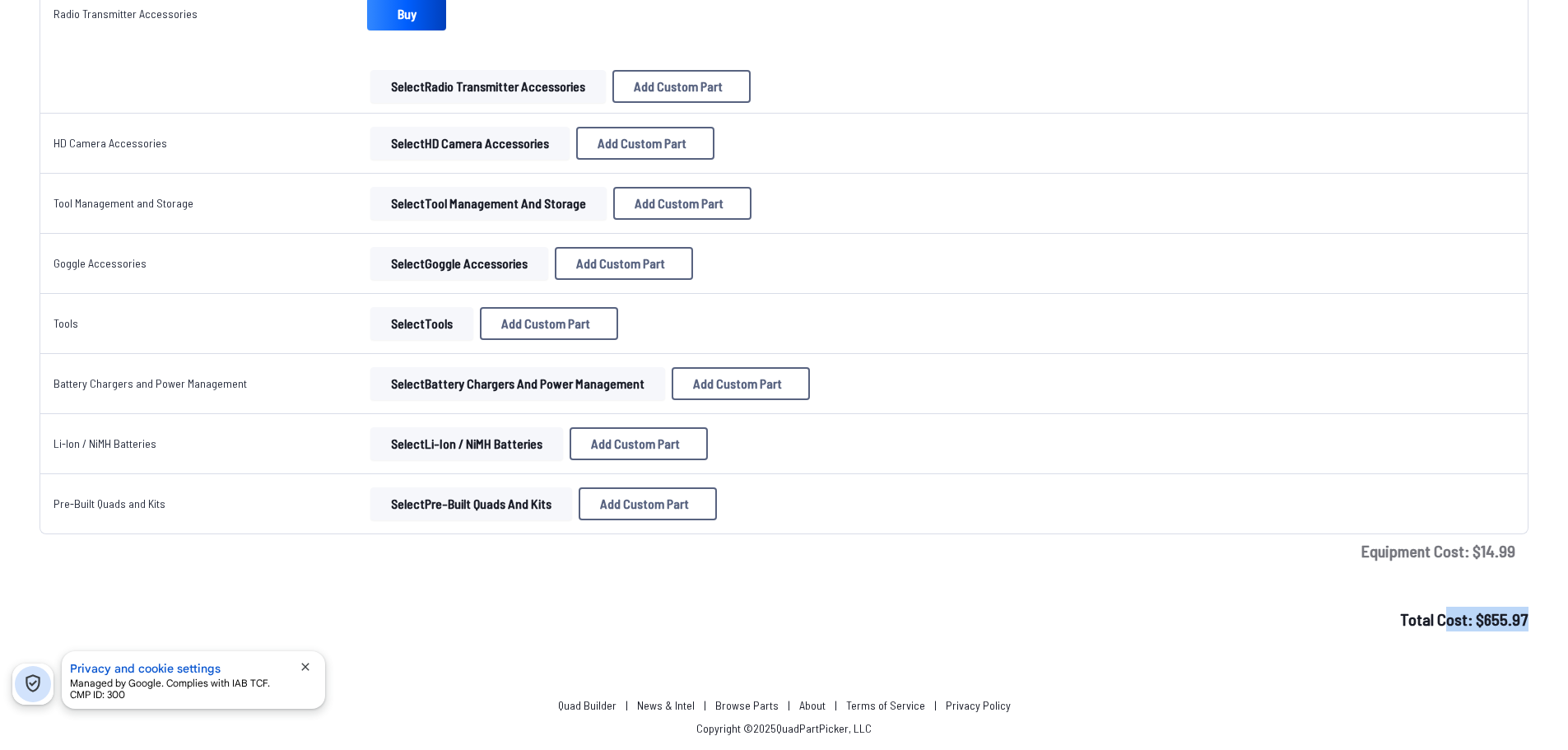
drag, startPoint x: 1538, startPoint y: 630, endPoint x: 1441, endPoint y: 637, distance: 97.3
click at [544, 620] on div "Total Cost: $ 655.97" at bounding box center [784, 619] width 1568 height 24
drag, startPoint x: 610, startPoint y: 497, endPoint x: 480, endPoint y: 497, distance: 130.0
click at [480, 497] on div "Select Pre-Built Quads and Kits Add Custom Part Add Custom Part Part name* Bran…" at bounding box center [692, 503] width 650 height 33
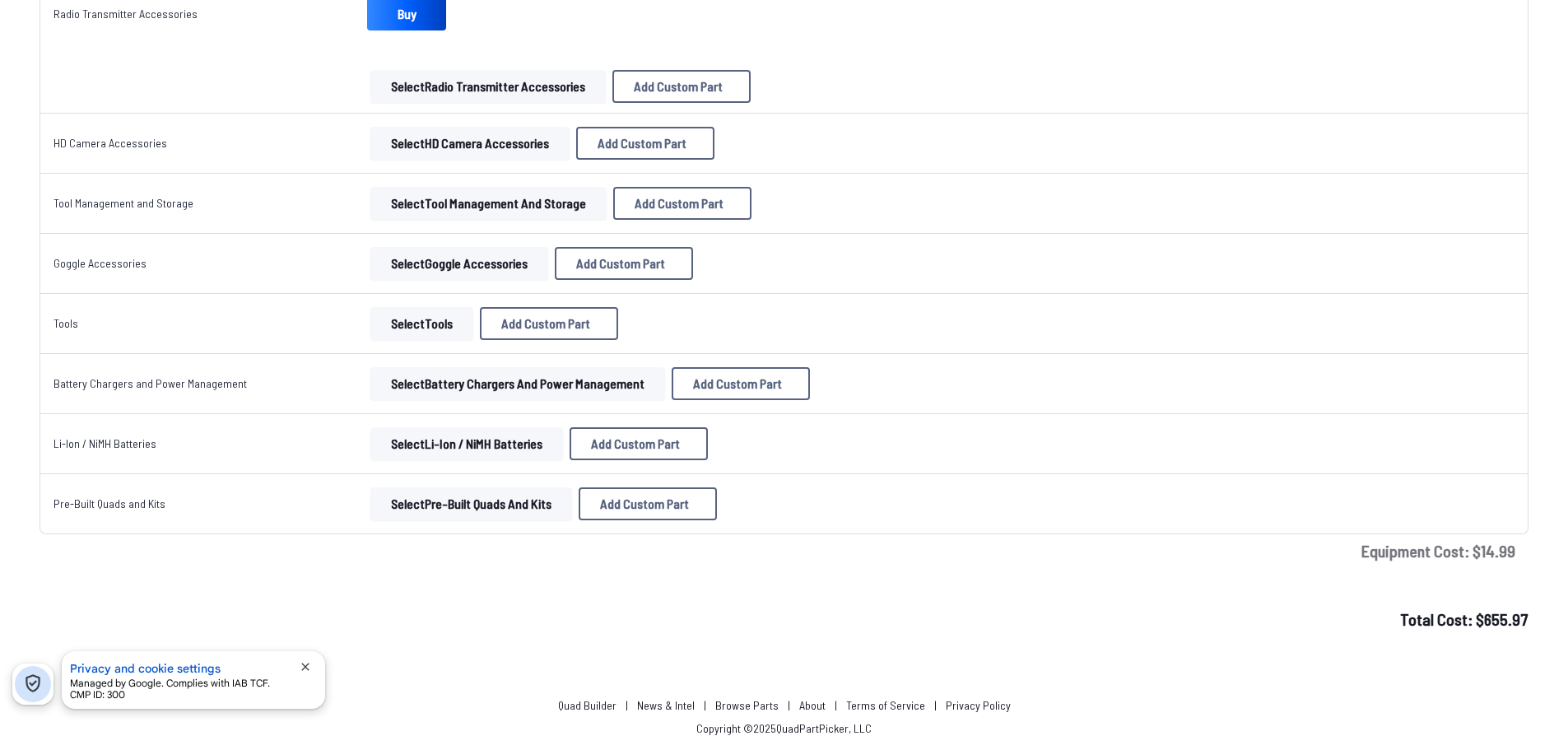
click at [480, 497] on button "Select Pre-Built Quads and Kits" at bounding box center [471, 503] width 202 height 33
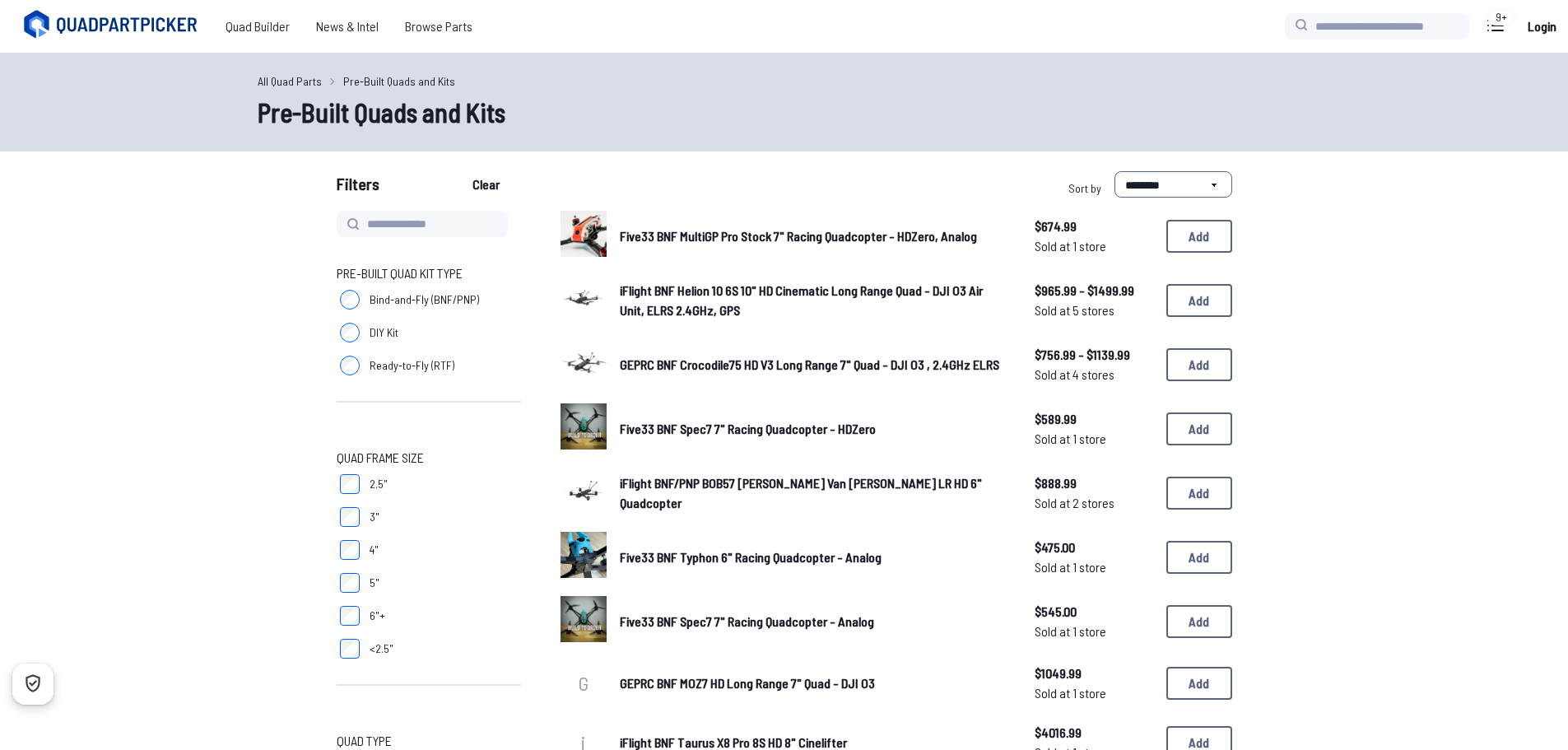
click at [339, 584] on label "5"" at bounding box center [429, 583] width 184 height 33
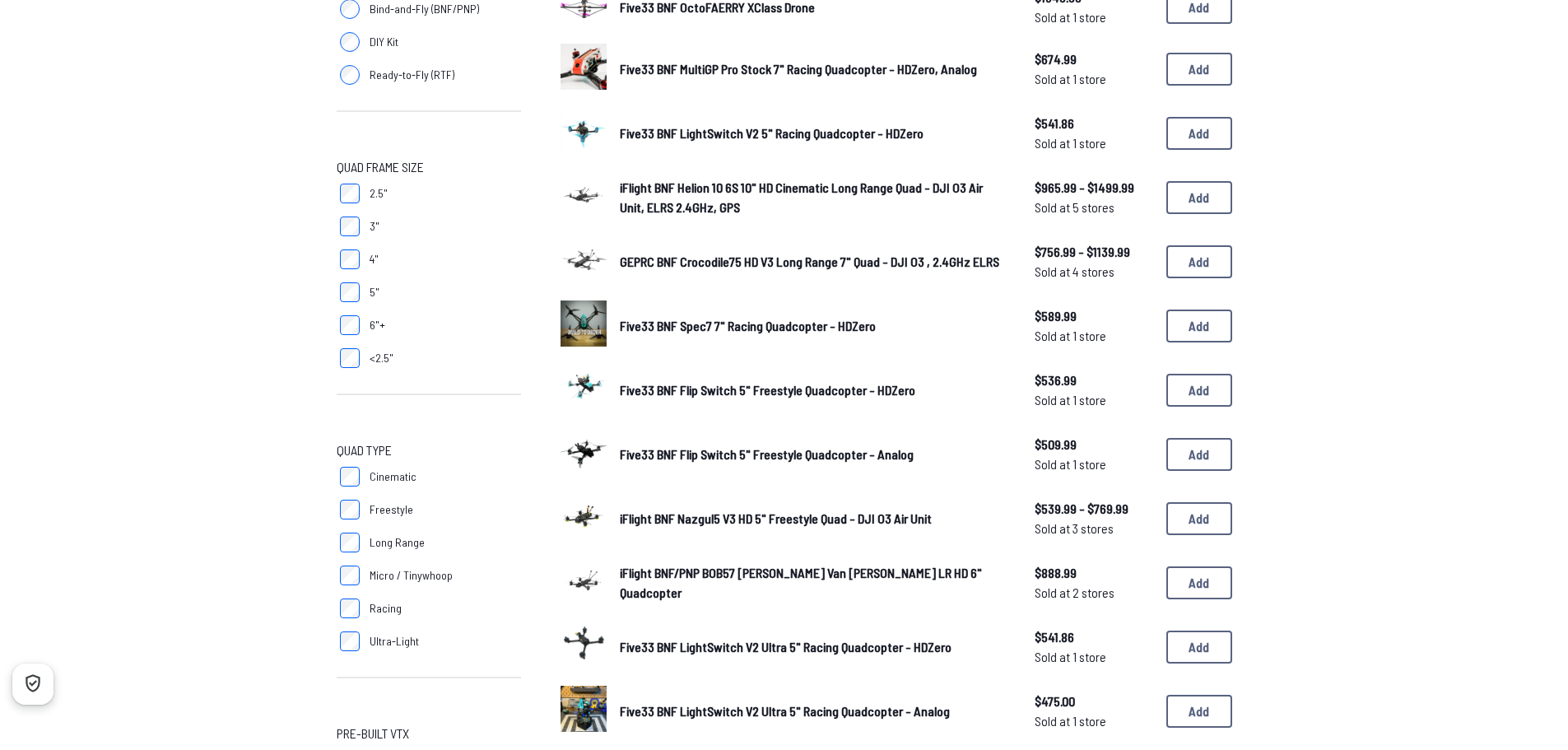
scroll to position [412, 0]
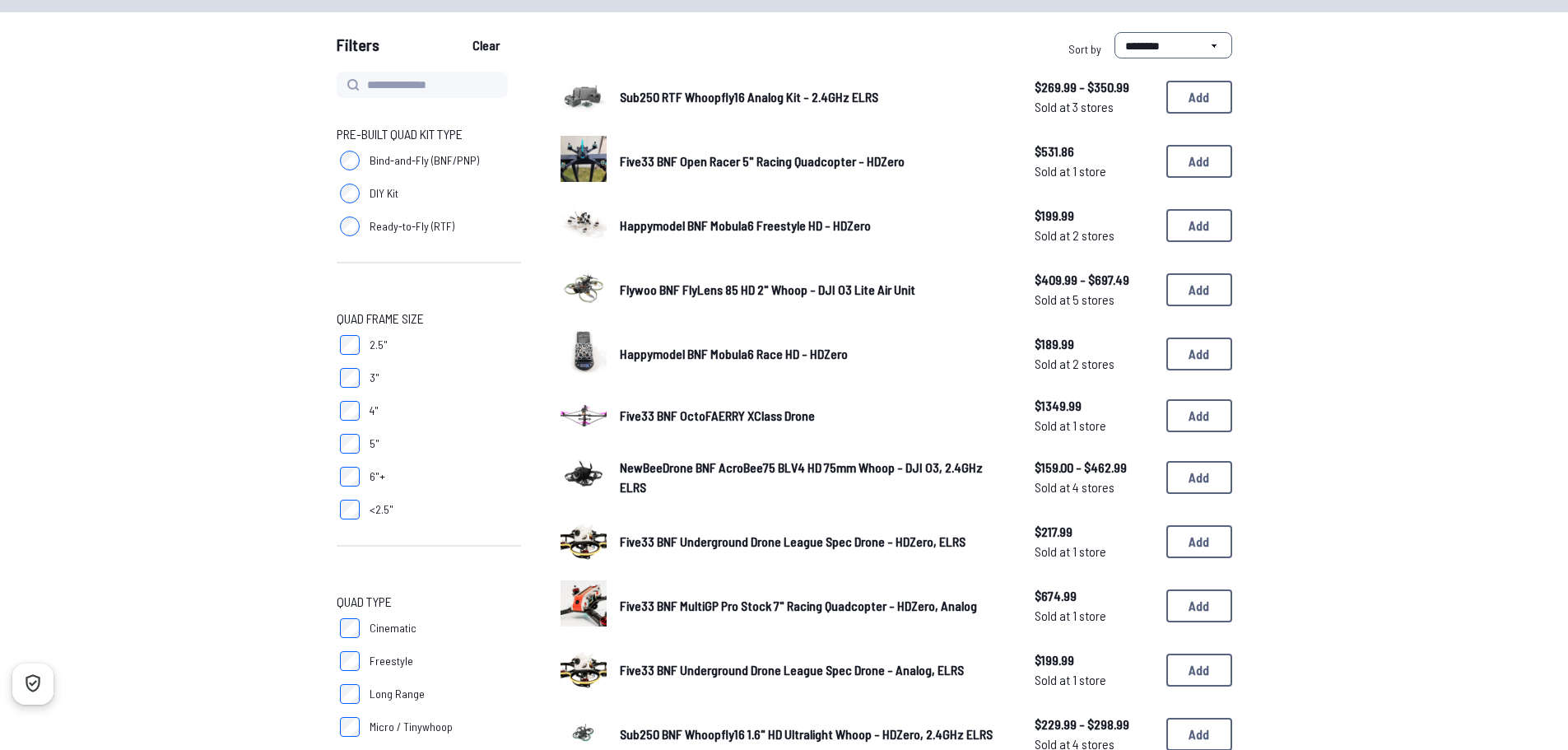
scroll to position [329, 0]
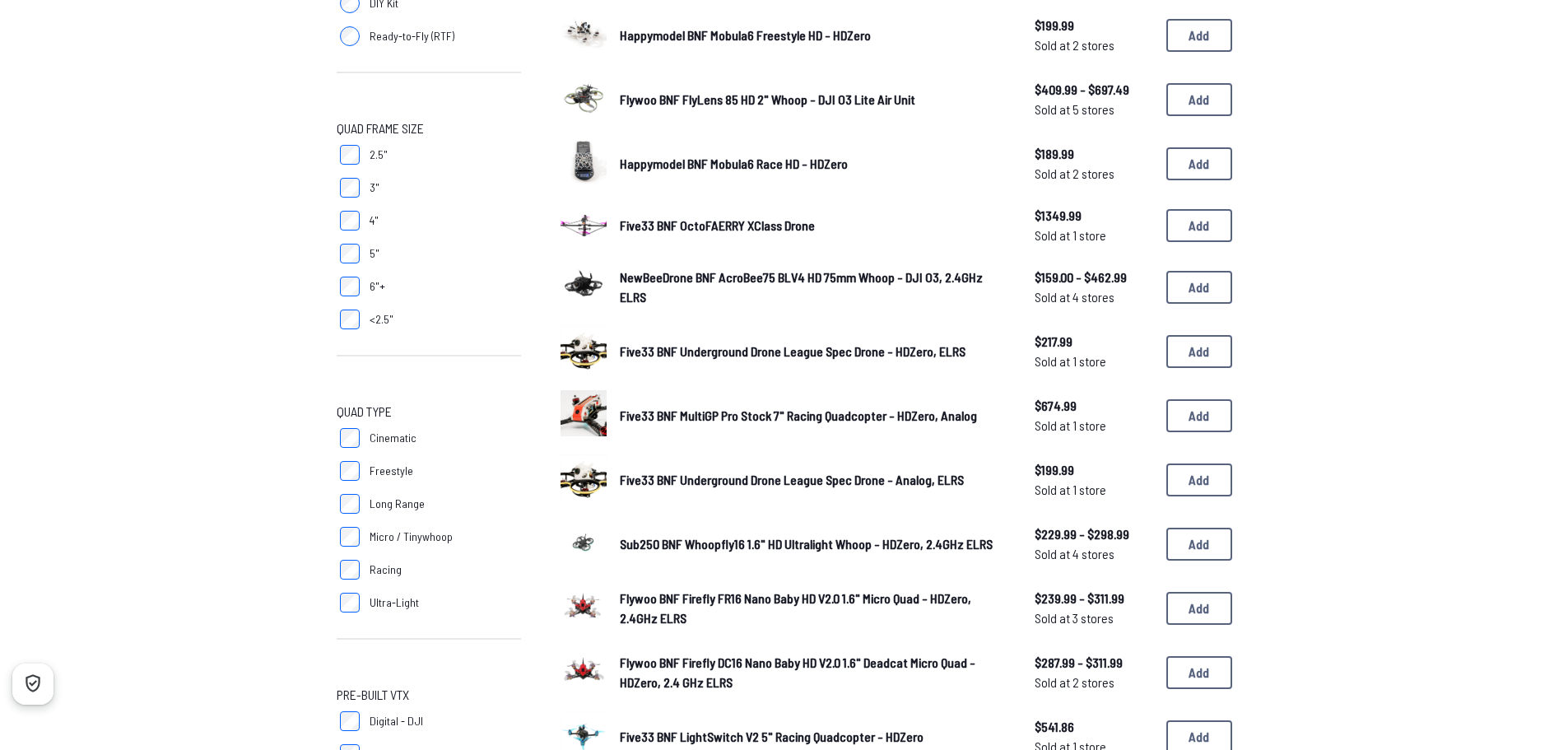
click at [350, 482] on label "Freestyle" at bounding box center [429, 470] width 184 height 33
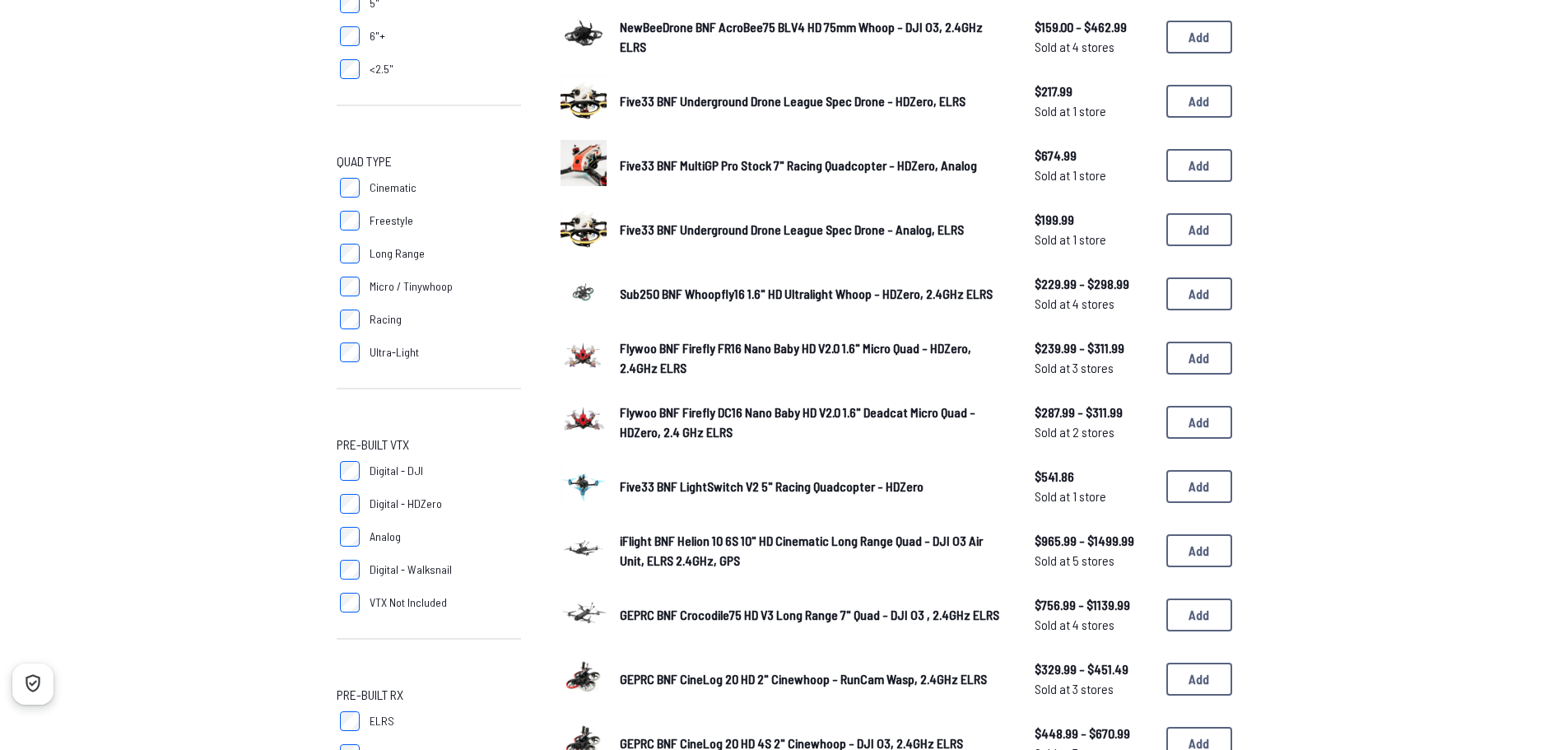
scroll to position [659, 0]
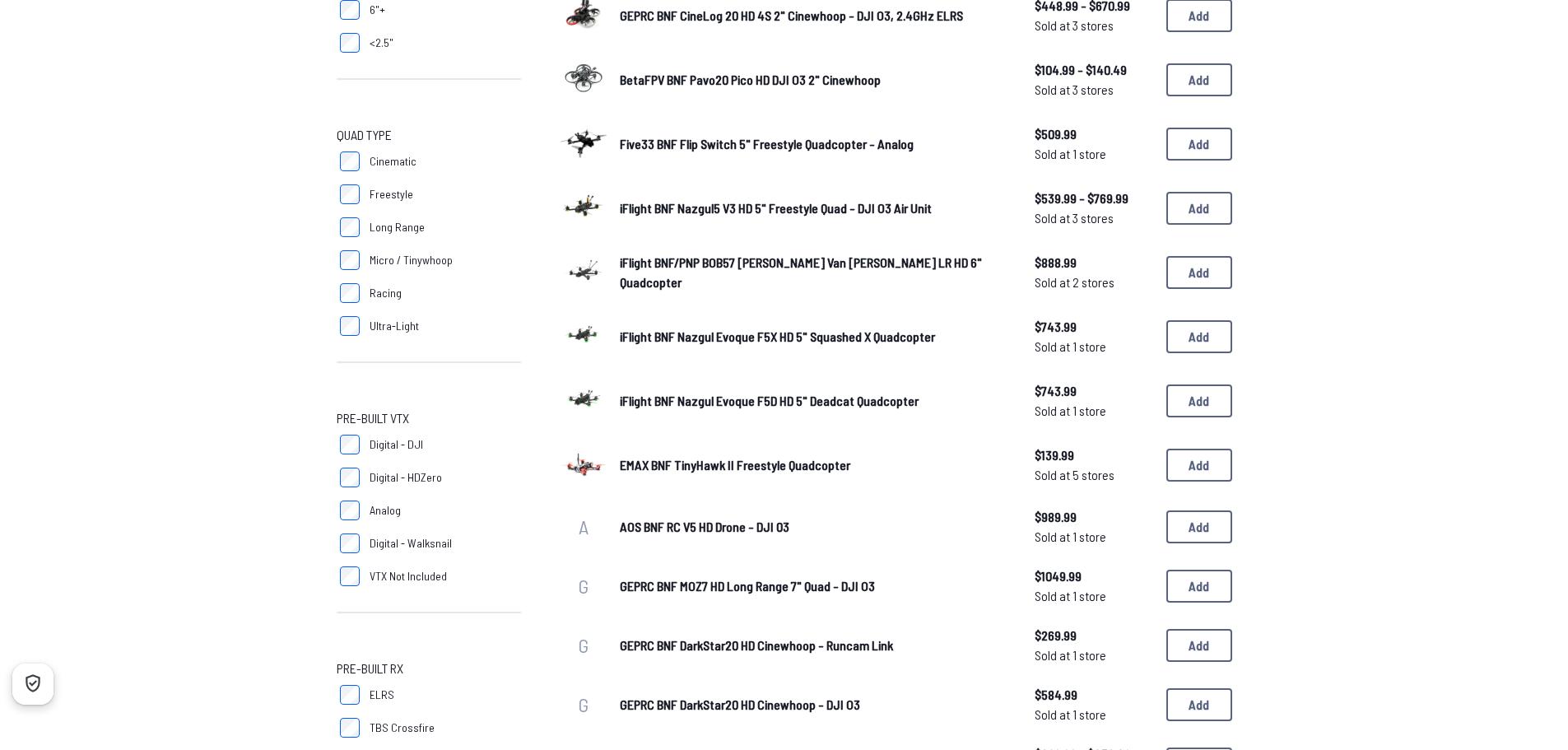
scroll to position [906, 0]
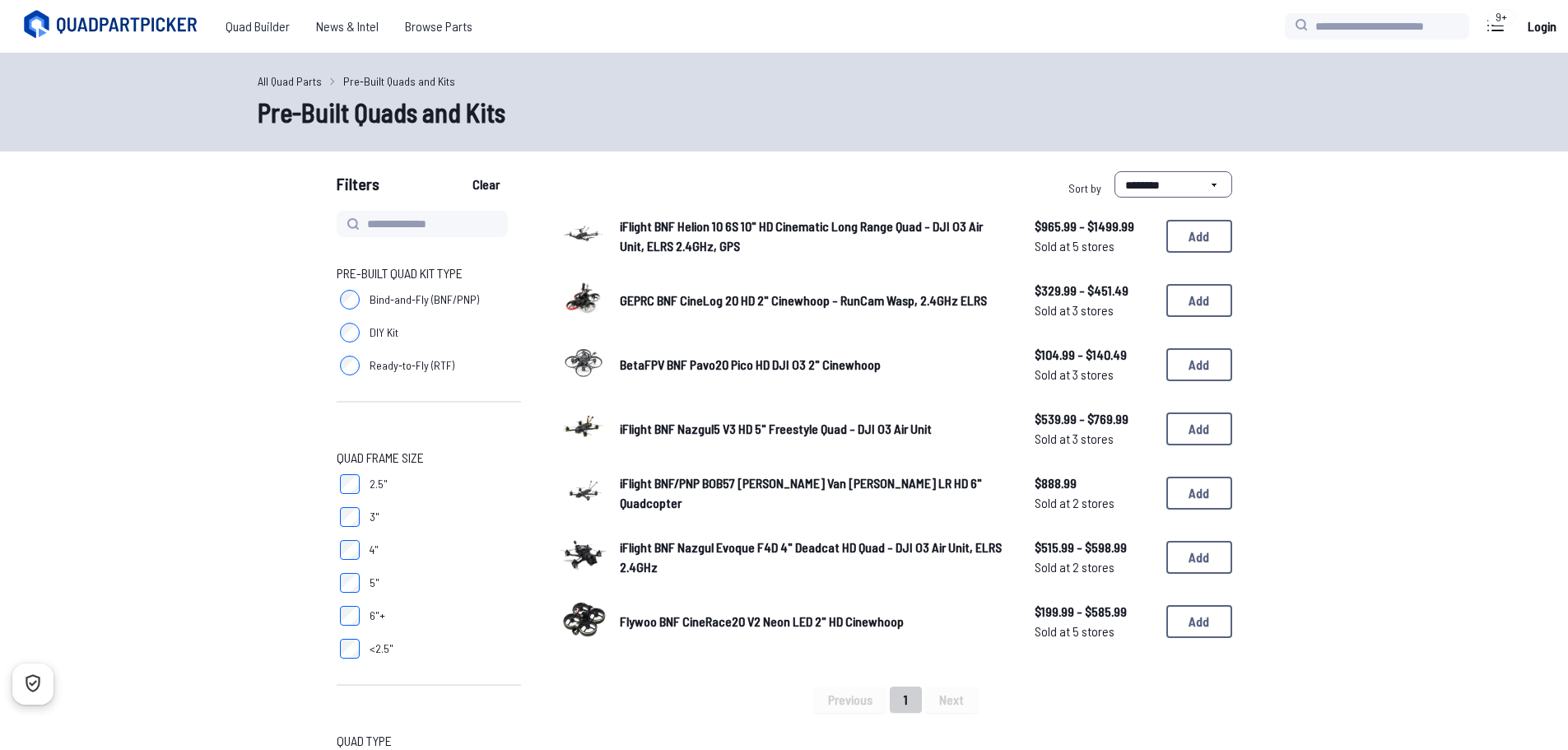
click at [337, 414] on div "Pre-Built Quad Kit Type Bind-and-Fly (BNF/PNP) DIY Kit Ready-to-Fly (RTF)" at bounding box center [429, 342] width 184 height 158
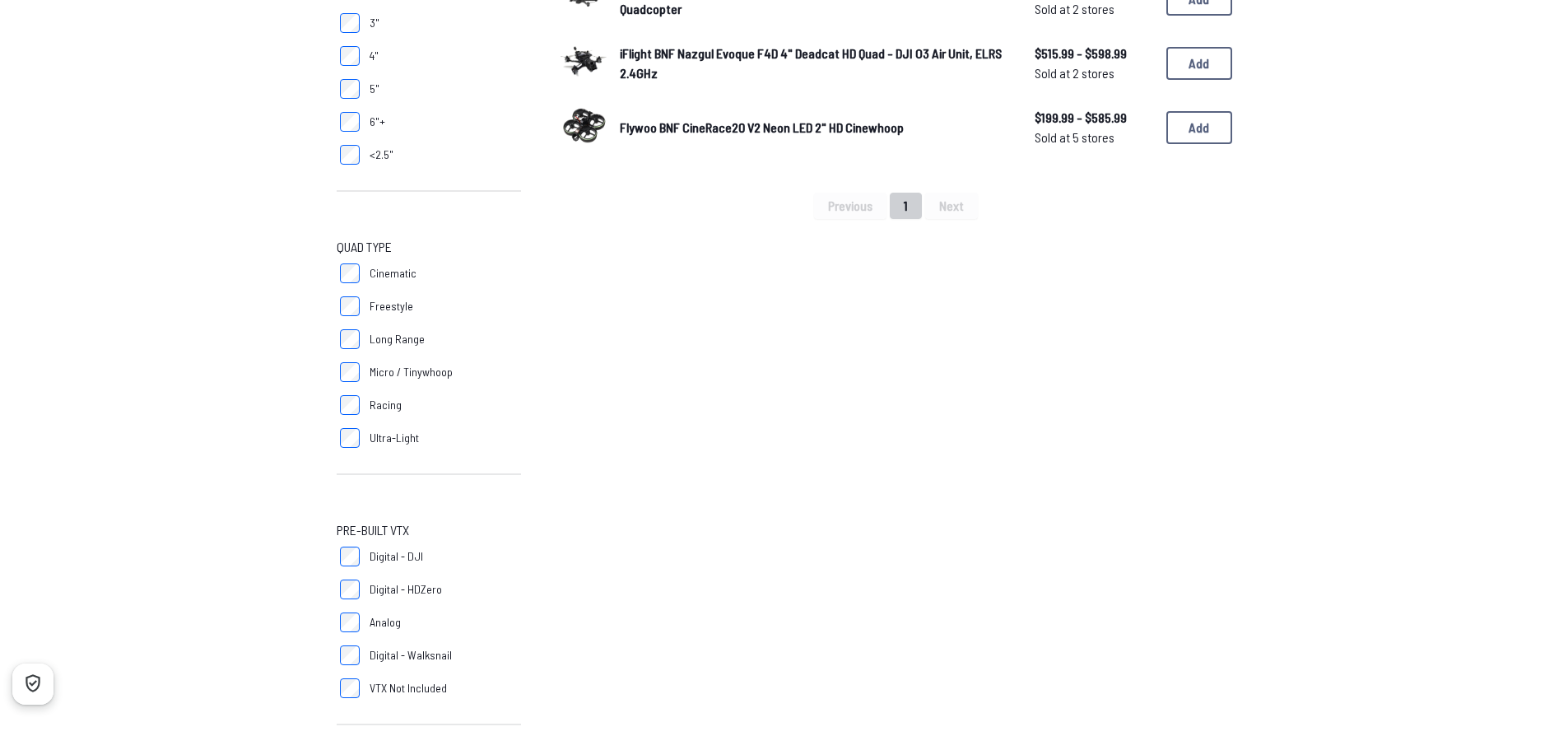
scroll to position [83, 0]
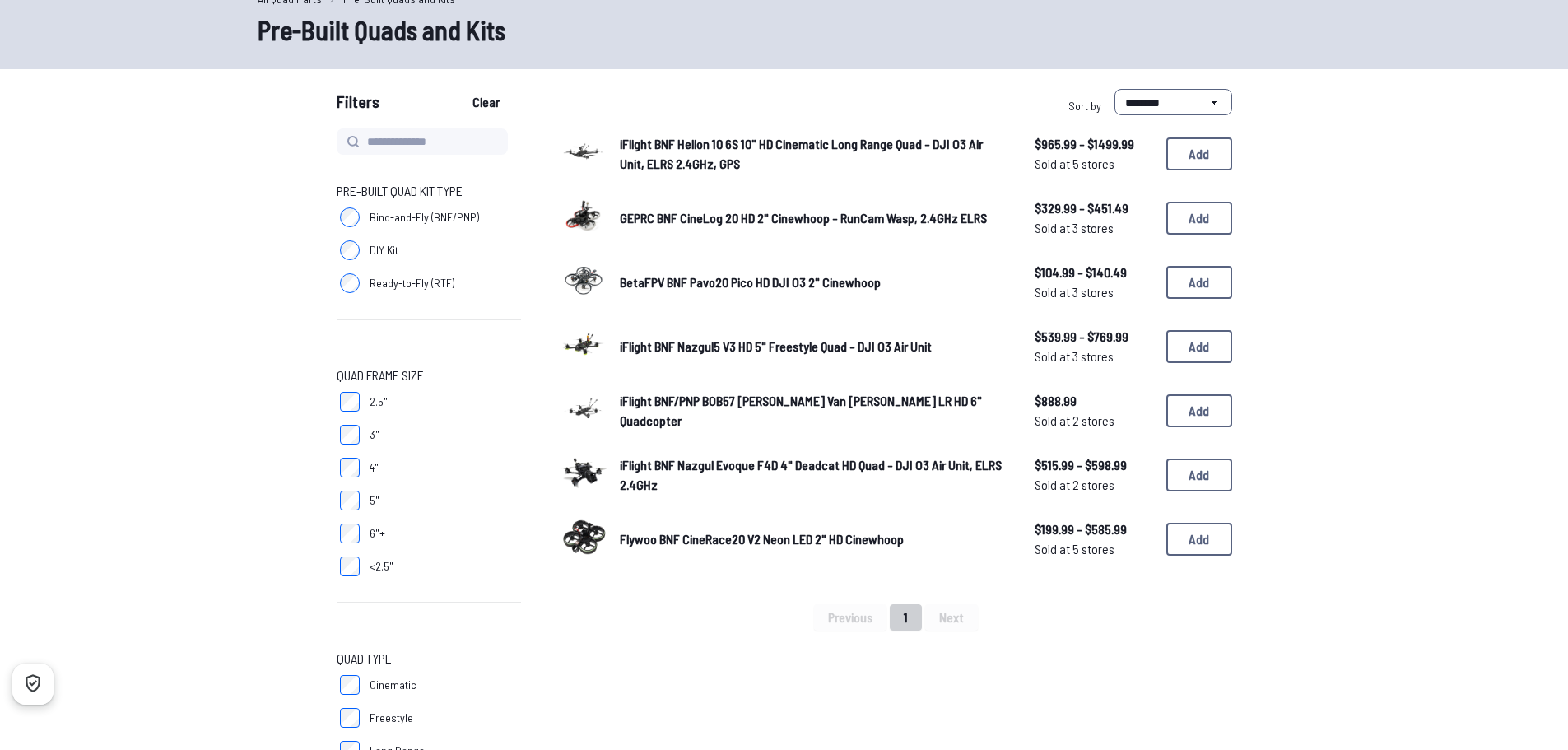
click at [836, 548] on link "Flywoo BNF CineRace20 V2 Neon LED 2" HD Cinewhoop" at bounding box center [814, 539] width 388 height 19
click at [1056, 531] on span "$199.99 - $585.99" at bounding box center [1094, 529] width 118 height 19
click at [583, 535] on img at bounding box center [583, 536] width 46 height 46
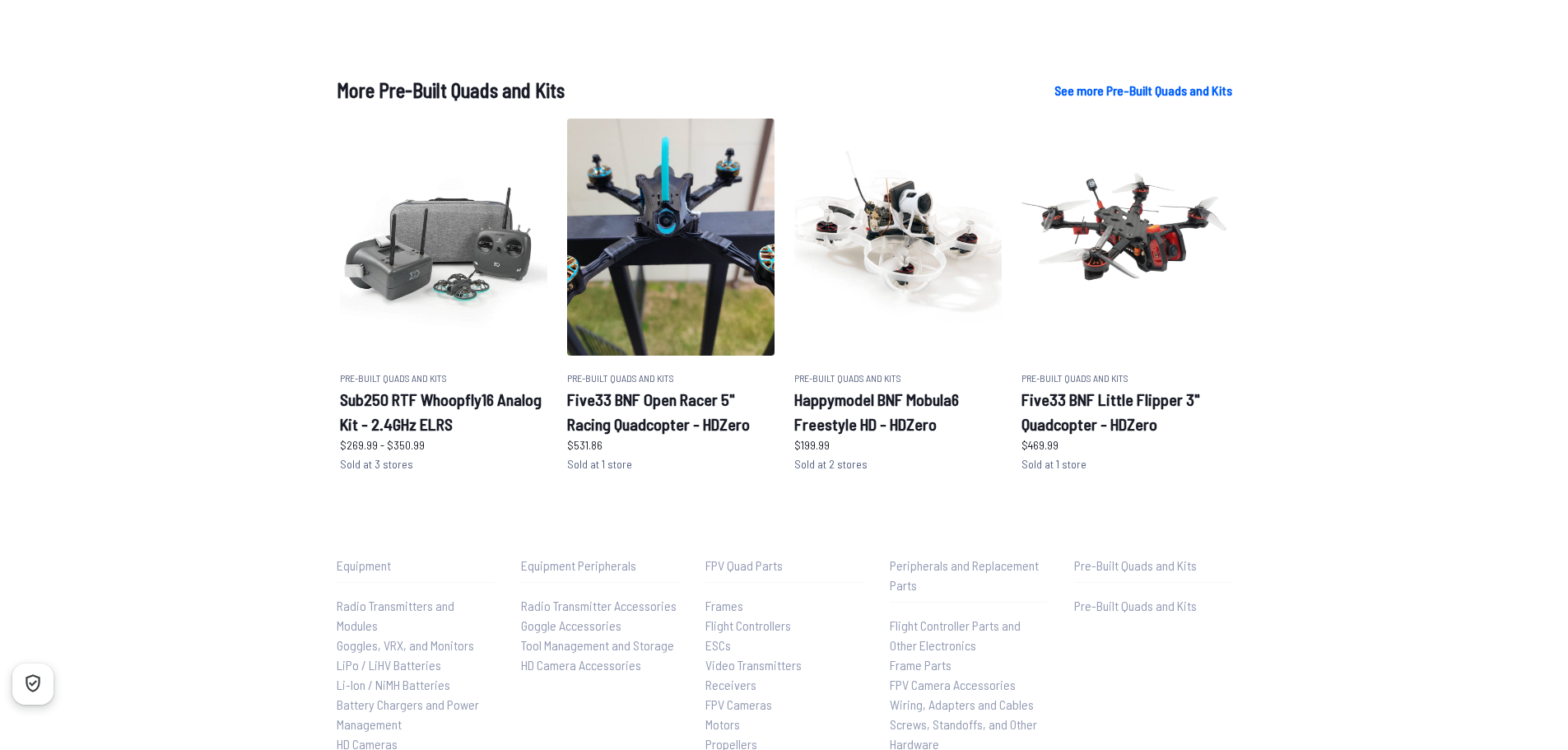
scroll to position [1101, 0]
